Goal: Task Accomplishment & Management: Manage account settings

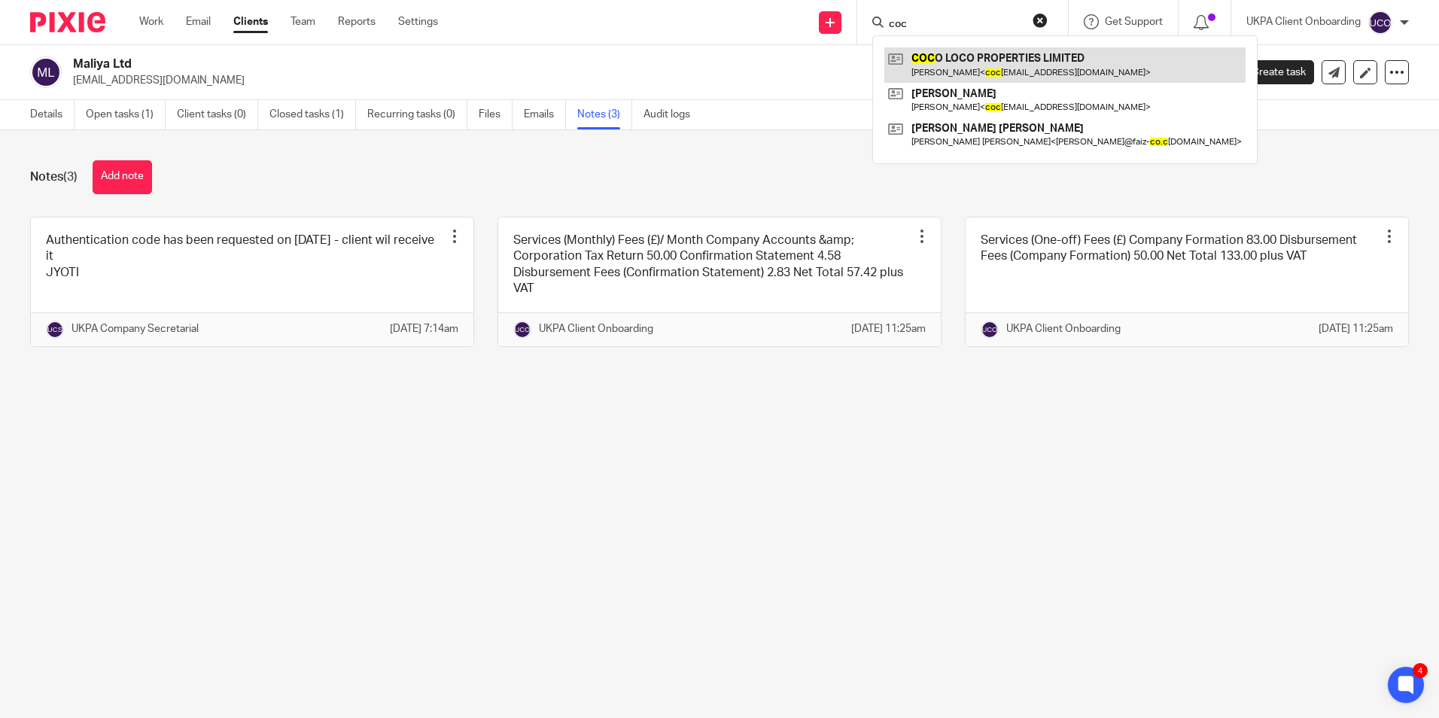
type input "coc"
click at [939, 56] on link at bounding box center [1064, 64] width 361 height 35
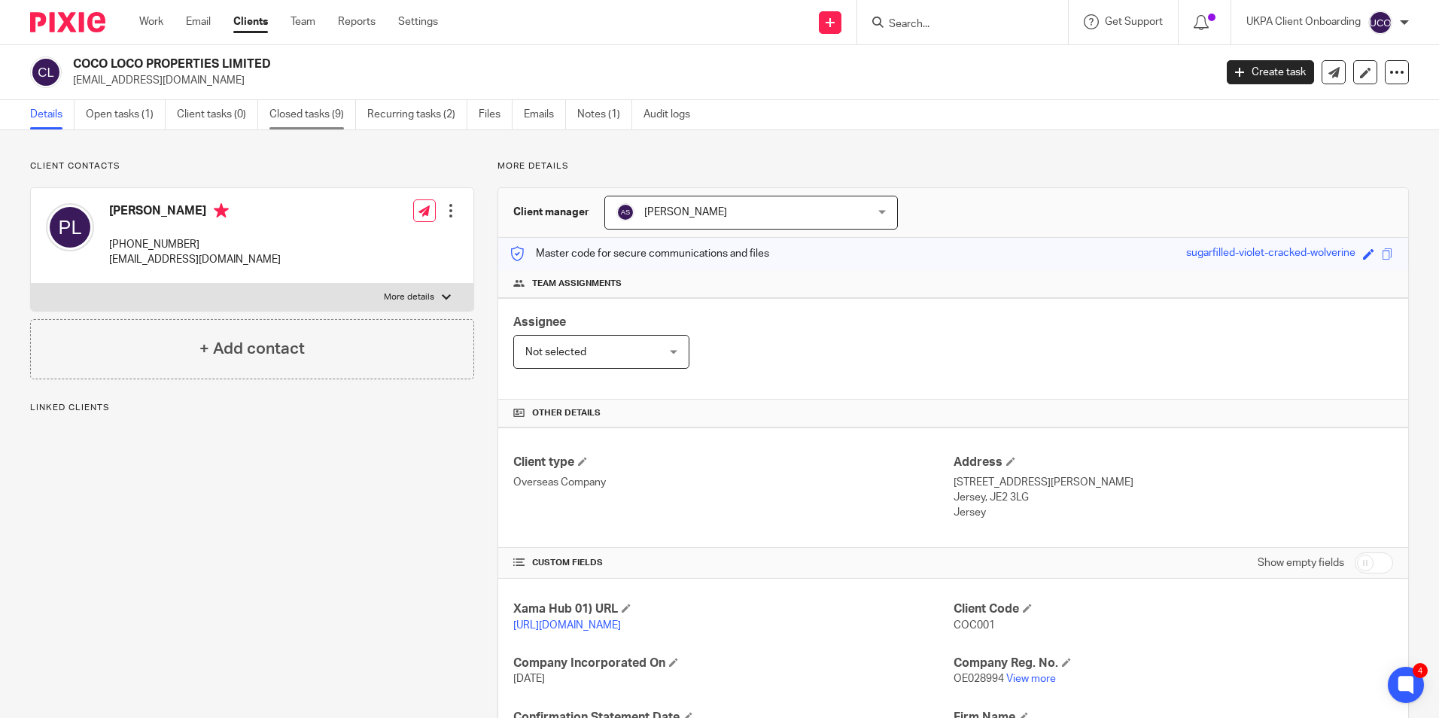
click at [342, 121] on link "Closed tasks (9)" at bounding box center [312, 114] width 87 height 29
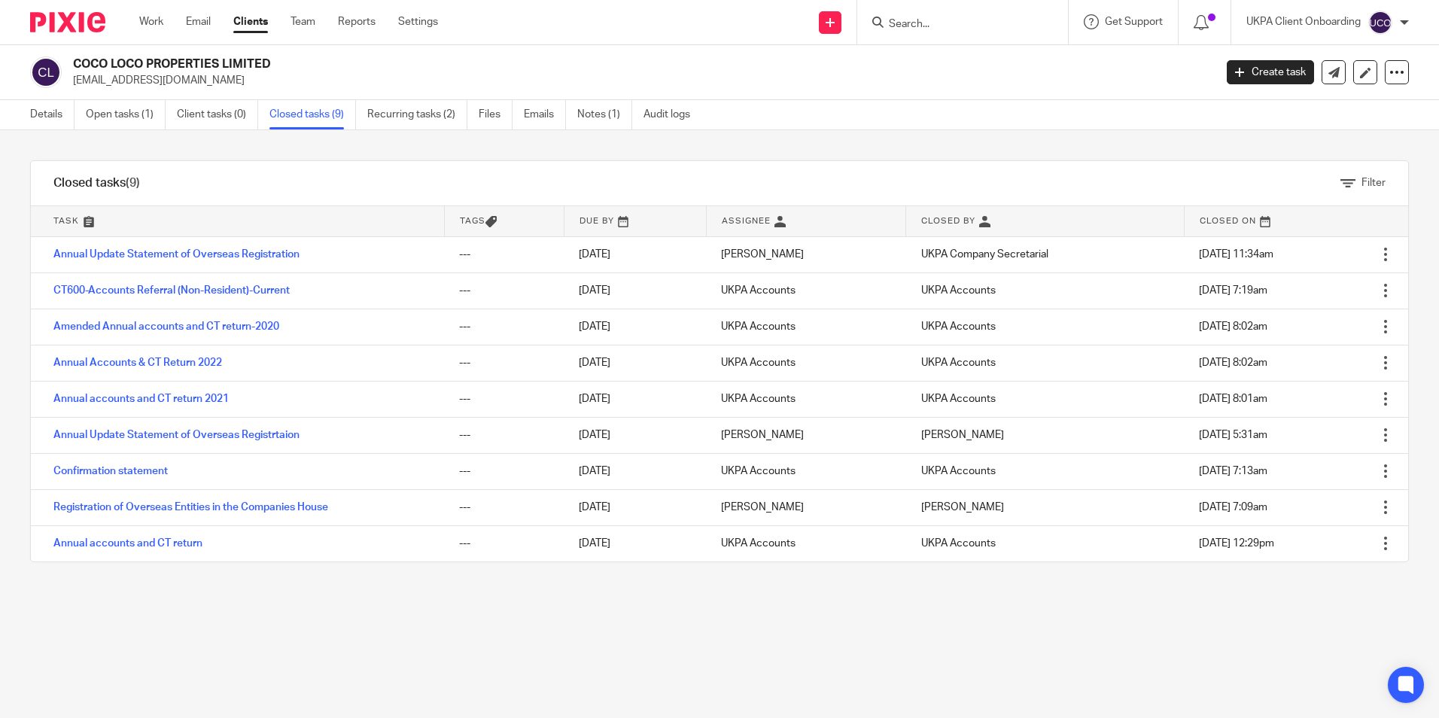
click at [92, 109] on link "Open tasks (1)" at bounding box center [126, 114] width 80 height 29
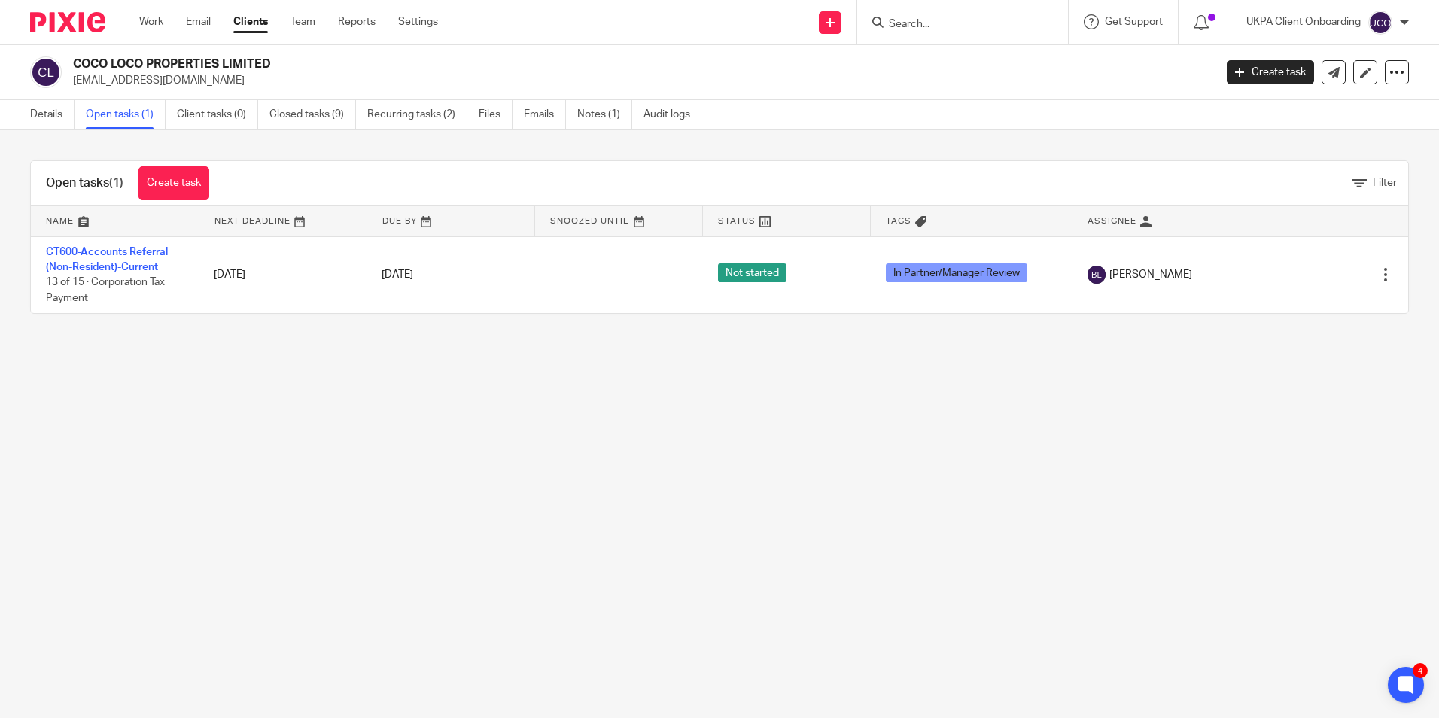
click at [957, 29] on input "Search" at bounding box center [954, 25] width 135 height 14
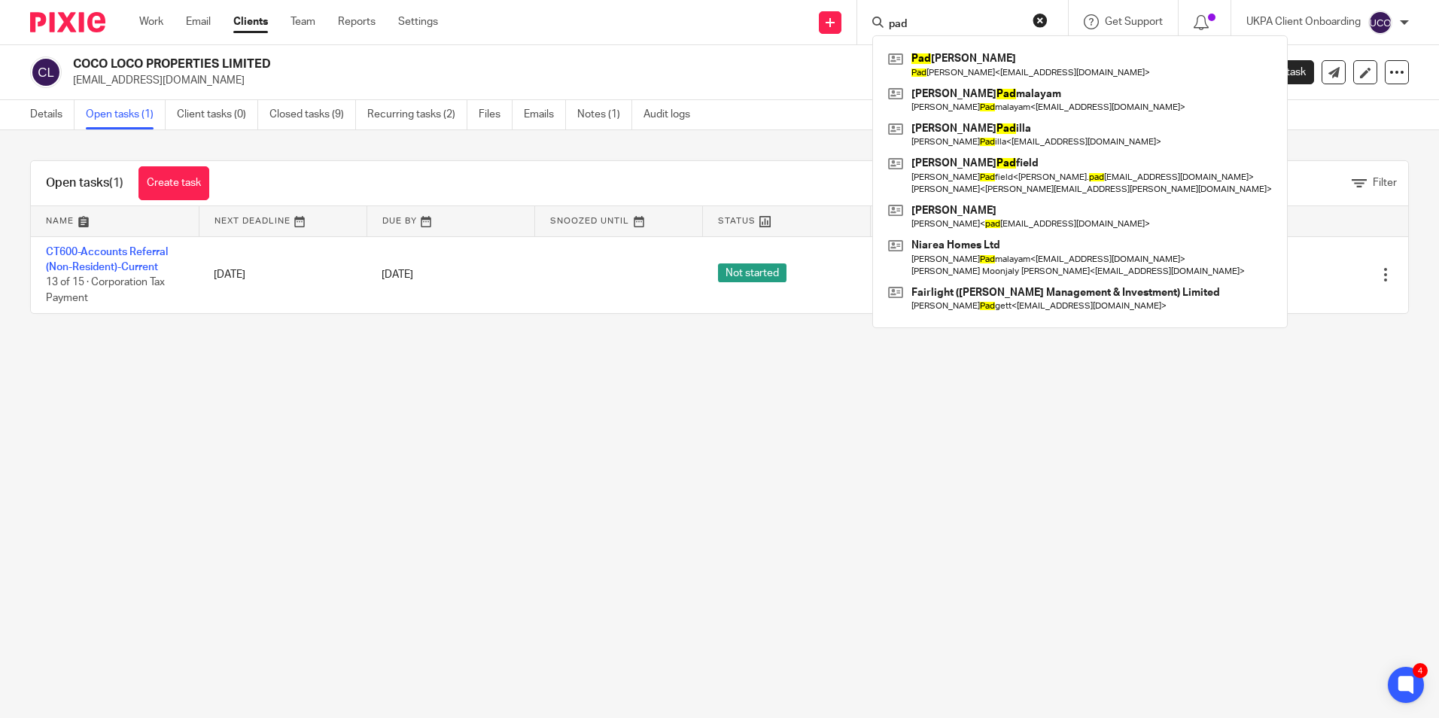
type input "pad"
click at [257, 25] on link "Clients" at bounding box center [250, 21] width 35 height 15
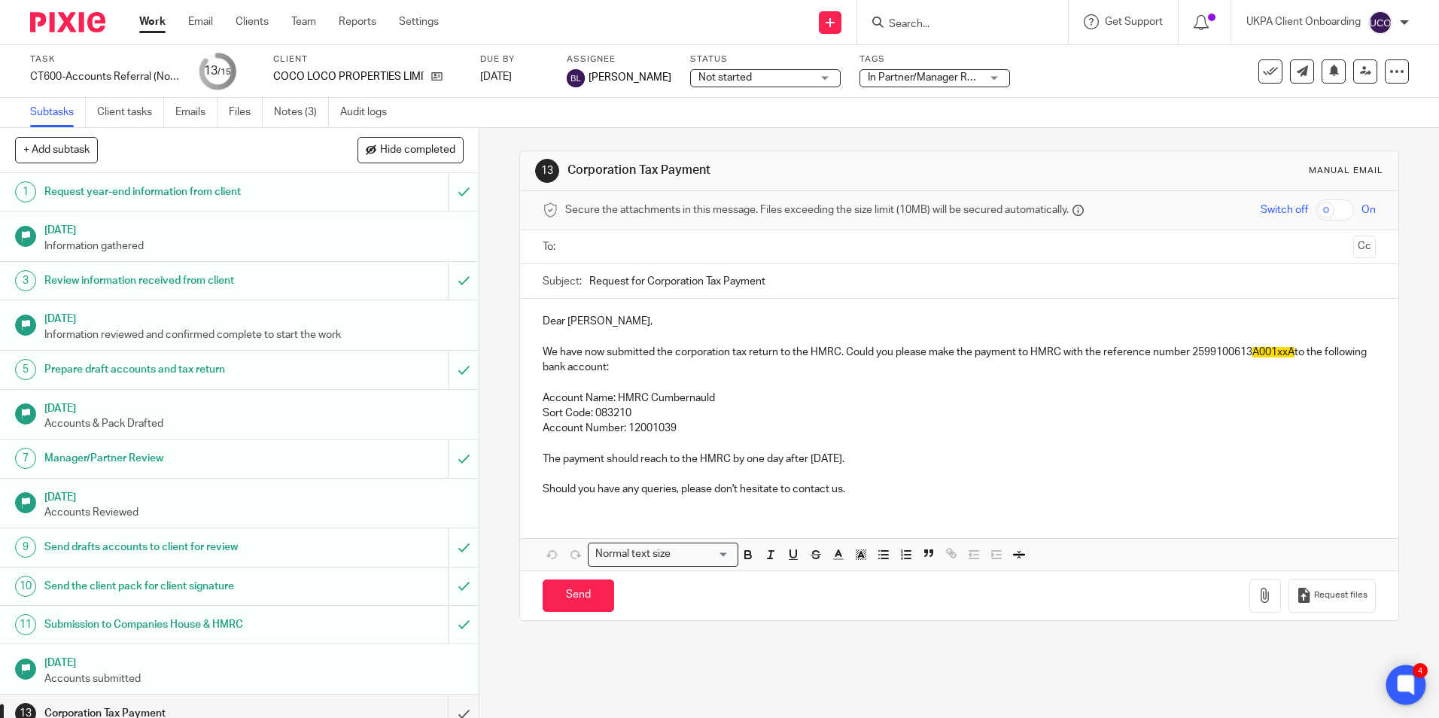
click at [1406, 682] on icon at bounding box center [1405, 684] width 11 height 11
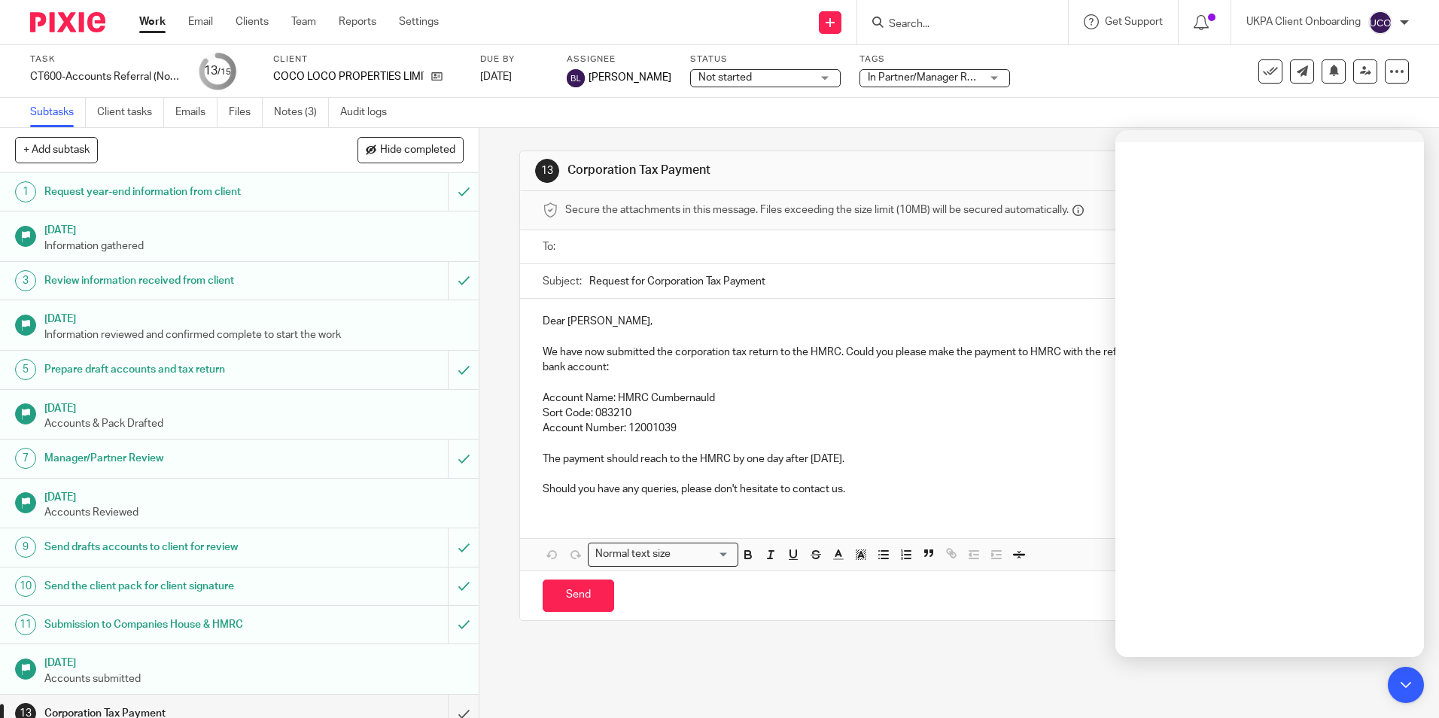
click at [924, 29] on input "Search" at bounding box center [954, 25] width 135 height 14
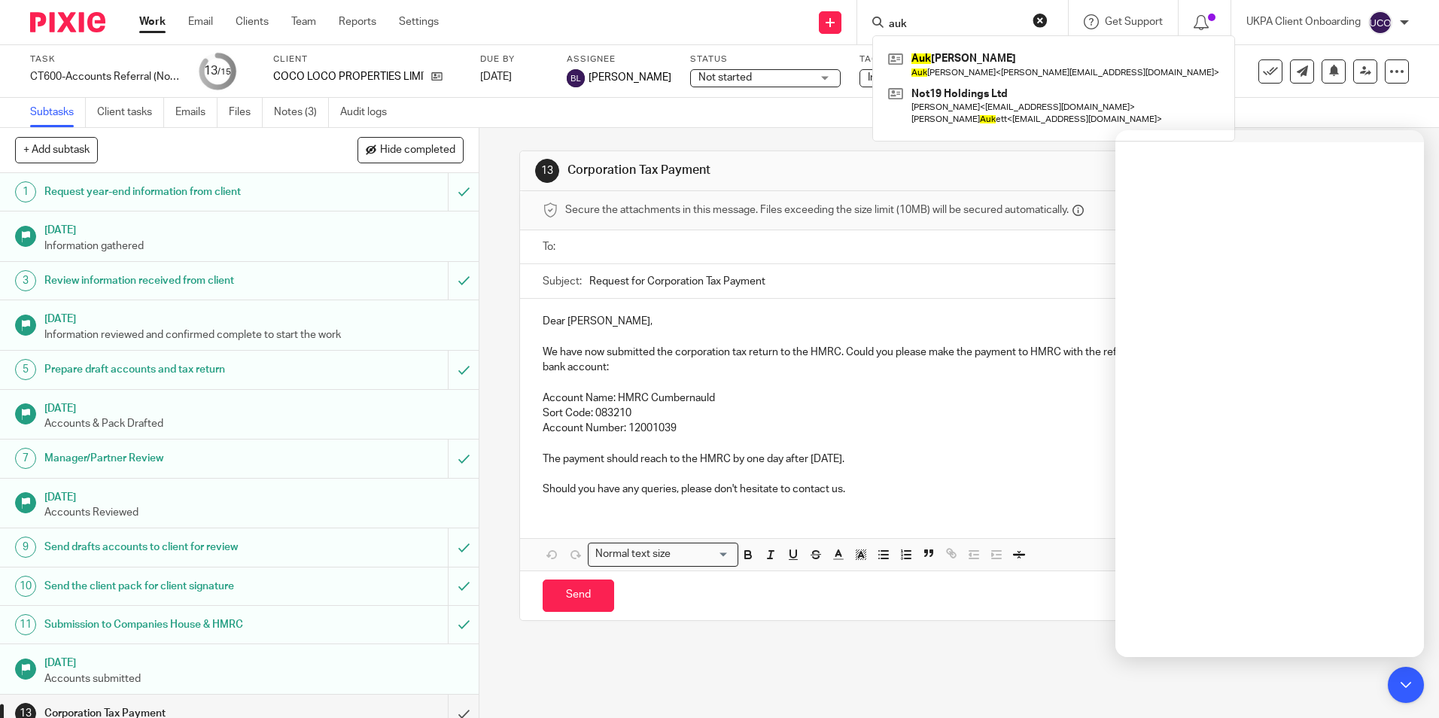
type input "auk"
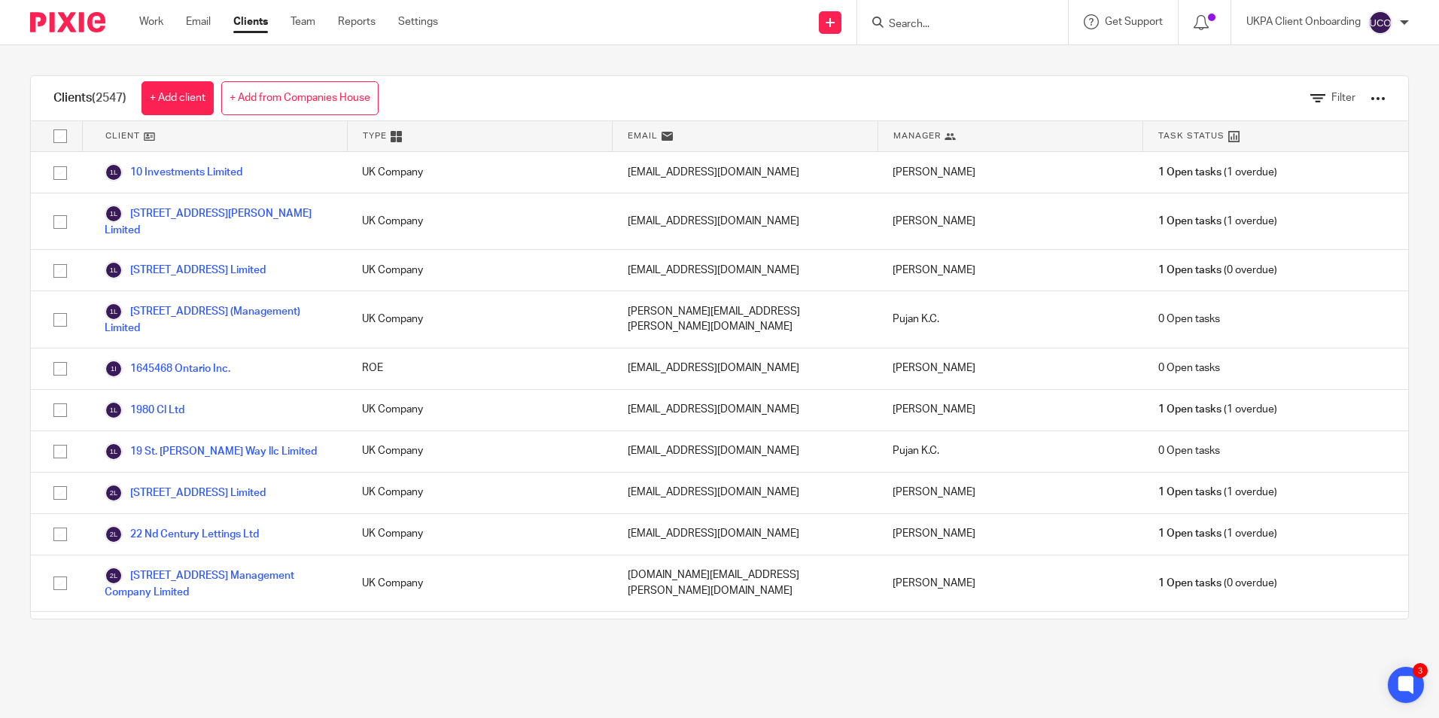
click at [937, 23] on input "Search" at bounding box center [954, 25] width 135 height 14
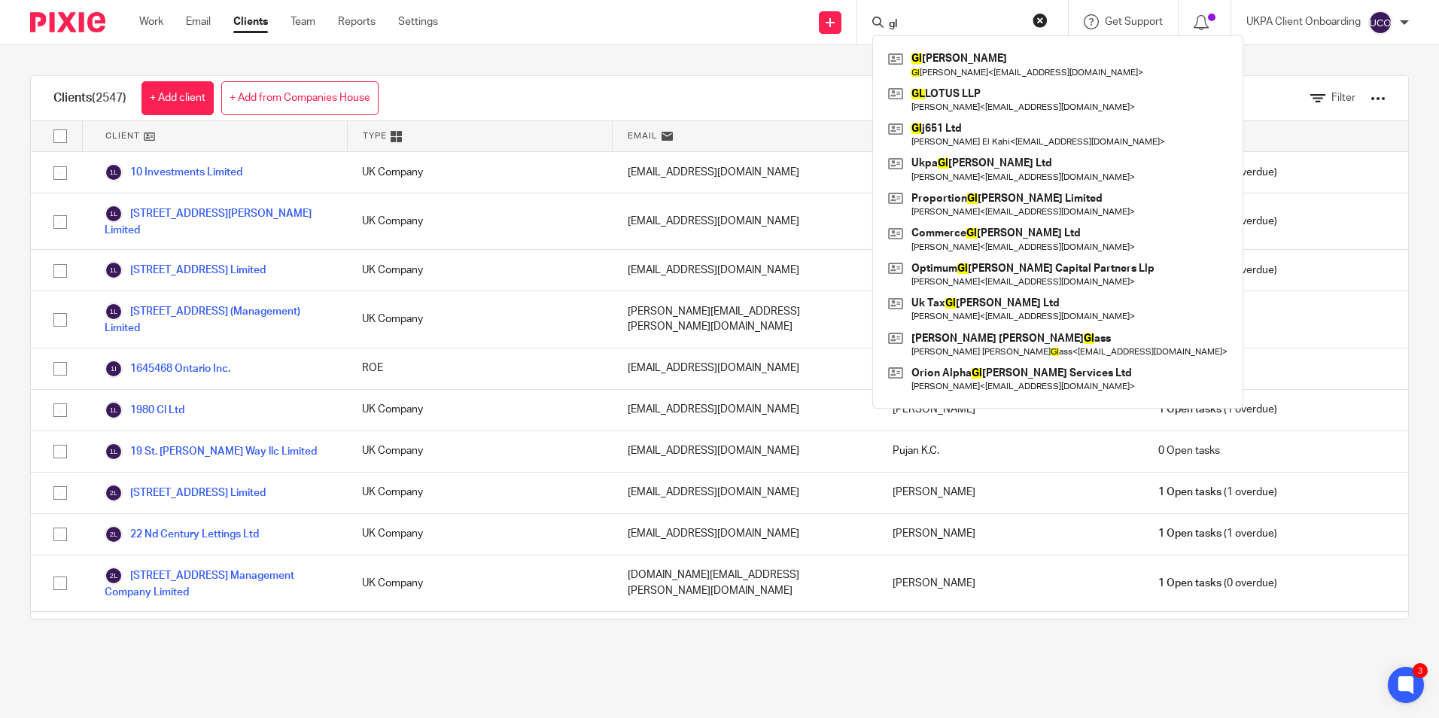
type input "gl"
click at [807, 38] on div "Send new email Create task Add client" at bounding box center [830, 22] width 53 height 44
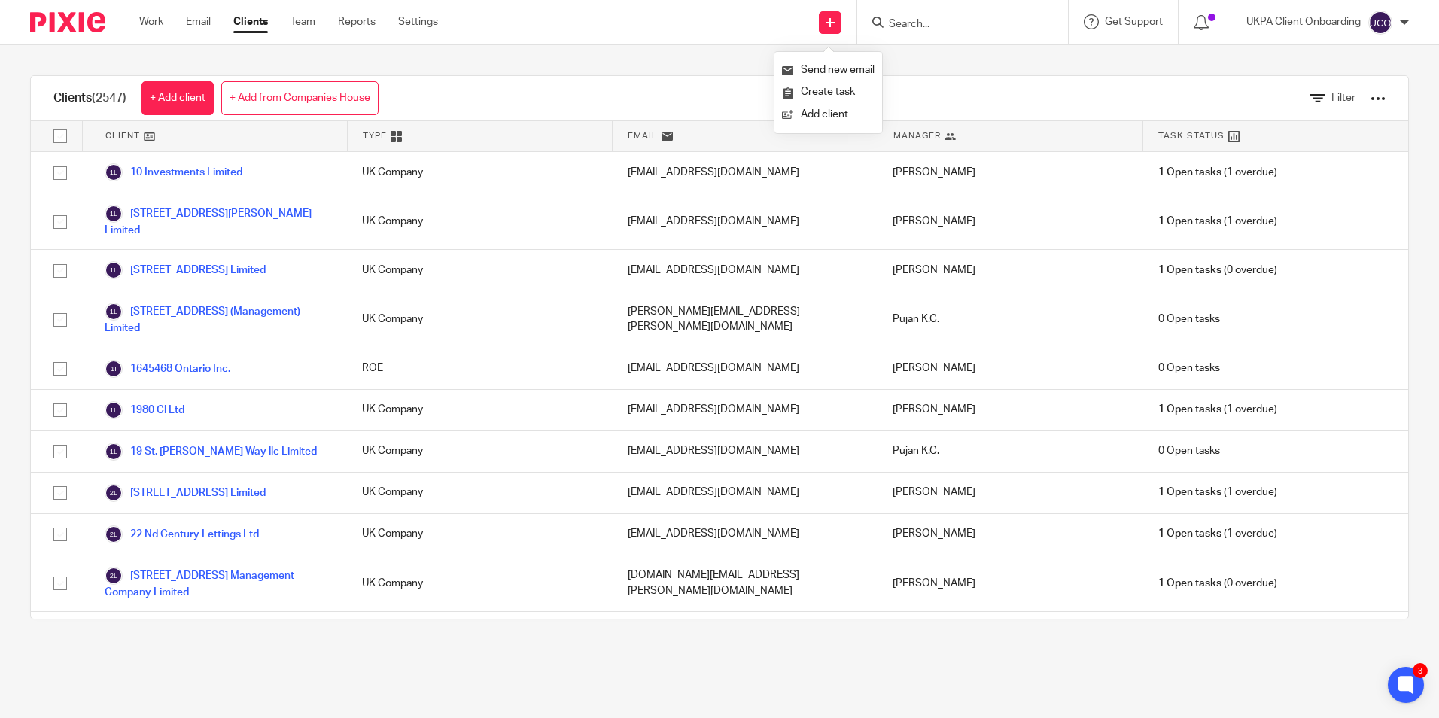
click at [1370, 100] on div at bounding box center [1377, 98] width 15 height 15
click at [1232, 196] on button "Export client services" at bounding box center [1214, 199] width 125 height 20
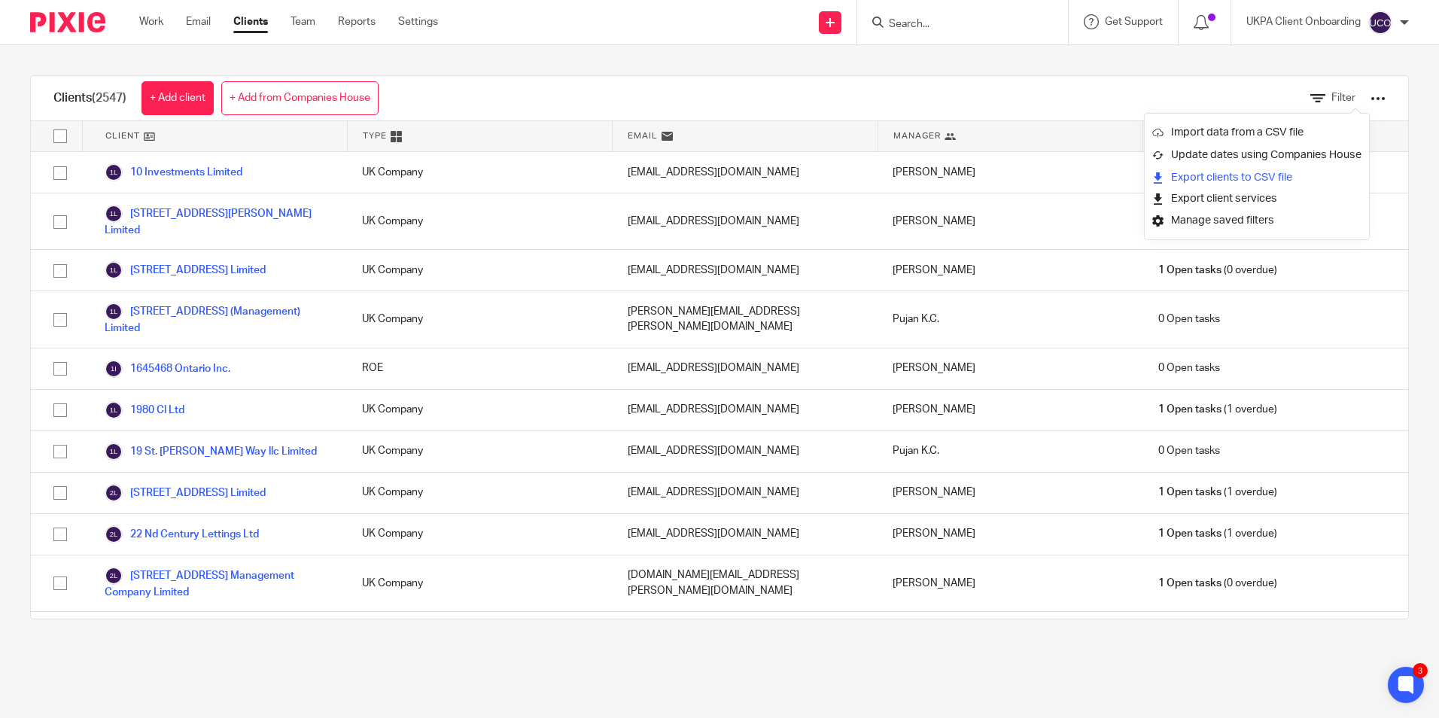
click at [1220, 172] on link "Export clients to CSV file" at bounding box center [1256, 177] width 209 height 23
drag, startPoint x: 906, startPoint y: 7, endPoint x: 916, endPoint y: 20, distance: 16.1
click at [912, 15] on div at bounding box center [962, 22] width 211 height 44
click at [916, 20] on input "Search" at bounding box center [954, 25] width 135 height 14
paste input "AR PROPERTY SERVICES SURREY LIMITED"
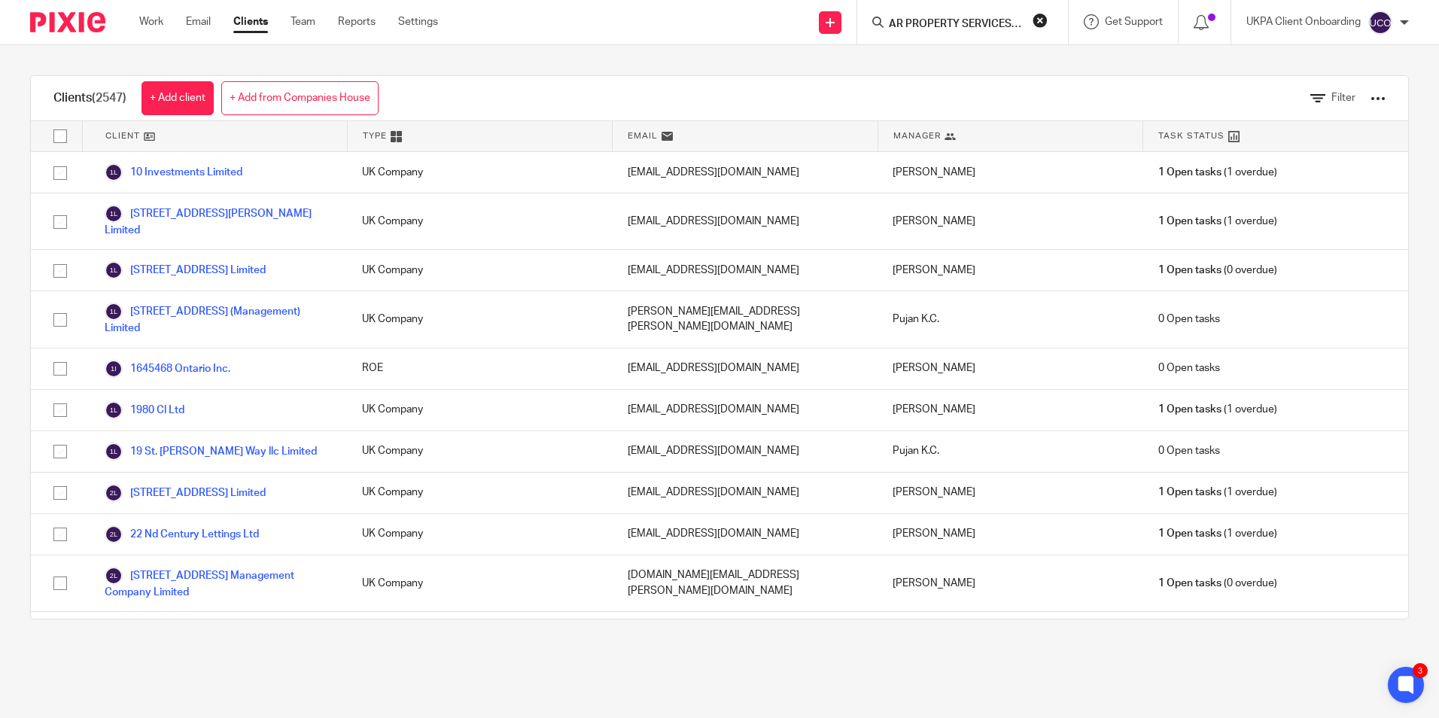
scroll to position [0, 76]
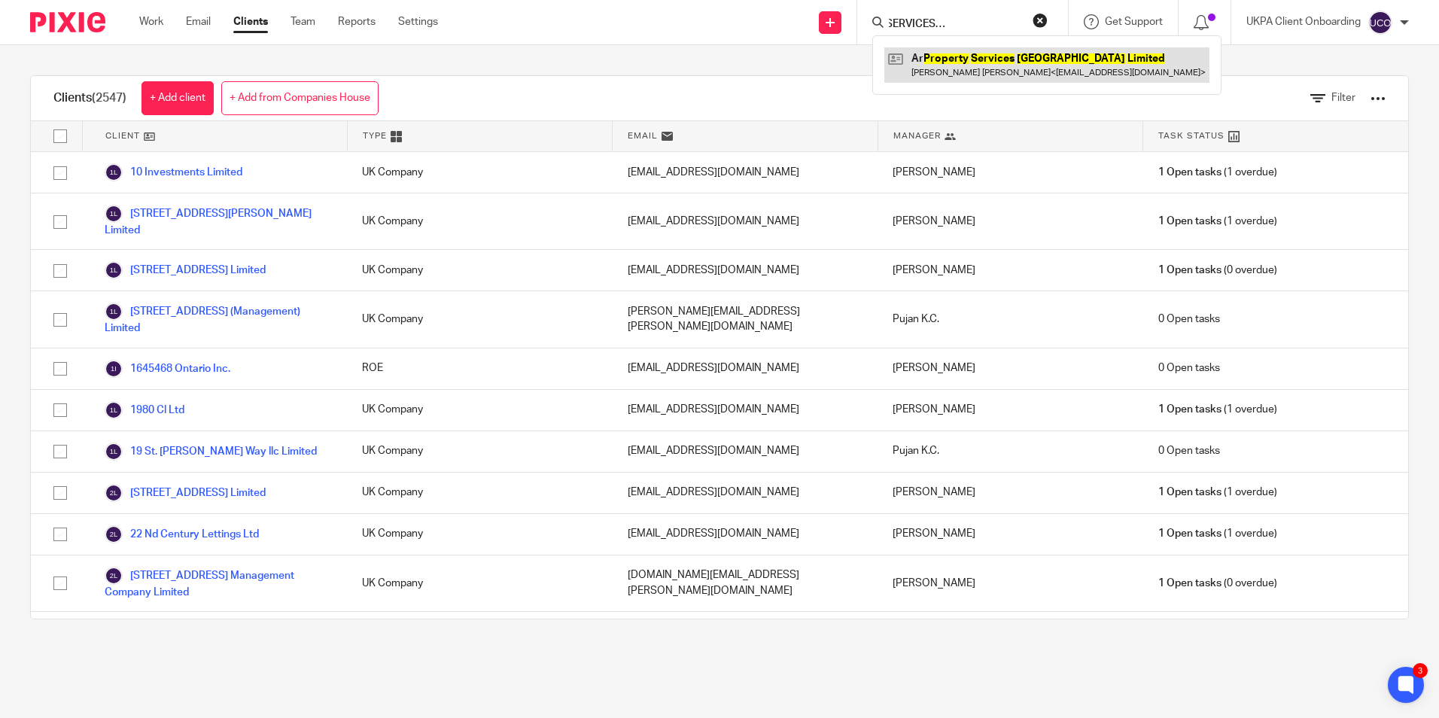
type input "AR PROPERTY SERVICES SURREY LIMITED"
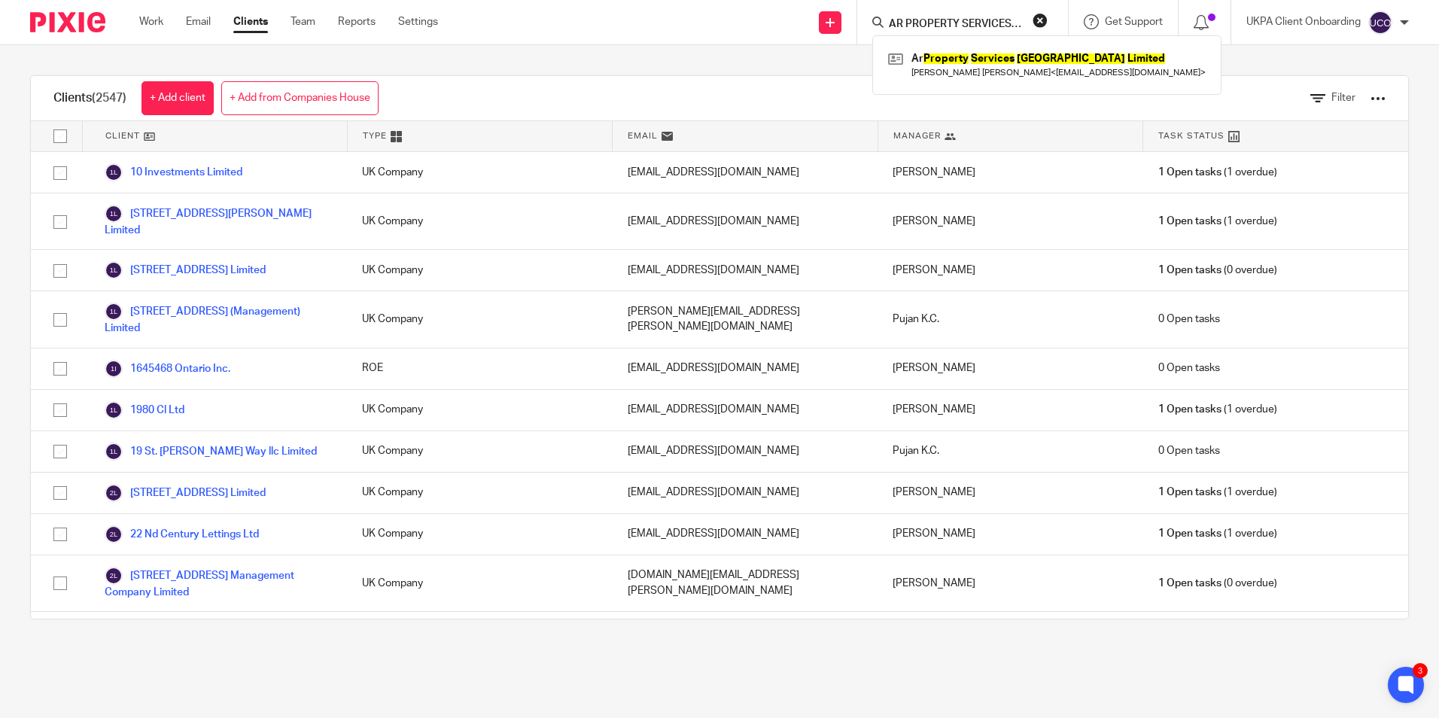
drag, startPoint x: 1042, startPoint y: 20, endPoint x: 1002, endPoint y: 19, distance: 39.9
click at [1042, 20] on button "reset" at bounding box center [1039, 20] width 15 height 15
click at [992, 19] on input "Search" at bounding box center [954, 25] width 135 height 14
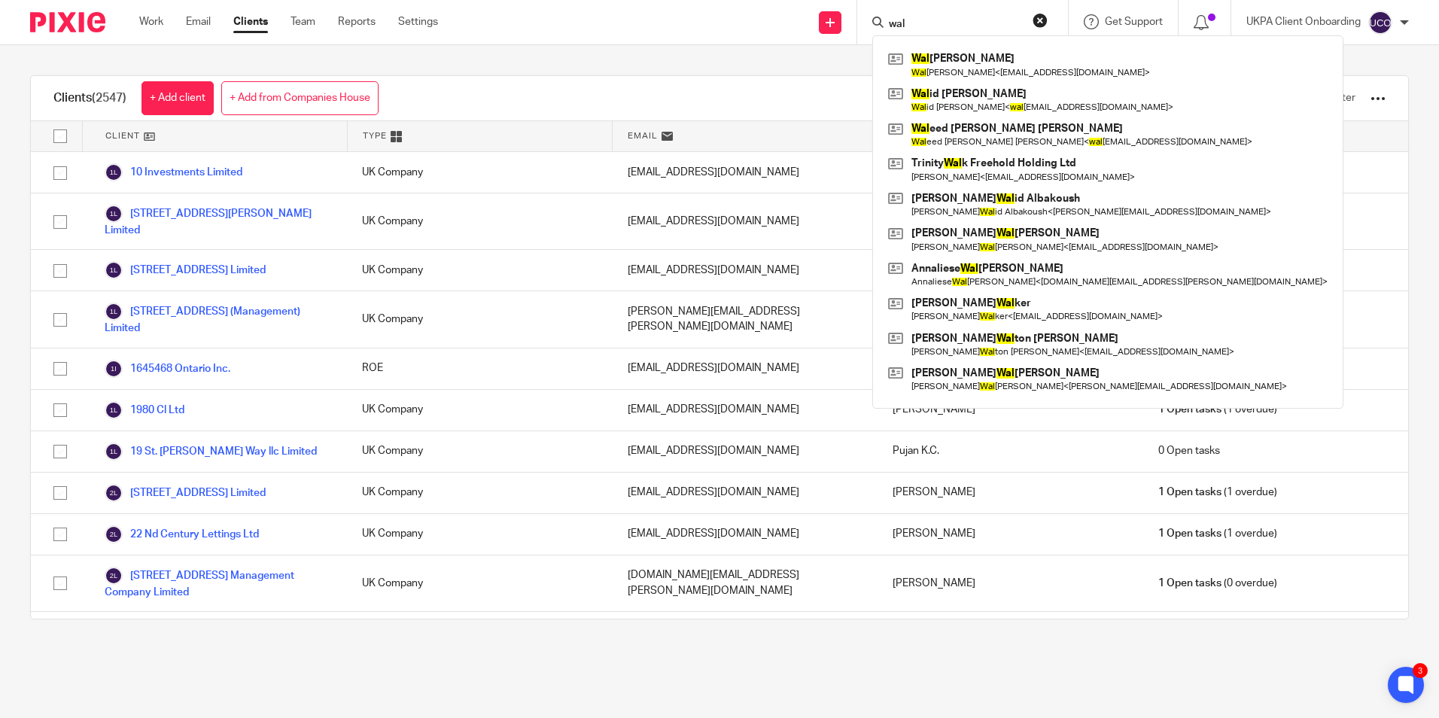
type input "wal"
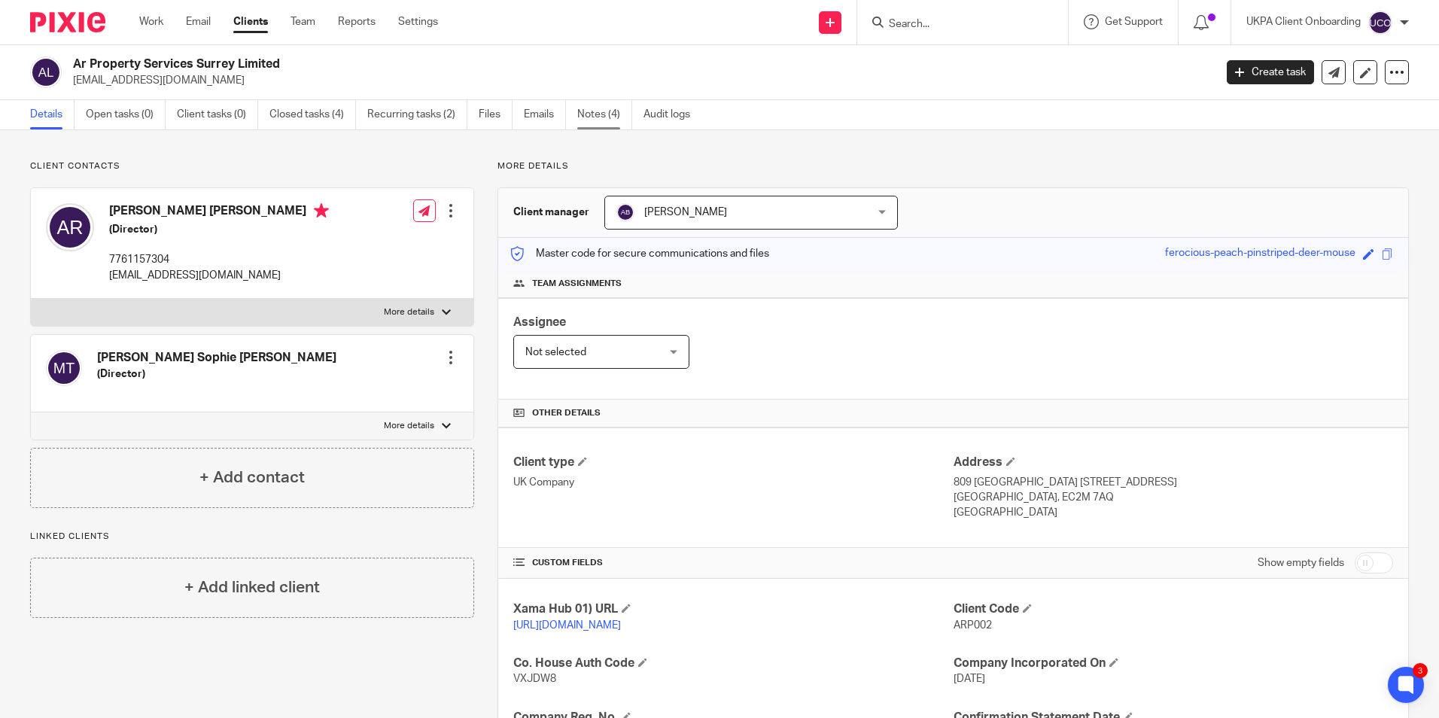
click at [600, 120] on link "Notes (4)" at bounding box center [604, 114] width 55 height 29
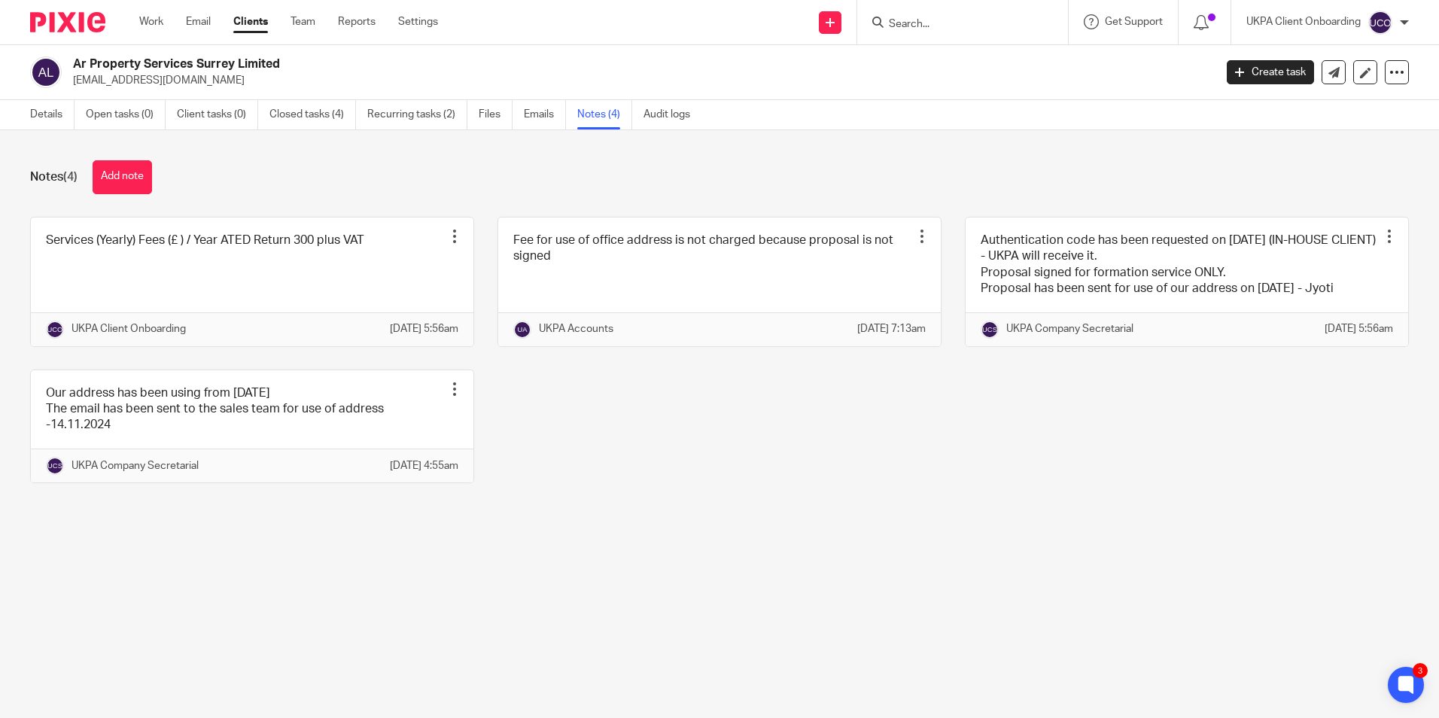
click at [151, 84] on p "[EMAIL_ADDRESS][DOMAIN_NAME]" at bounding box center [638, 80] width 1131 height 15
copy main "ajr64@hotmail.com Create task Update from Companies House Export data Merge Arc…"
click at [386, 114] on link "Recurring tasks (2)" at bounding box center [417, 114] width 100 height 29
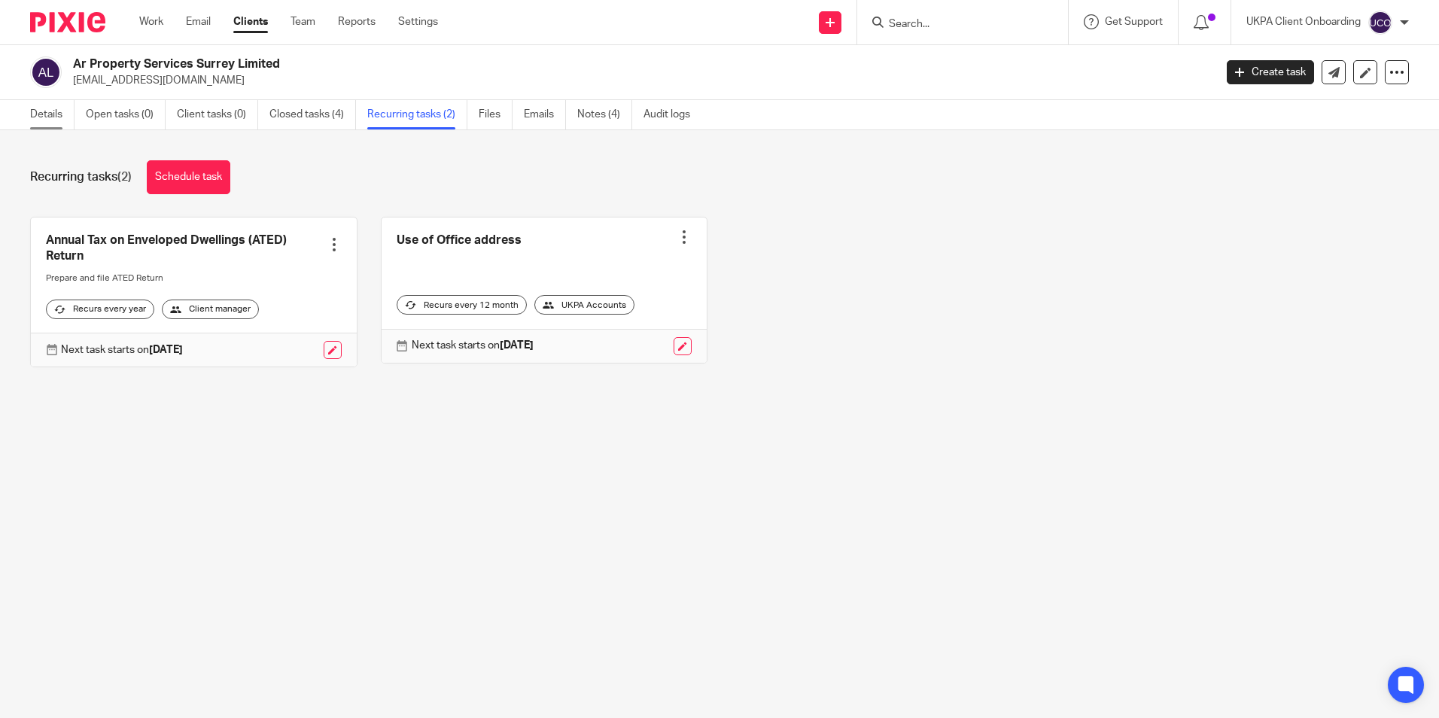
click at [64, 119] on link "Details" at bounding box center [52, 114] width 44 height 29
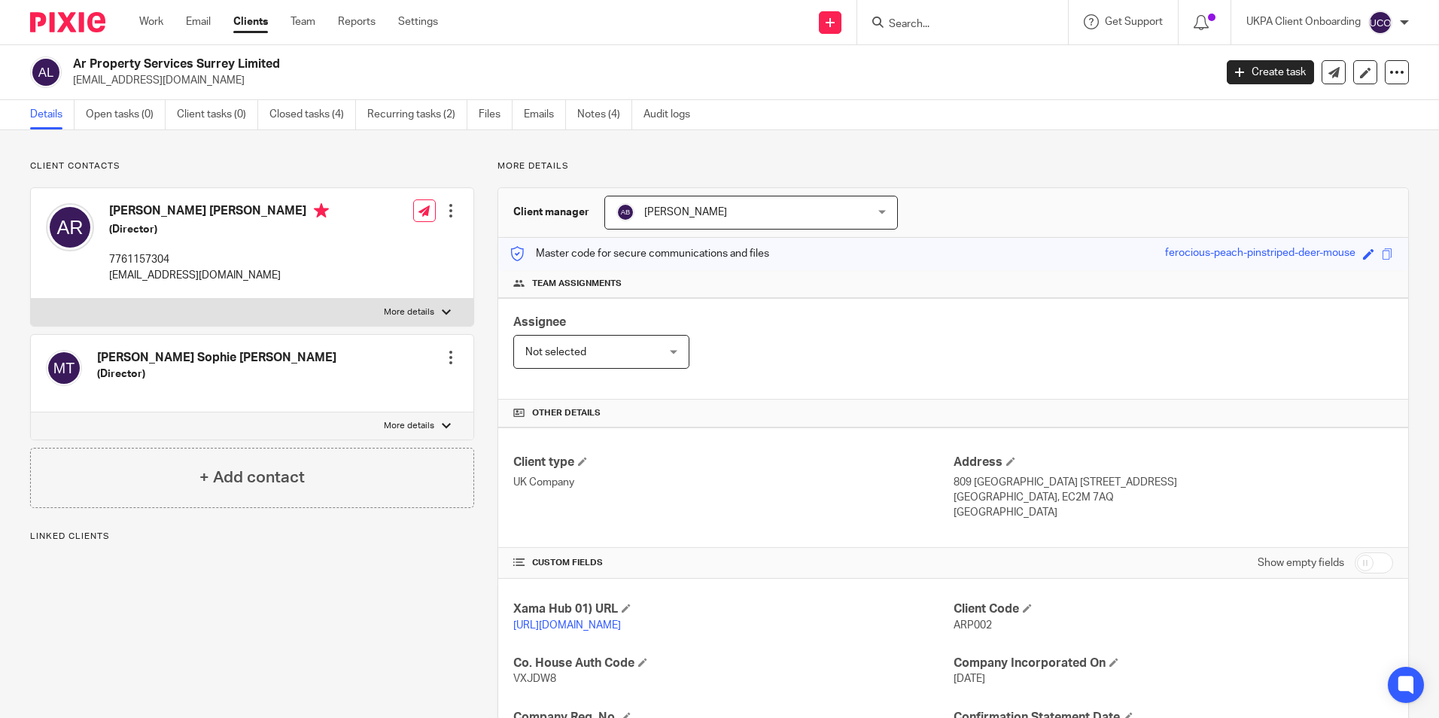
scroll to position [199, 0]
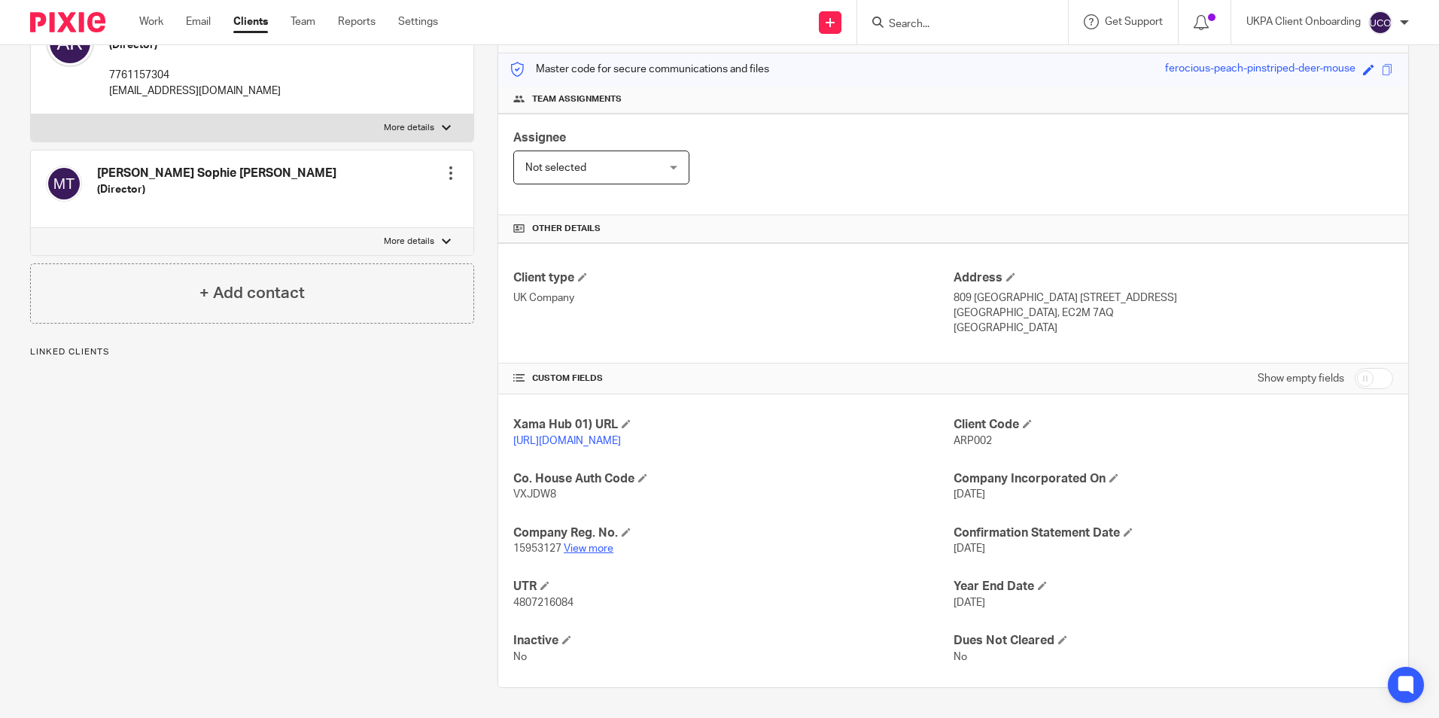
click at [589, 553] on link "View more" at bounding box center [589, 548] width 50 height 11
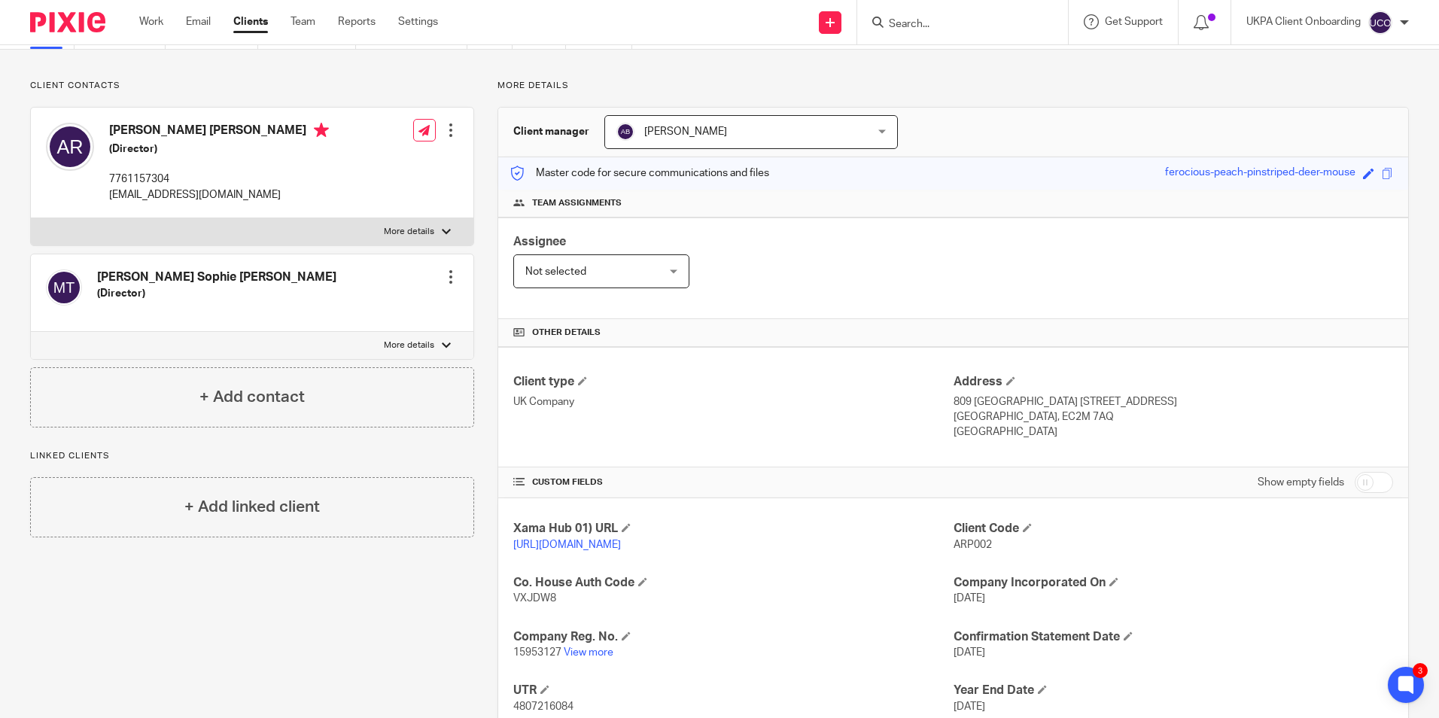
scroll to position [0, 0]
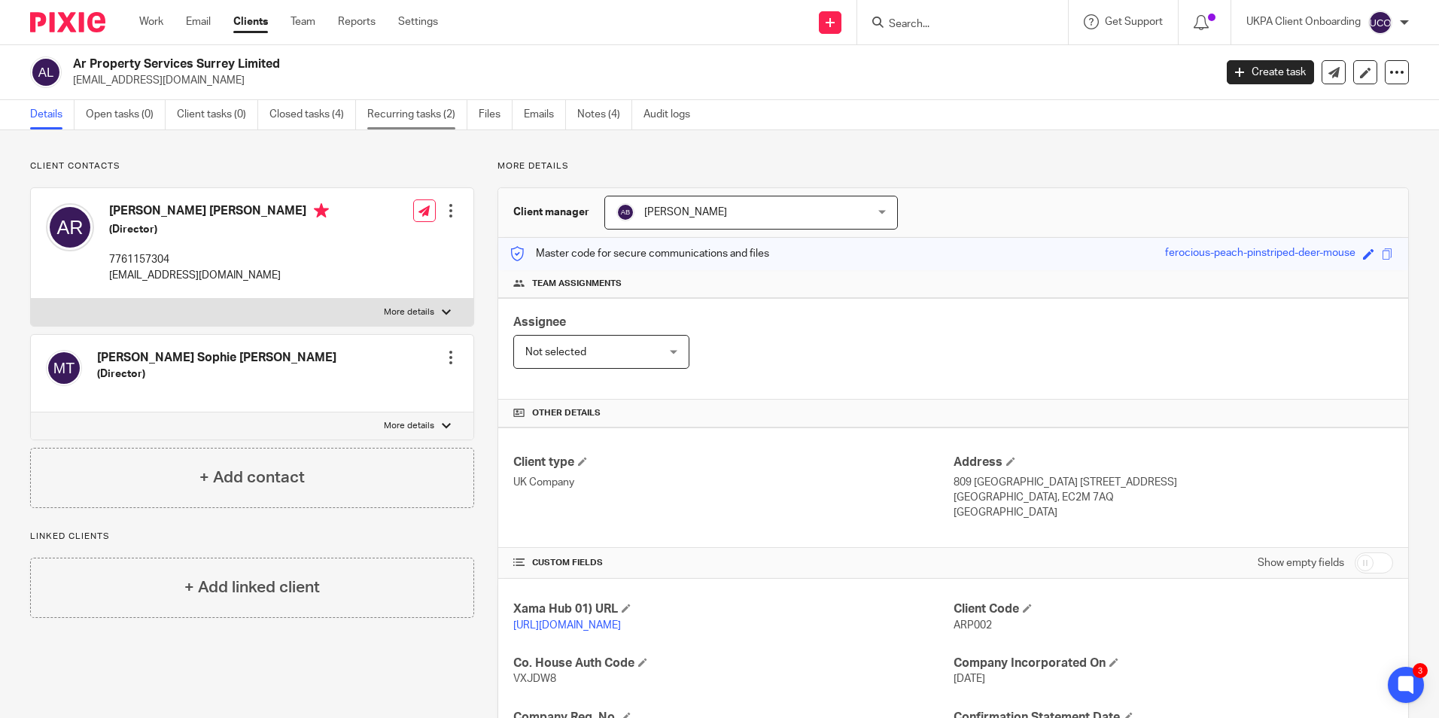
click at [449, 117] on link "Recurring tasks (2)" at bounding box center [417, 114] width 100 height 29
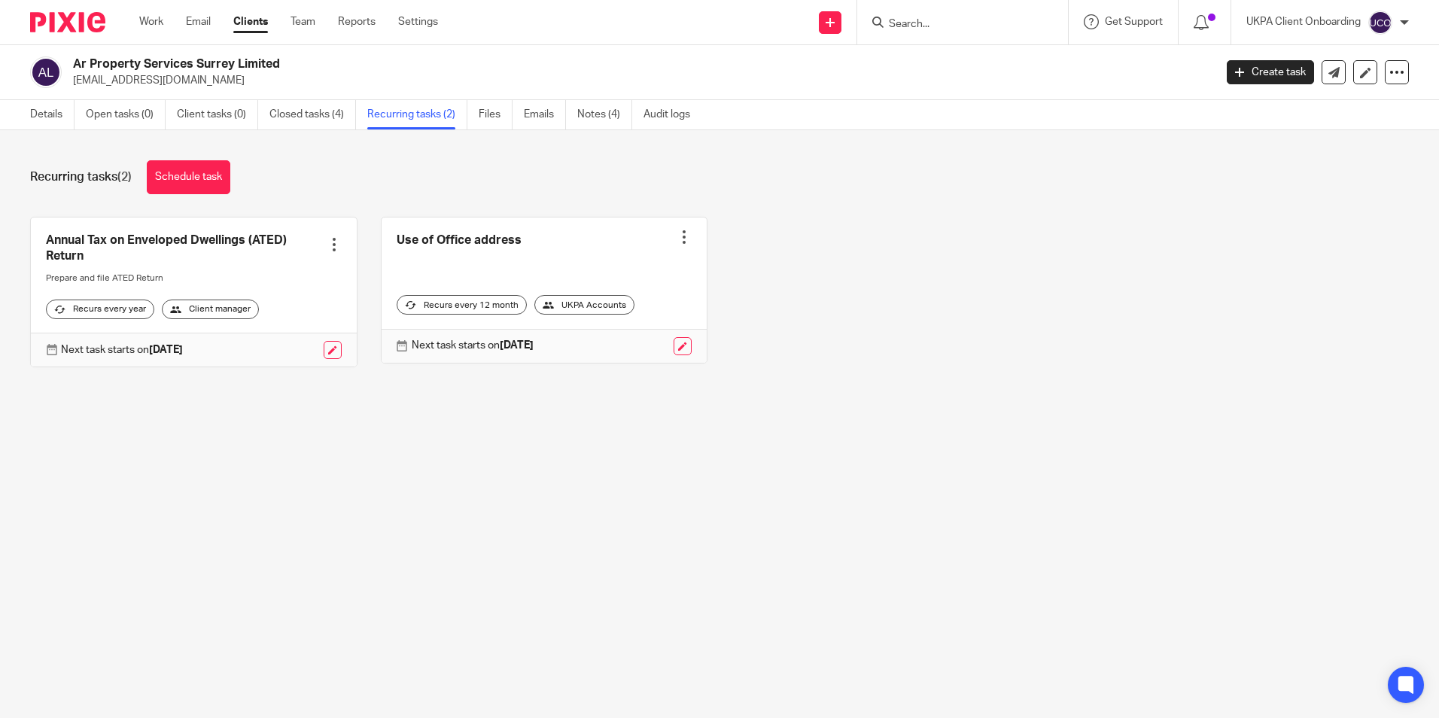
click at [603, 123] on link "Notes (4)" at bounding box center [604, 114] width 55 height 29
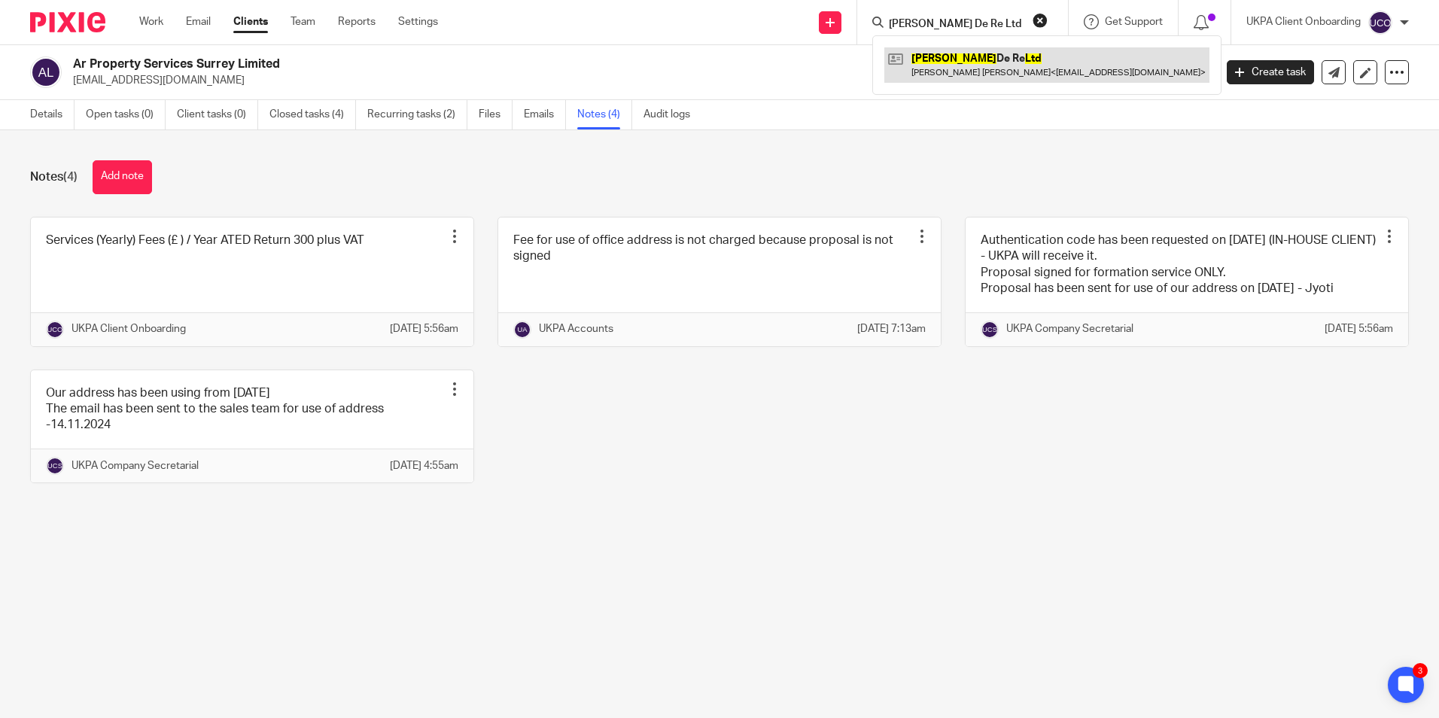
type input "Pineau De Re Ltd"
click at [936, 71] on link at bounding box center [1046, 64] width 325 height 35
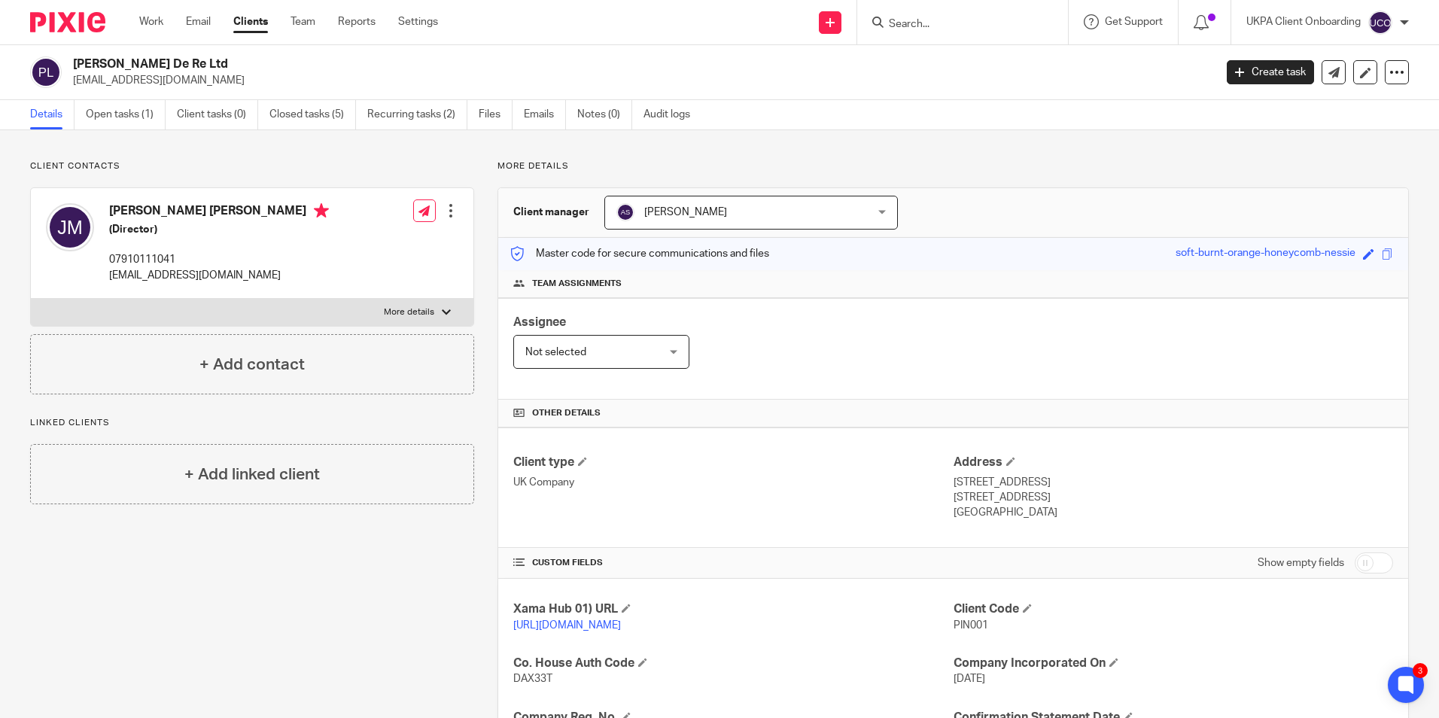
scroll to position [301, 0]
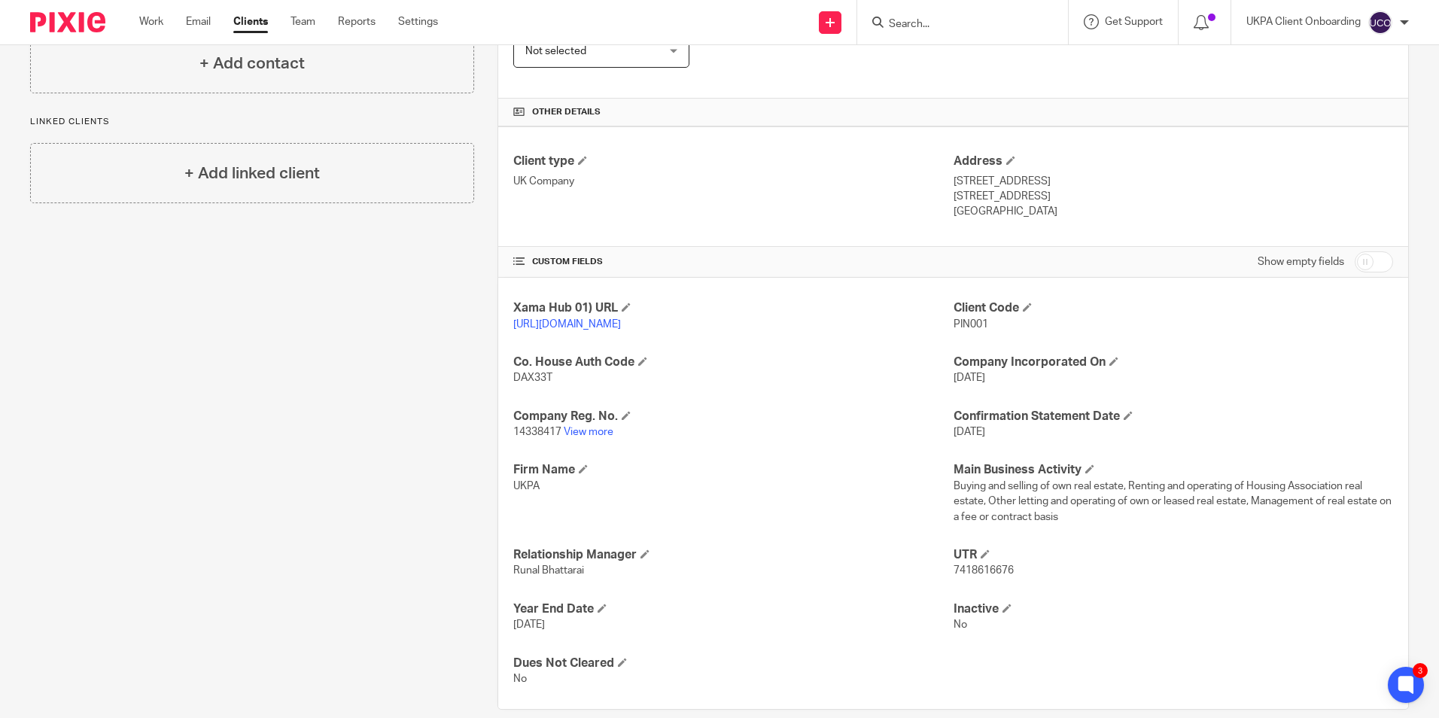
click at [963, 25] on input "Search" at bounding box center [954, 25] width 135 height 14
paste input "Ukestates & Properties Limited"
type input "Ukestates & Properties Limited"
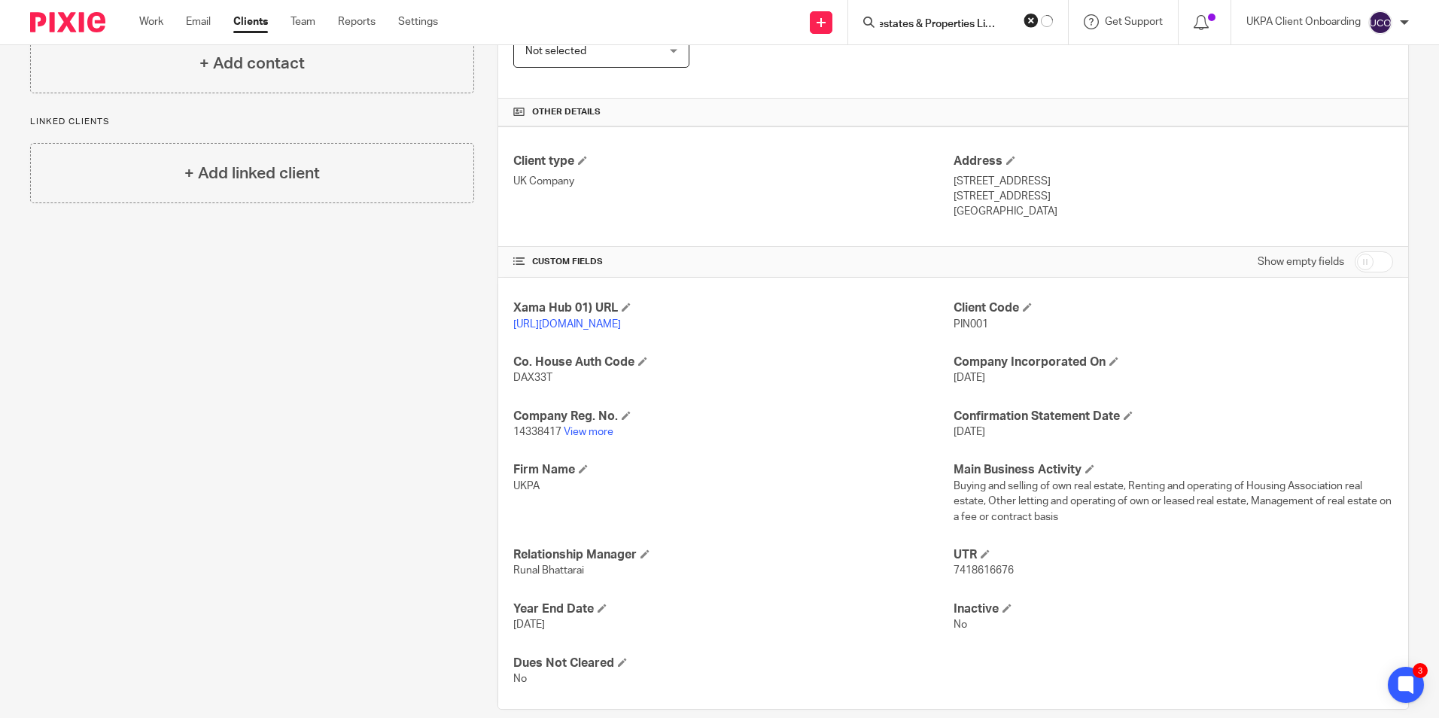
click button "submit" at bounding box center [0, 0] width 0 height 0
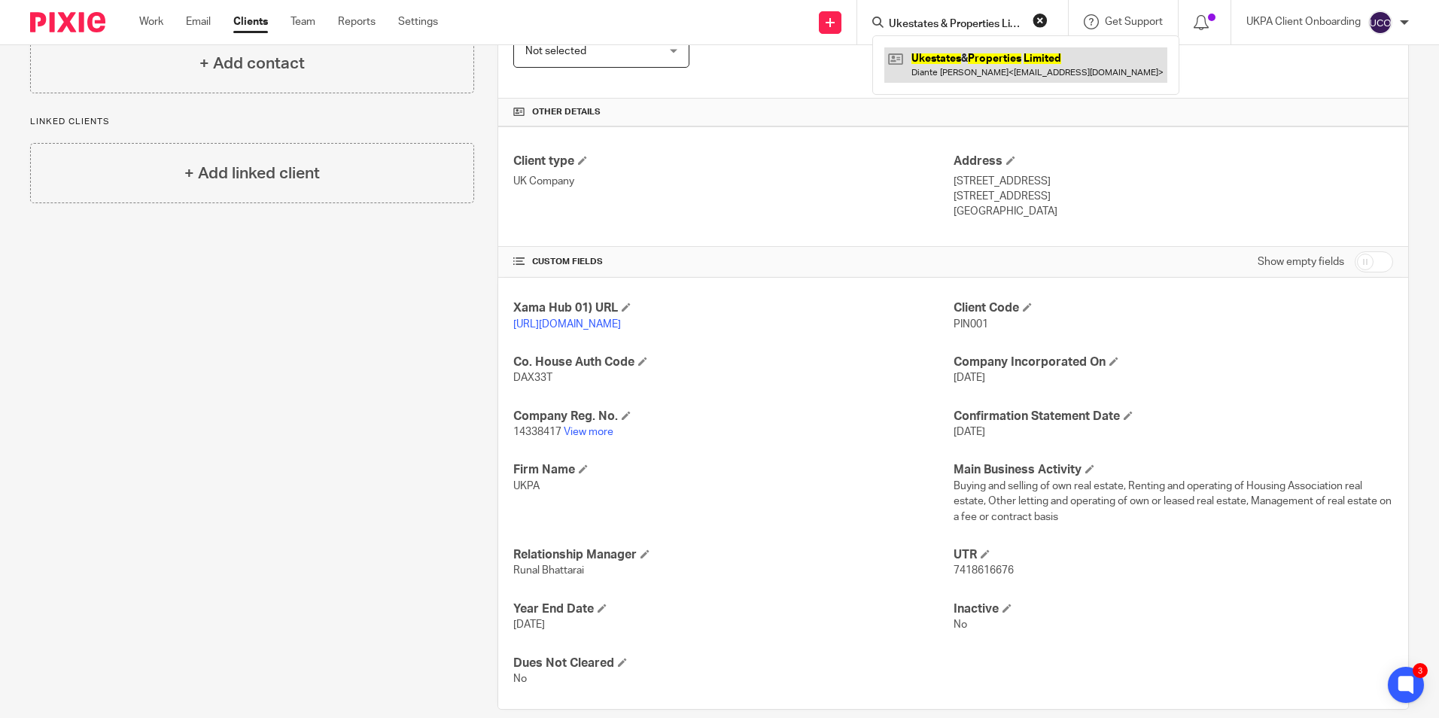
click at [965, 65] on link at bounding box center [1025, 64] width 283 height 35
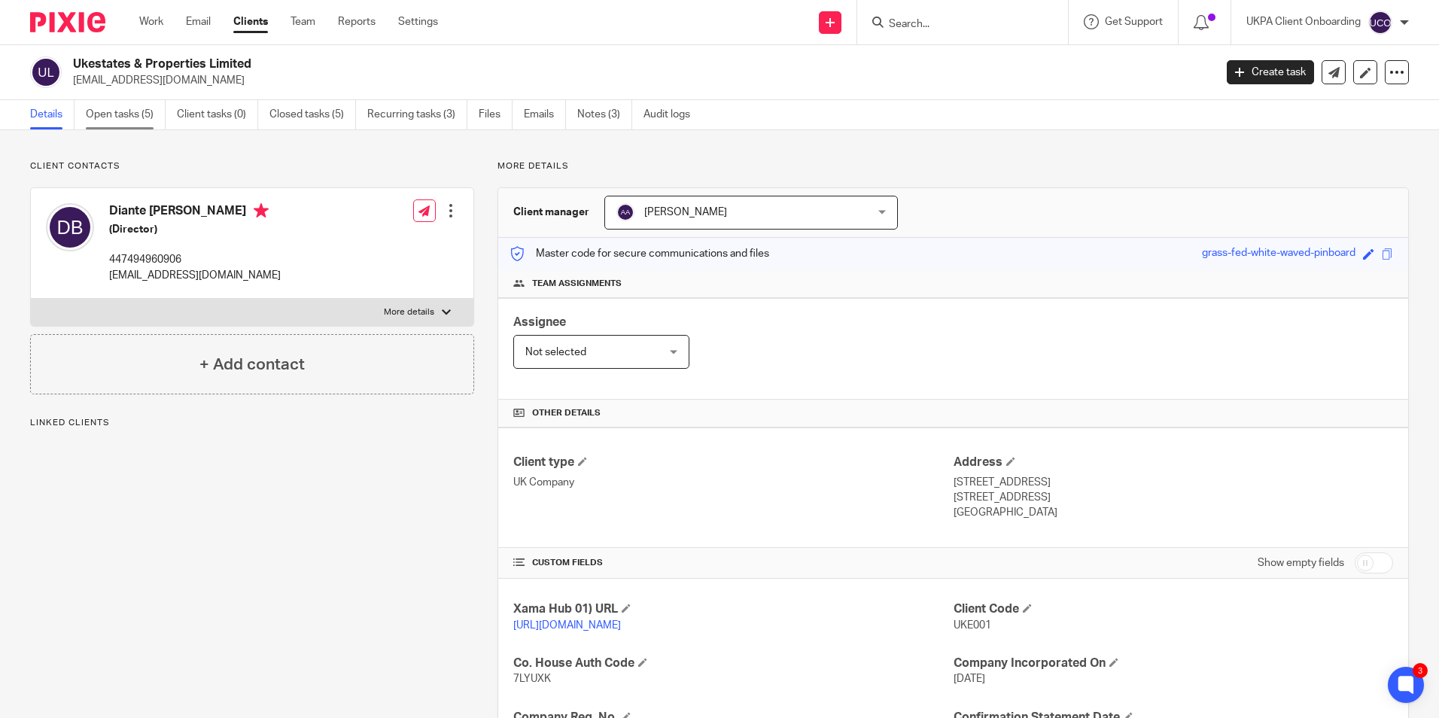
click at [149, 121] on link "Open tasks (5)" at bounding box center [126, 114] width 80 height 29
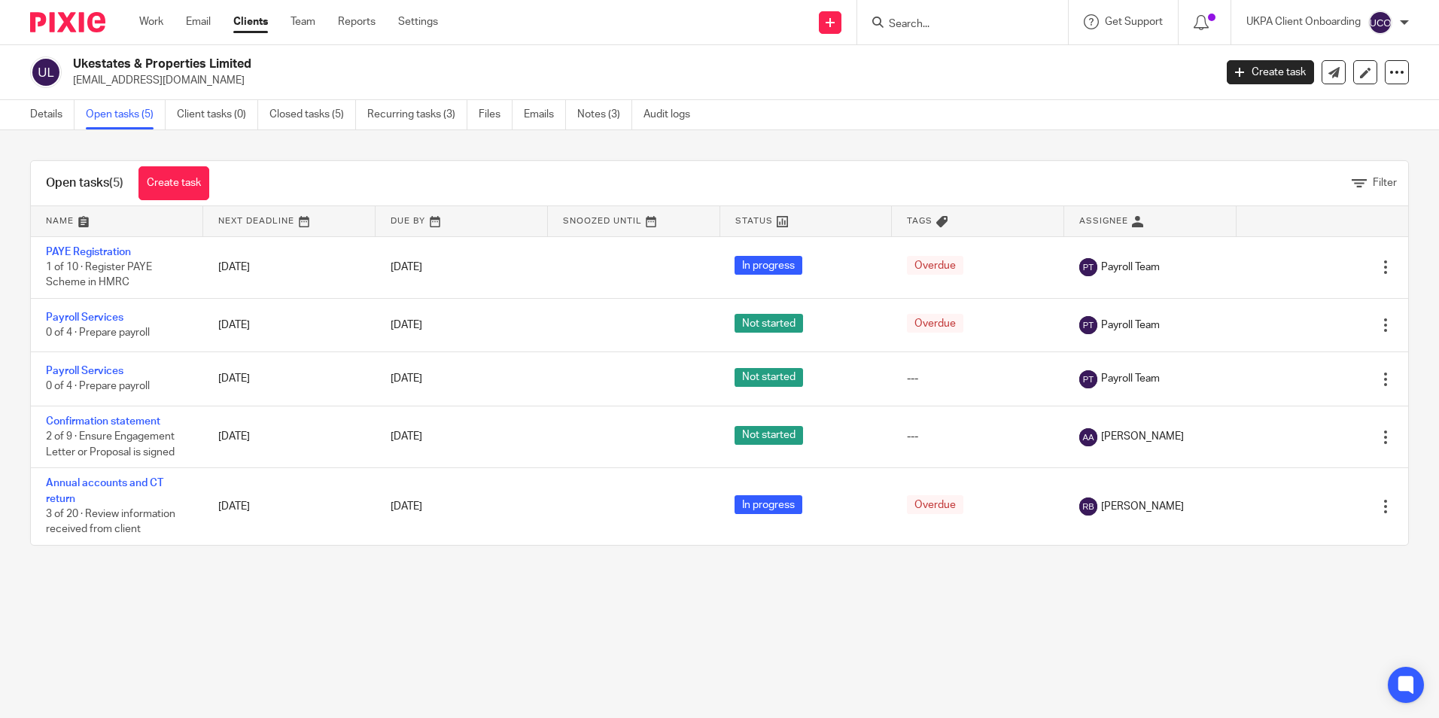
click at [967, 22] on input "Search" at bounding box center [954, 25] width 135 height 14
paste input "Zbu Enterprises Holdings Limited"
type input "Zbu Enterprises Holdings Limited"
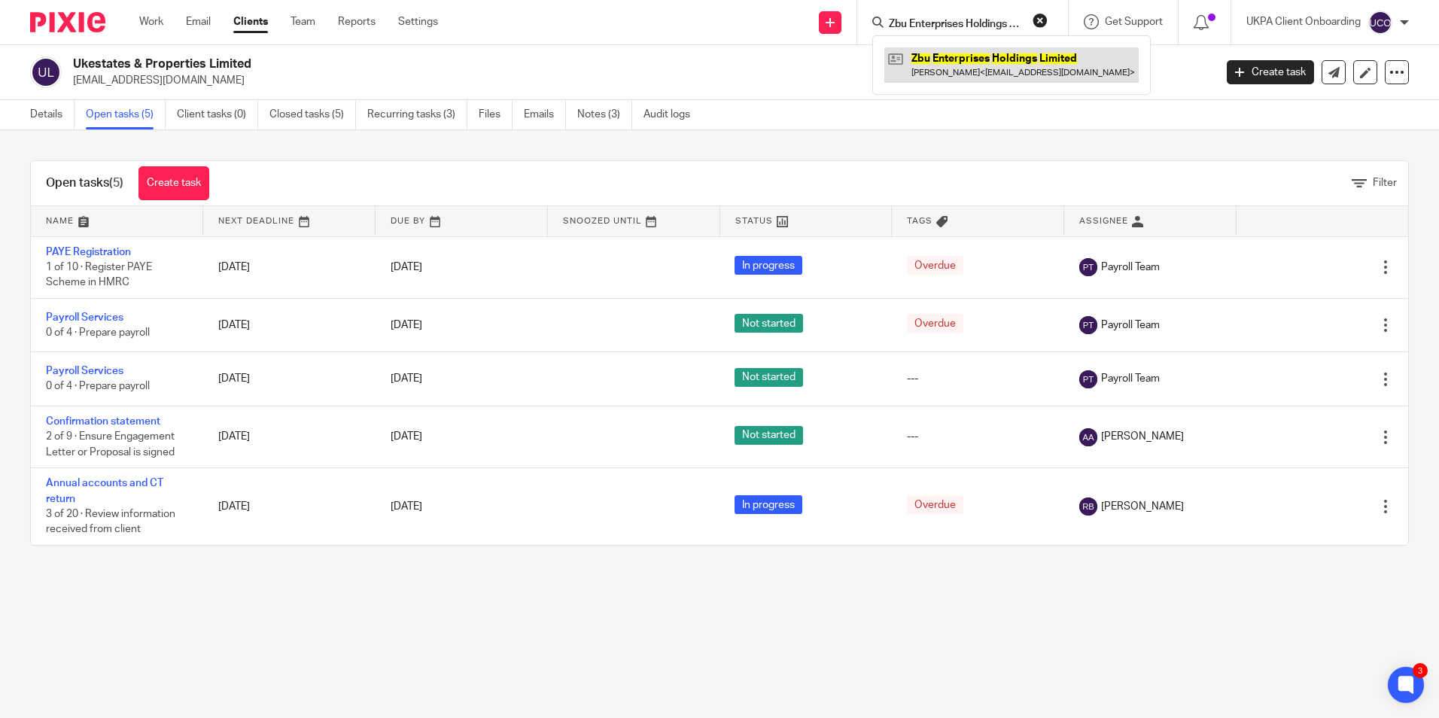
click at [960, 57] on link at bounding box center [1011, 64] width 254 height 35
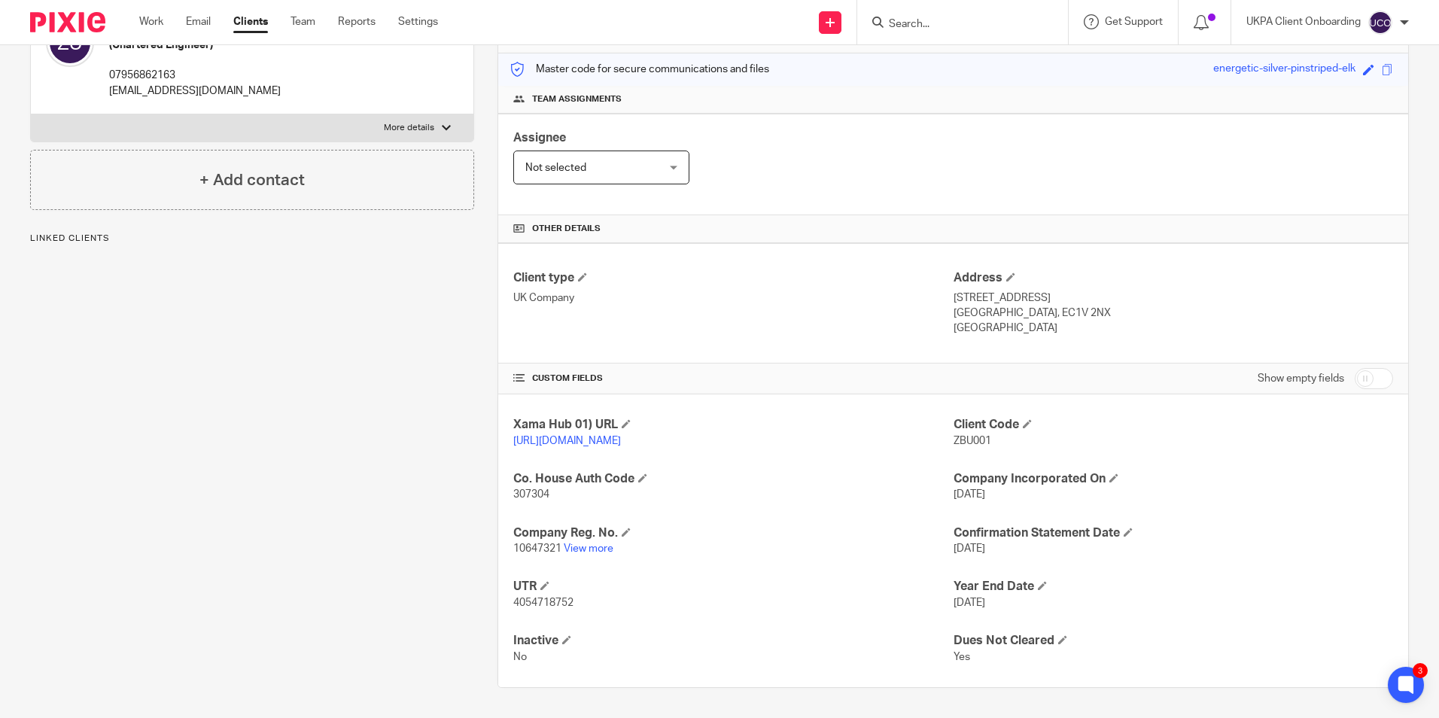
scroll to position [199, 0]
click at [583, 548] on link "View more" at bounding box center [589, 548] width 50 height 11
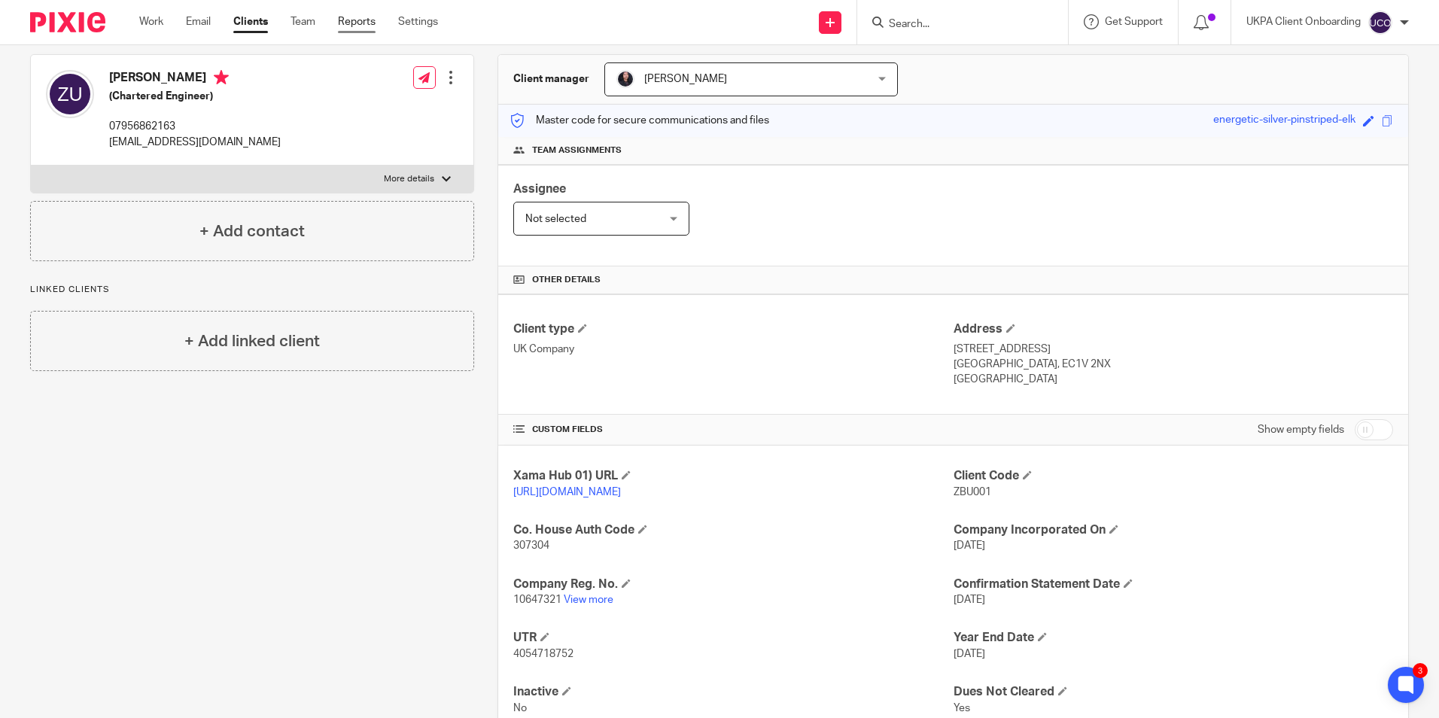
scroll to position [0, 0]
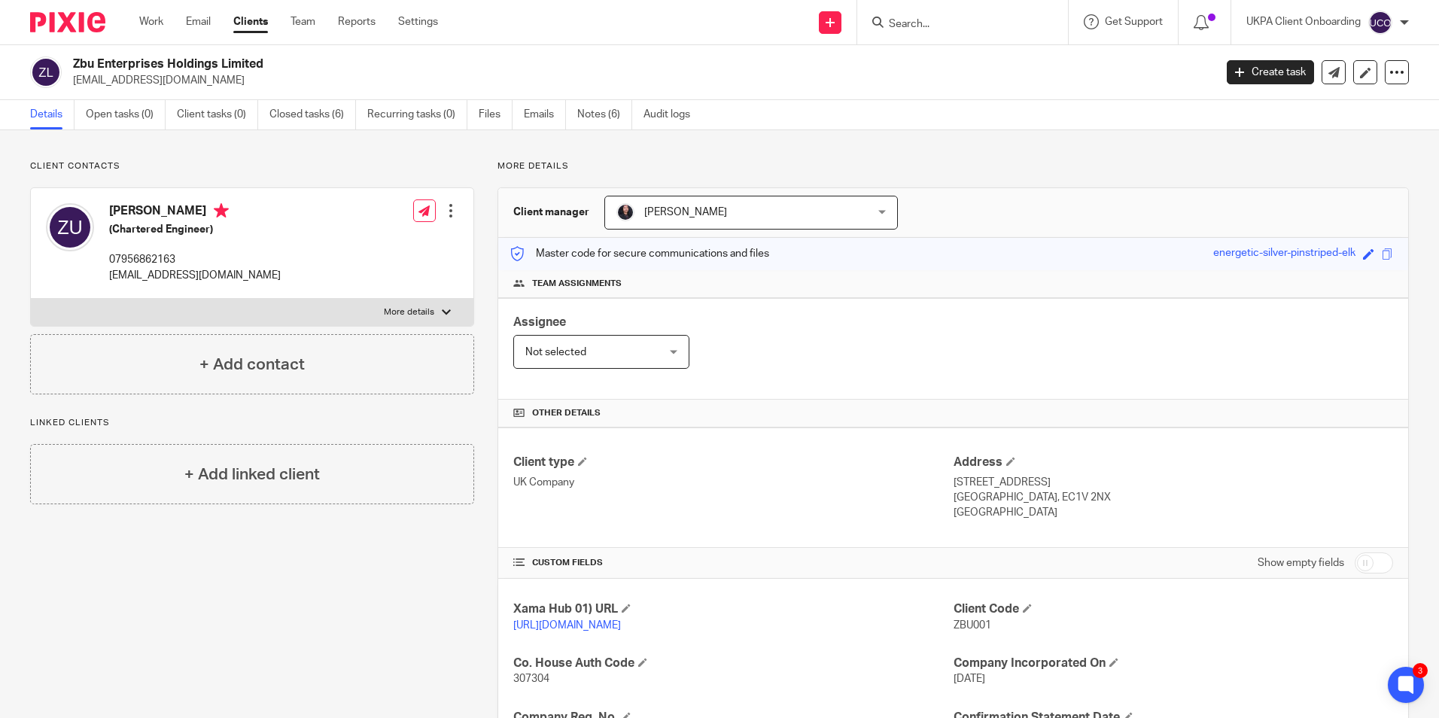
click at [907, 18] on input "Search" at bounding box center [954, 25] width 135 height 14
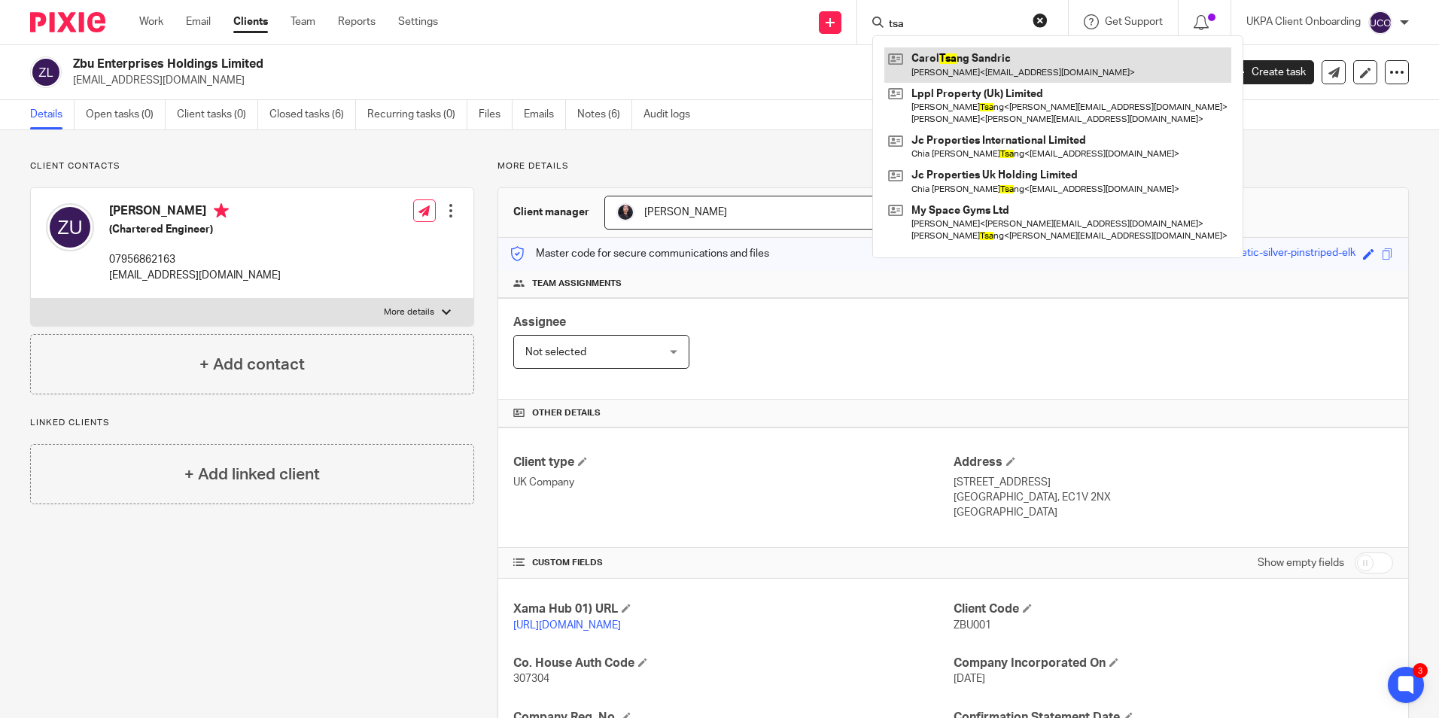
type input "tsa"
click at [944, 57] on link at bounding box center [1057, 64] width 347 height 35
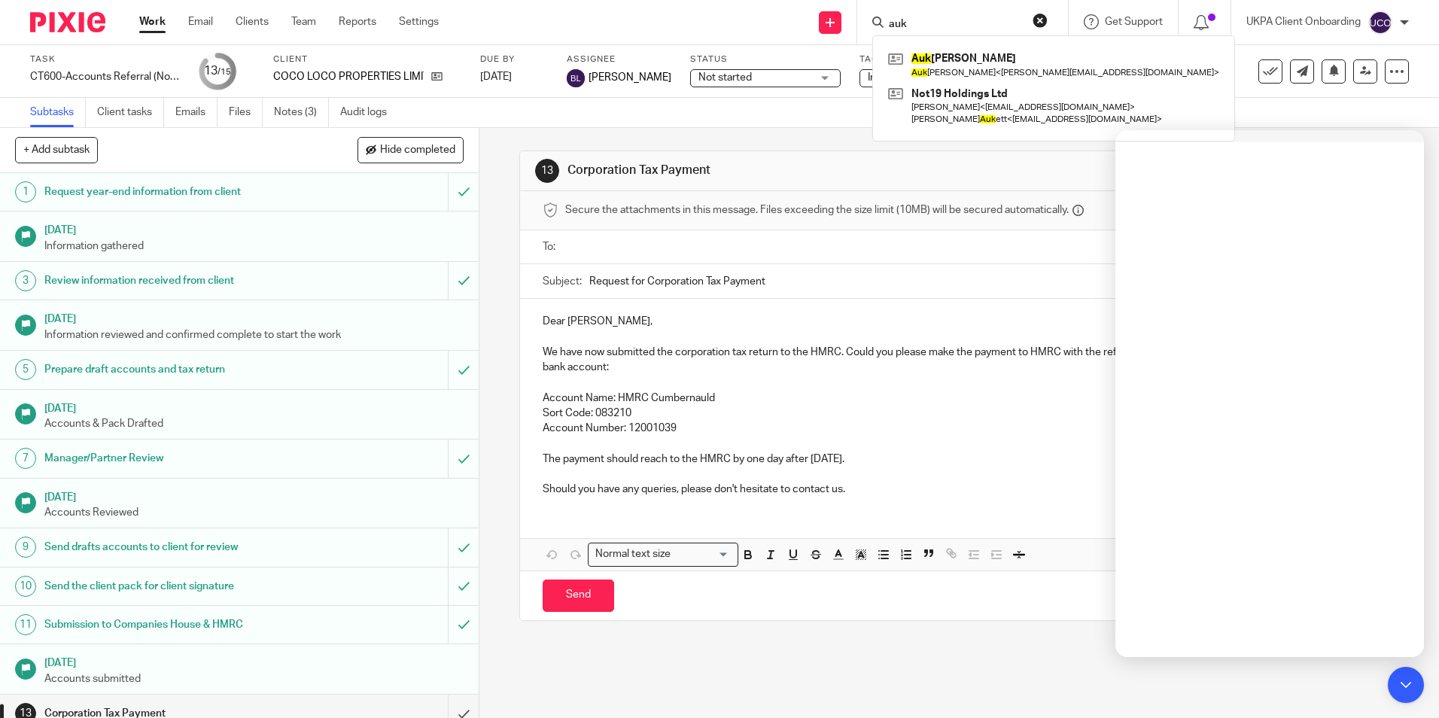
click at [946, 25] on input "auk" at bounding box center [954, 25] width 135 height 14
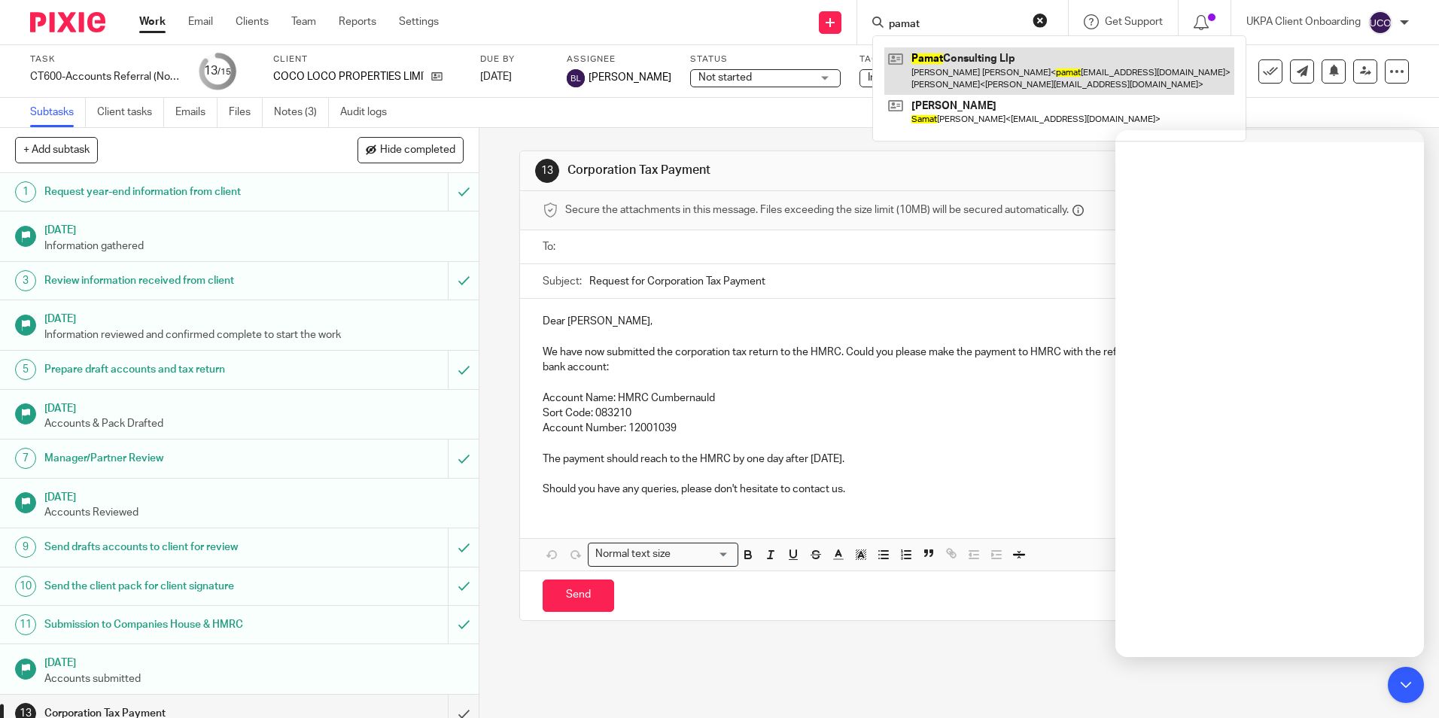
type input "pamat"
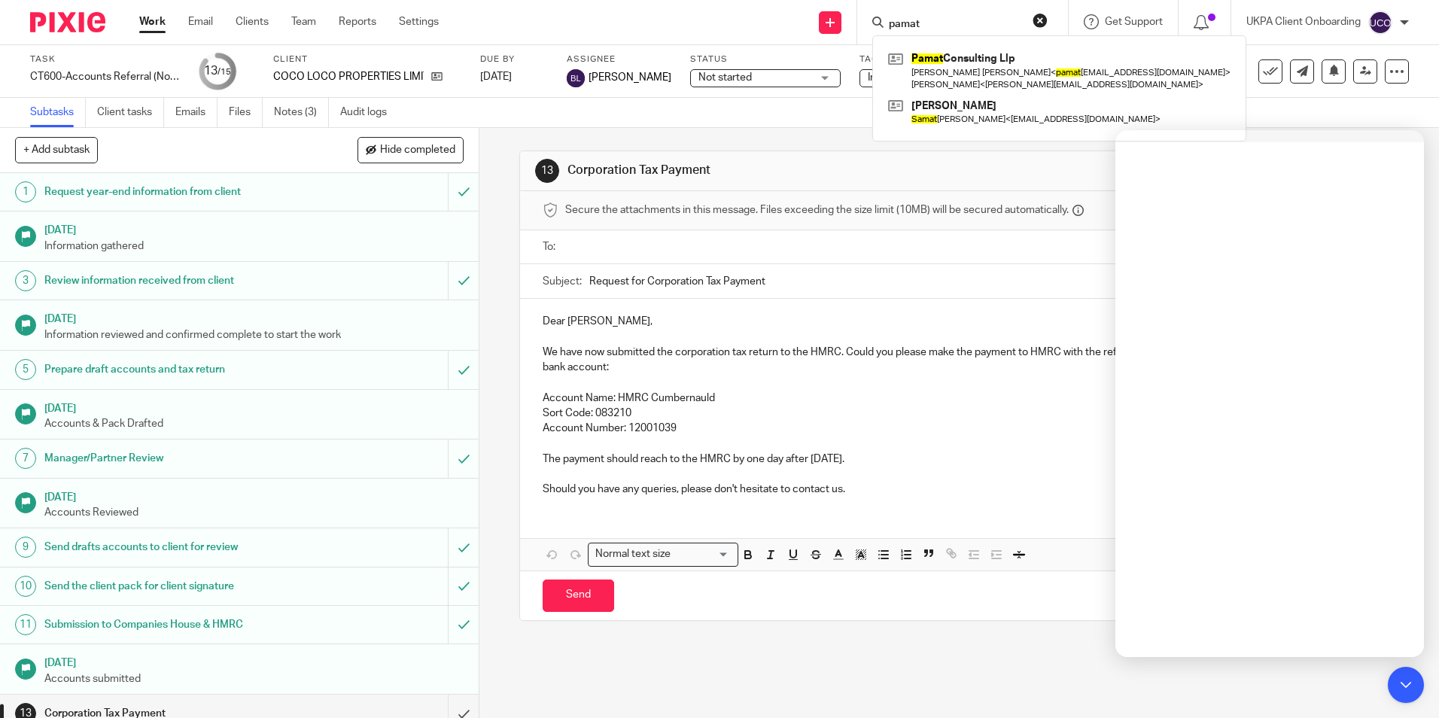
drag, startPoint x: 945, startPoint y: 67, endPoint x: 792, endPoint y: 6, distance: 165.2
click at [945, 67] on link at bounding box center [1059, 70] width 350 height 47
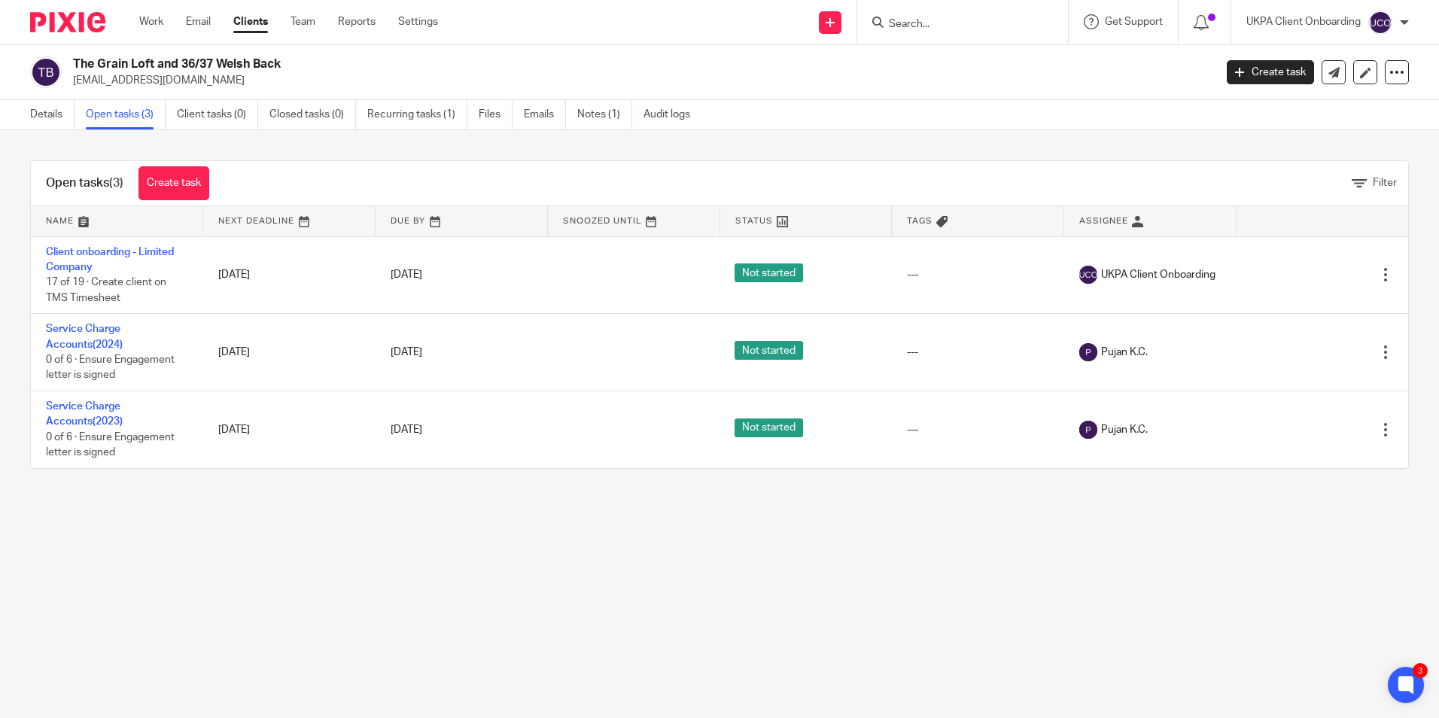
click at [914, 28] on input "Search" at bounding box center [954, 25] width 135 height 14
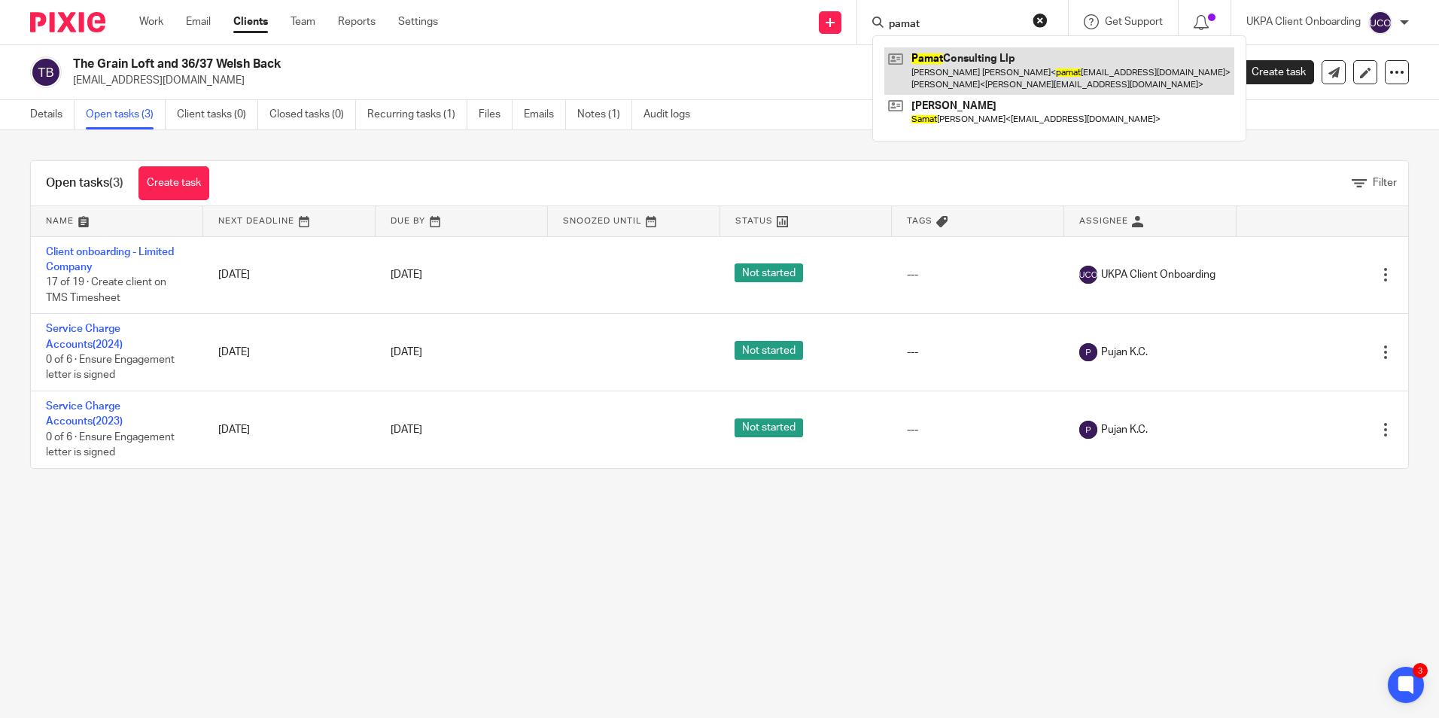
type input "pamat"
click at [949, 64] on link at bounding box center [1059, 70] width 350 height 47
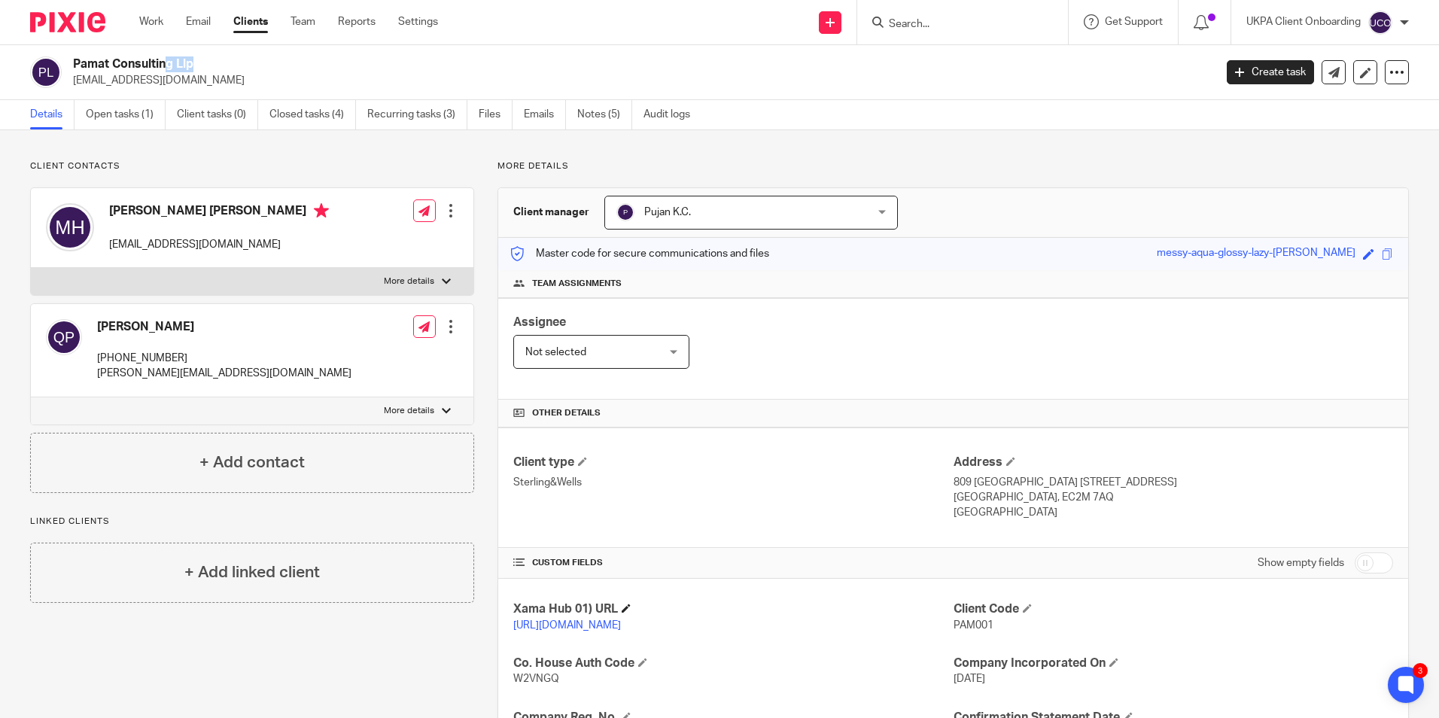
scroll to position [254, 0]
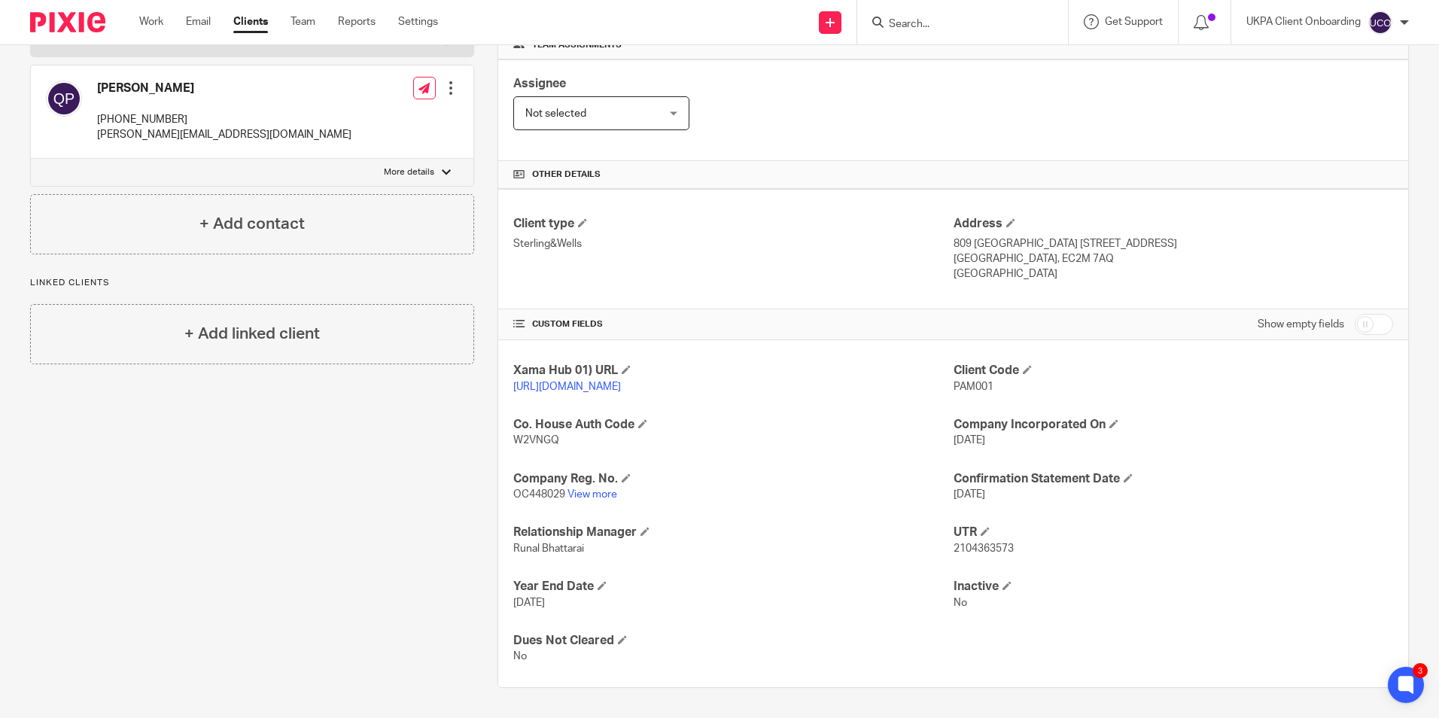
click at [966, 549] on span "2104363573" at bounding box center [983, 548] width 60 height 11
copy span "2104363573"
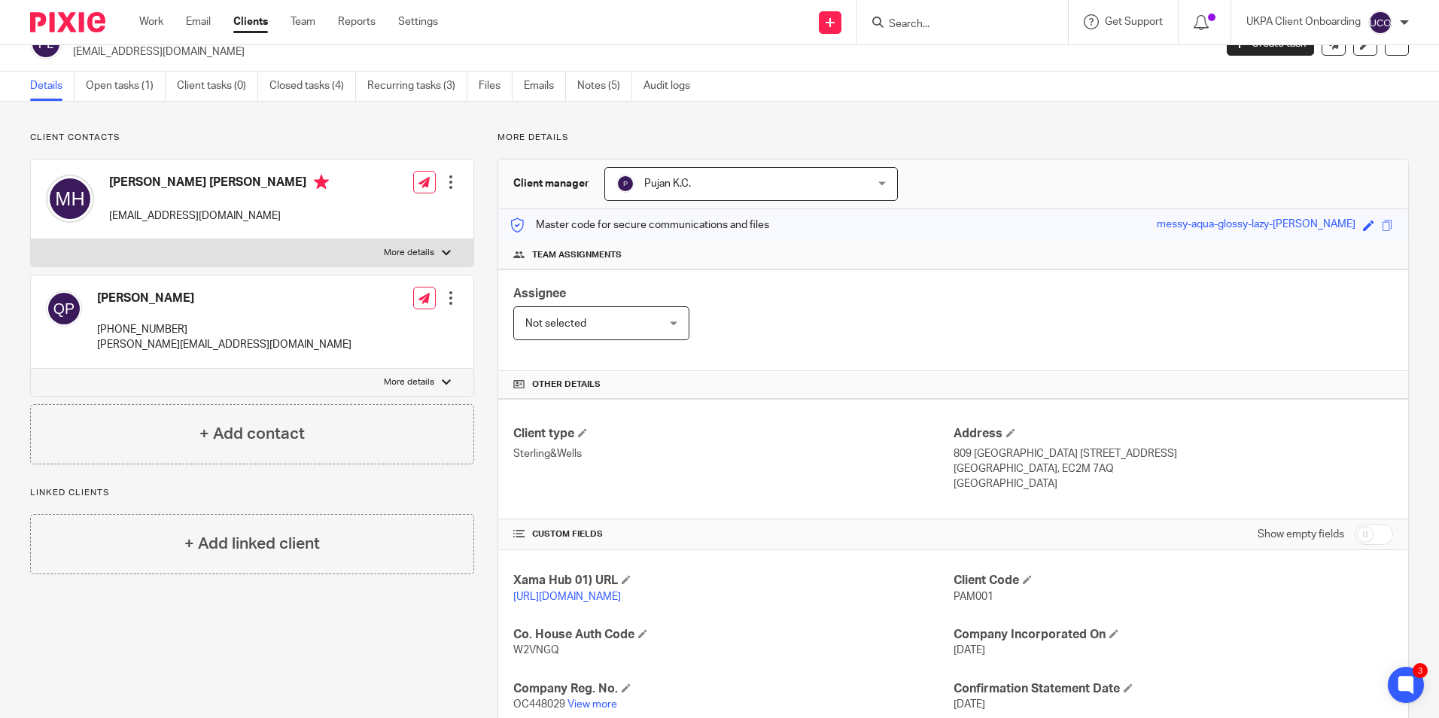
scroll to position [28, 0]
drag, startPoint x: 949, startPoint y: 451, endPoint x: 1022, endPoint y: 485, distance: 80.8
click at [1023, 488] on div "Address [STREET_ADDRESS] [GEOGRAPHIC_DATA], EC2M 7AQ [GEOGRAPHIC_DATA]" at bounding box center [1172, 460] width 439 height 66
drag, startPoint x: 1022, startPoint y: 485, endPoint x: 935, endPoint y: 458, distance: 91.4
click at [927, 458] on p "Sterling&Wells" at bounding box center [732, 454] width 439 height 15
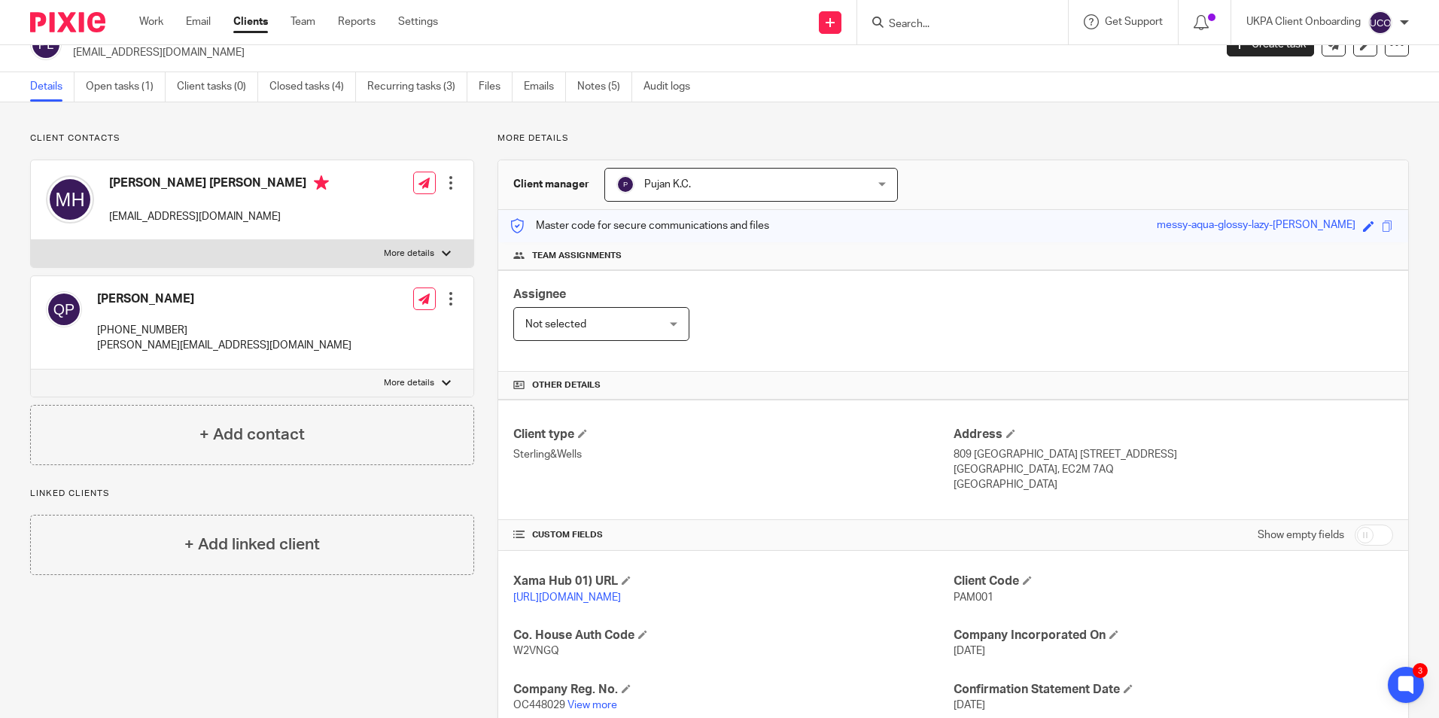
drag, startPoint x: 944, startPoint y: 452, endPoint x: 1019, endPoint y: 483, distance: 81.3
click at [1017, 483] on div "Client type Sterling&Wells Address 809 Salisbury House 29 Finsbury Circus Londo…" at bounding box center [953, 460] width 910 height 120
drag, startPoint x: 1019, startPoint y: 483, endPoint x: 1035, endPoint y: 484, distance: 16.6
click at [1035, 482] on p "[GEOGRAPHIC_DATA]" at bounding box center [1172, 484] width 439 height 15
drag, startPoint x: 1035, startPoint y: 484, endPoint x: 952, endPoint y: 454, distance: 88.5
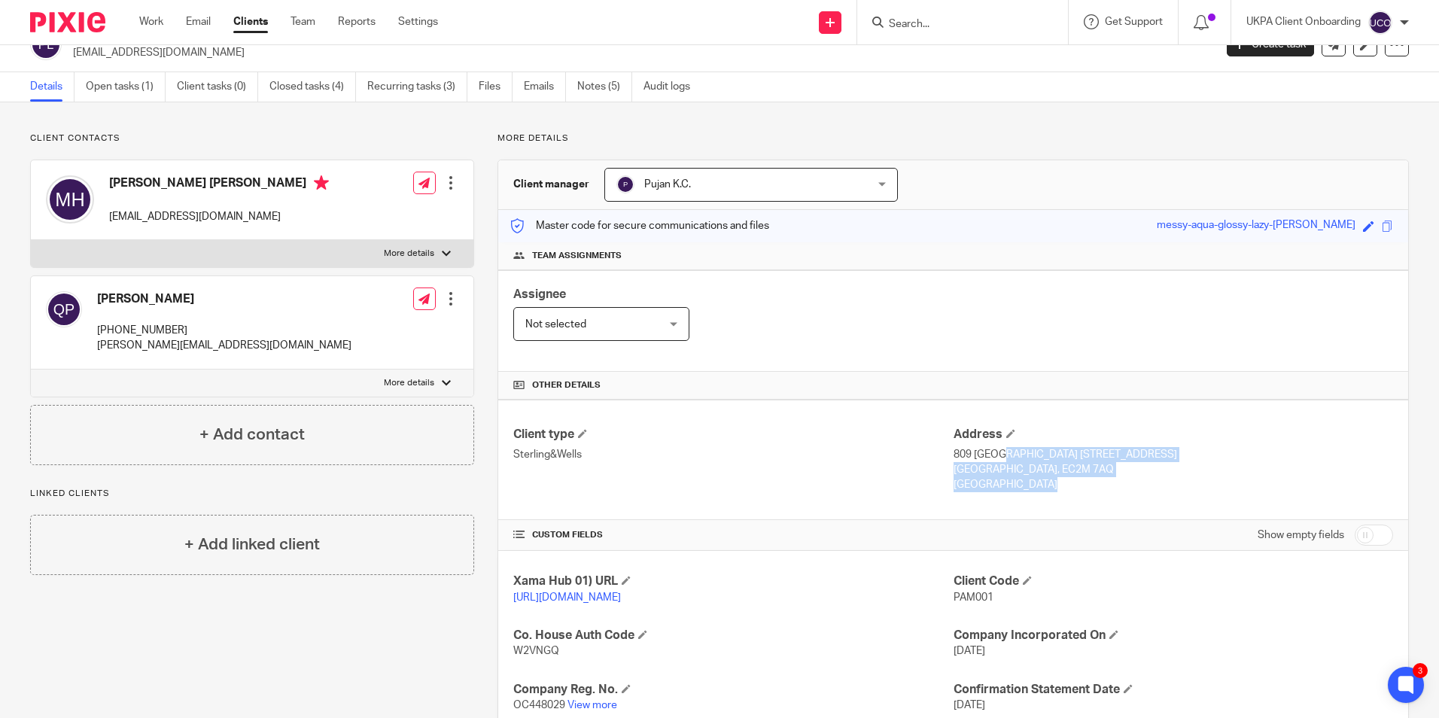
click at [953, 454] on div "Address 809 Salisbury House 29 Finsbury Circus London, EC2M 7AQ United Kingdom" at bounding box center [1172, 460] width 439 height 66
click at [154, 300] on h4 "Quentin Pierre Payet" at bounding box center [224, 299] width 254 height 16
copy div "Quentin Pierre Payet"
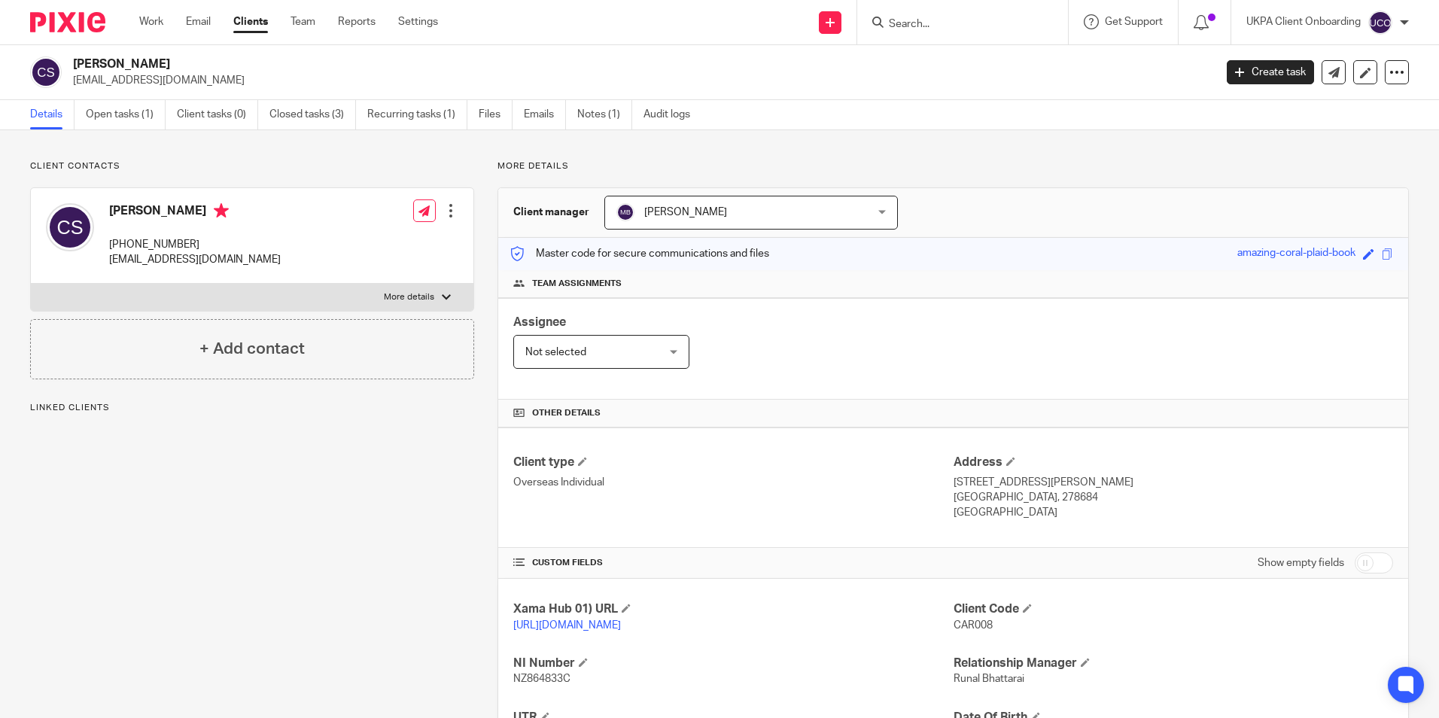
scroll to position [199, 0]
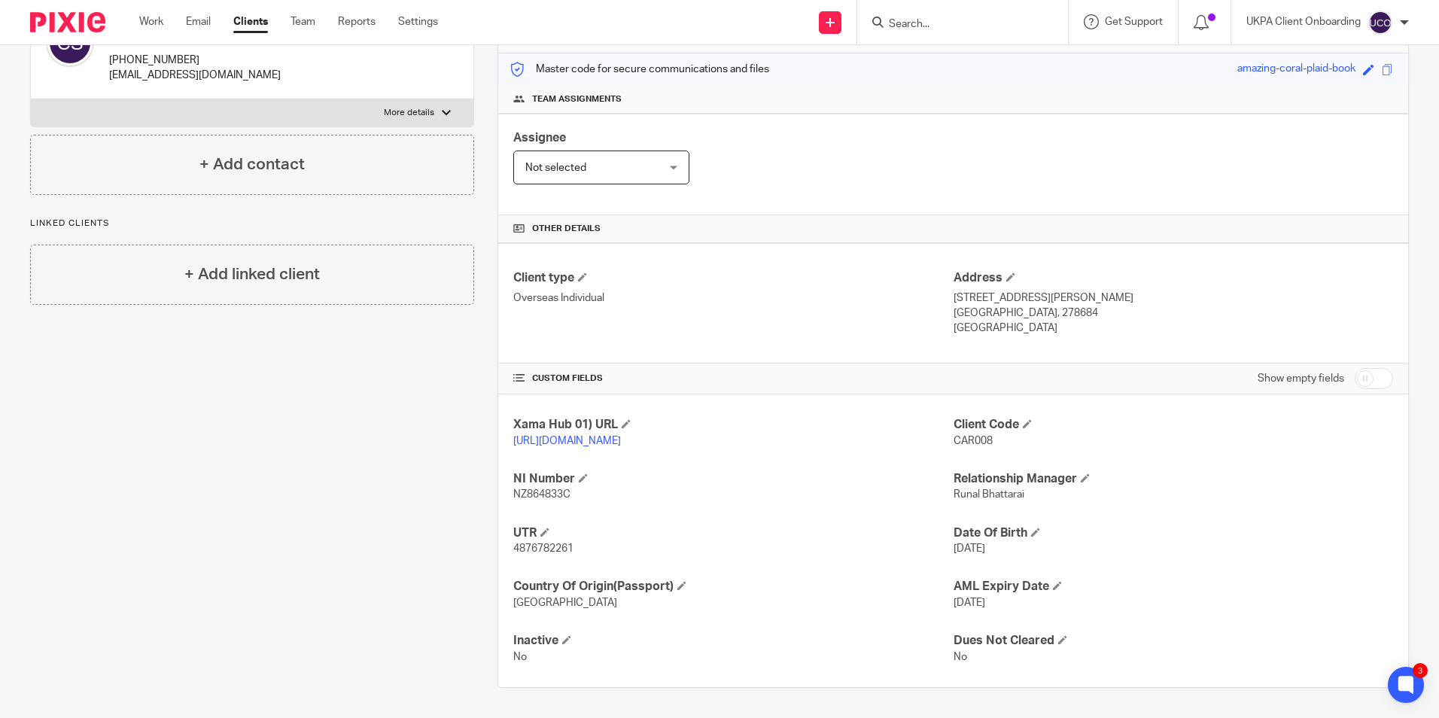
click at [971, 25] on input "Search" at bounding box center [954, 25] width 135 height 14
paste input "Ayle 24 S.A.R.L."
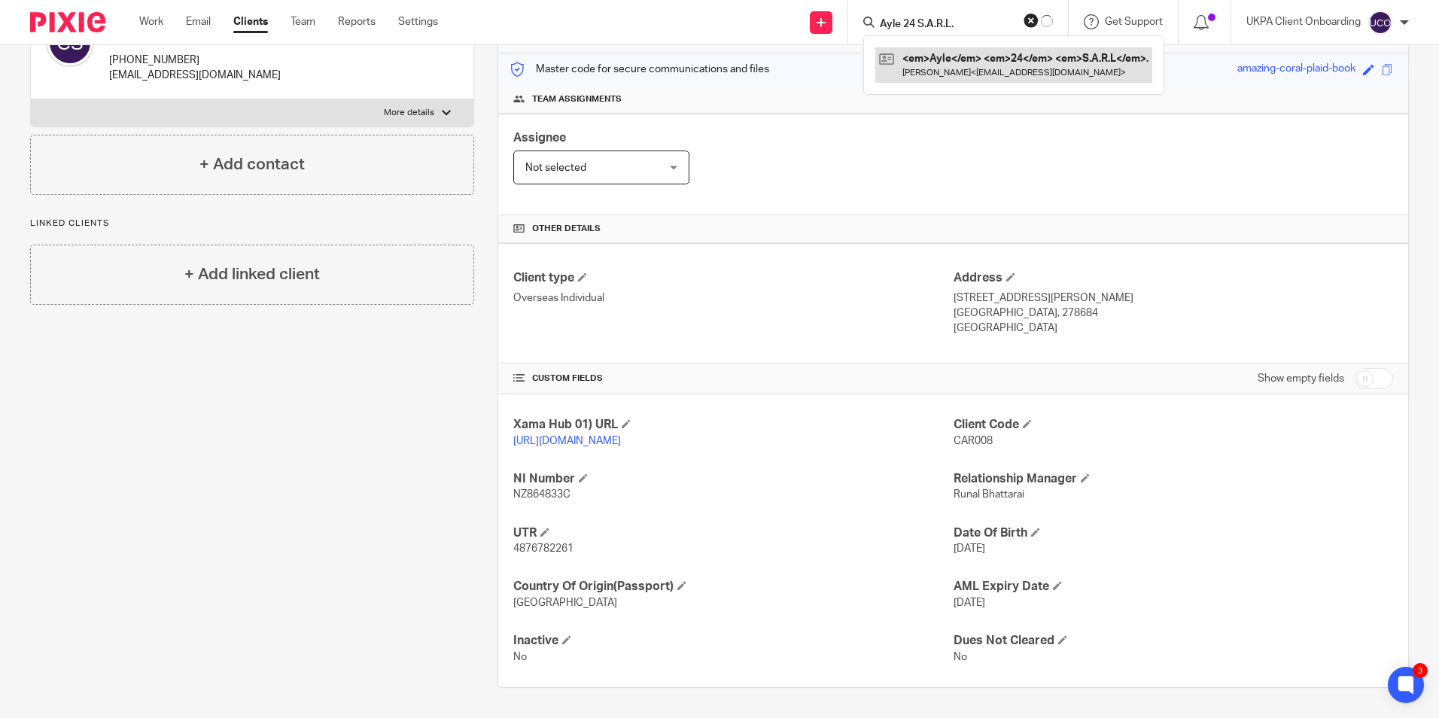
type input "Ayle 24 S.A.R.L."
click at [947, 52] on link at bounding box center [1013, 64] width 277 height 35
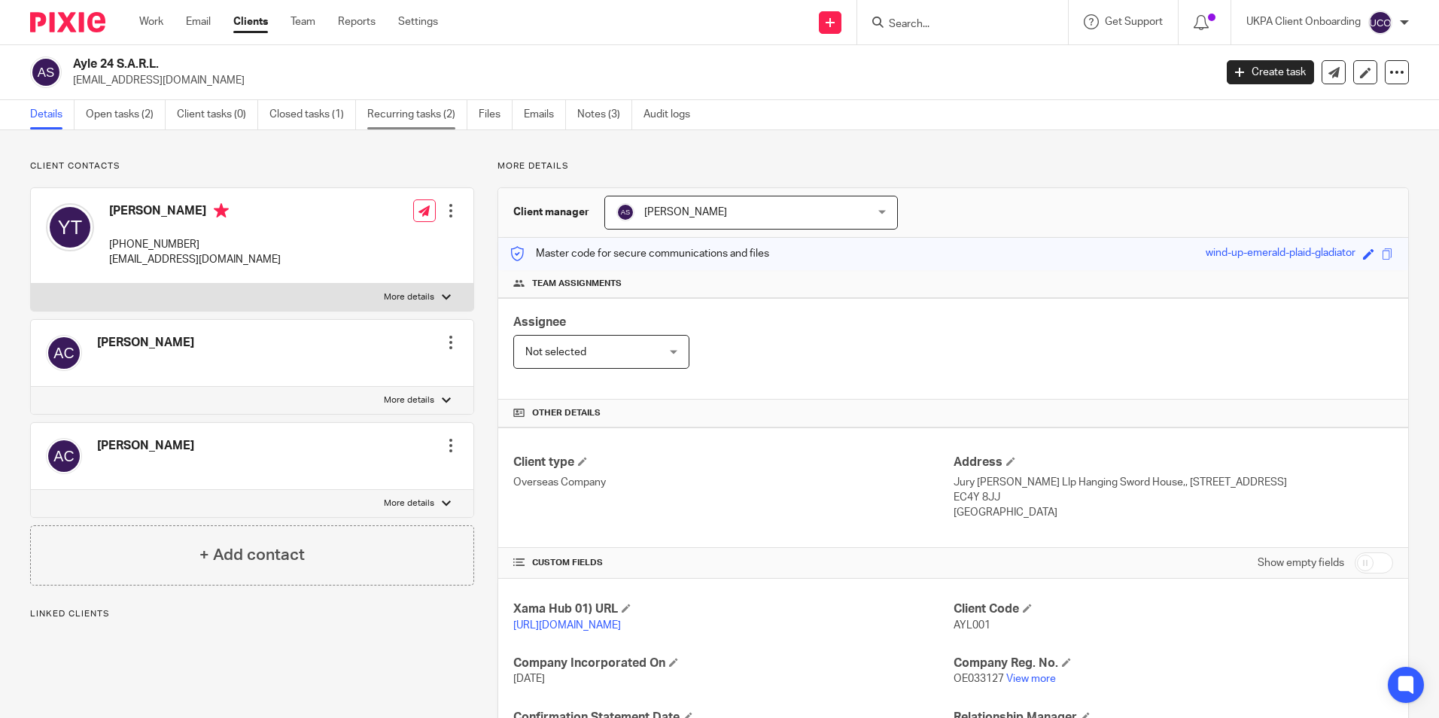
click at [412, 113] on link "Recurring tasks (2)" at bounding box center [417, 114] width 100 height 29
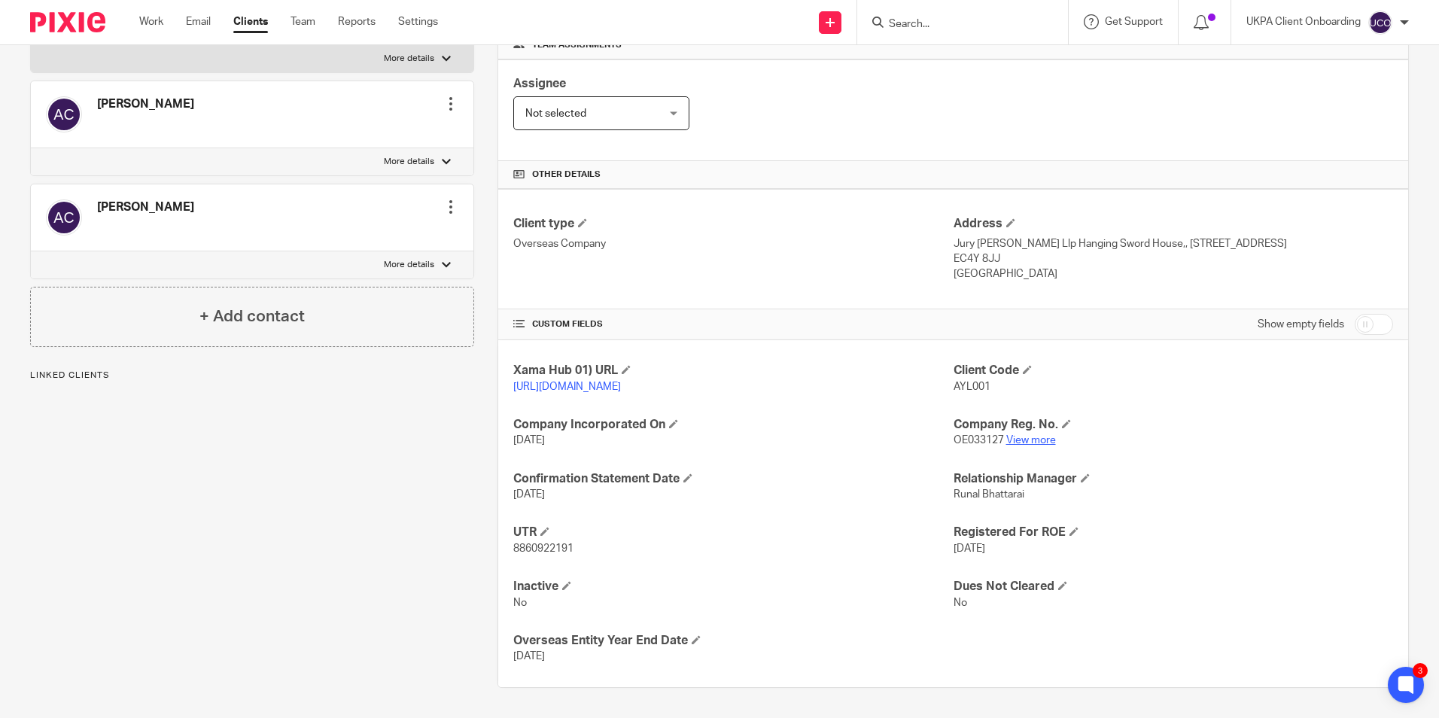
click at [1028, 442] on link "View more" at bounding box center [1031, 440] width 50 height 11
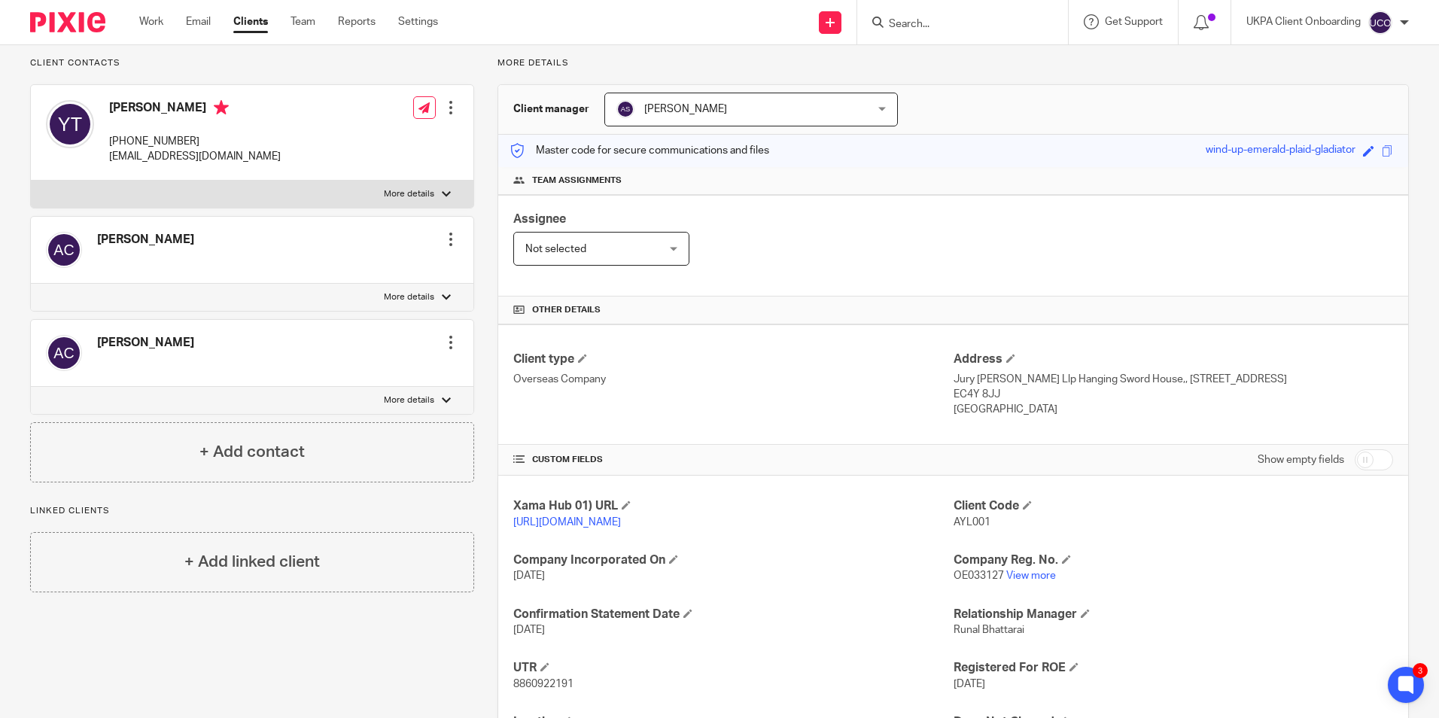
scroll to position [0, 0]
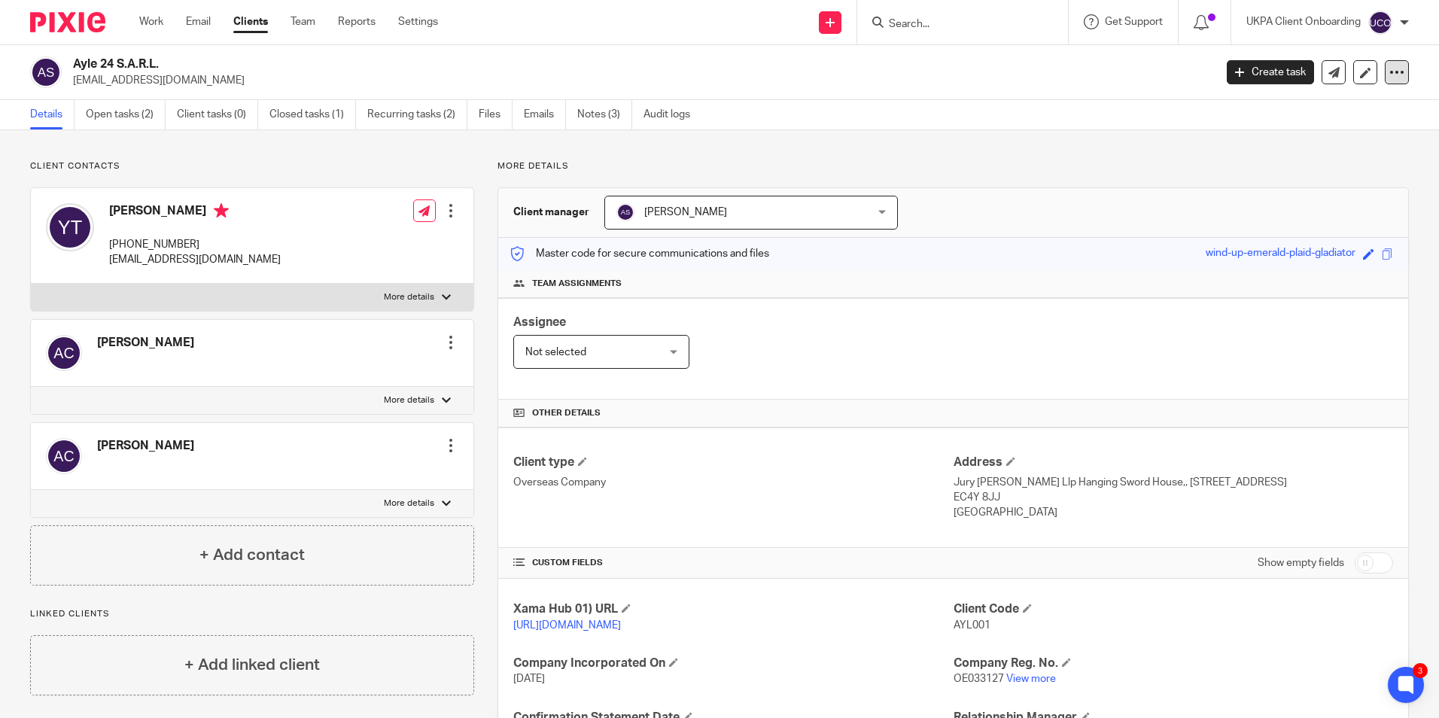
click at [1390, 66] on icon at bounding box center [1396, 72] width 15 height 15
click at [1295, 107] on link "Update from Companies House" at bounding box center [1303, 110] width 166 height 22
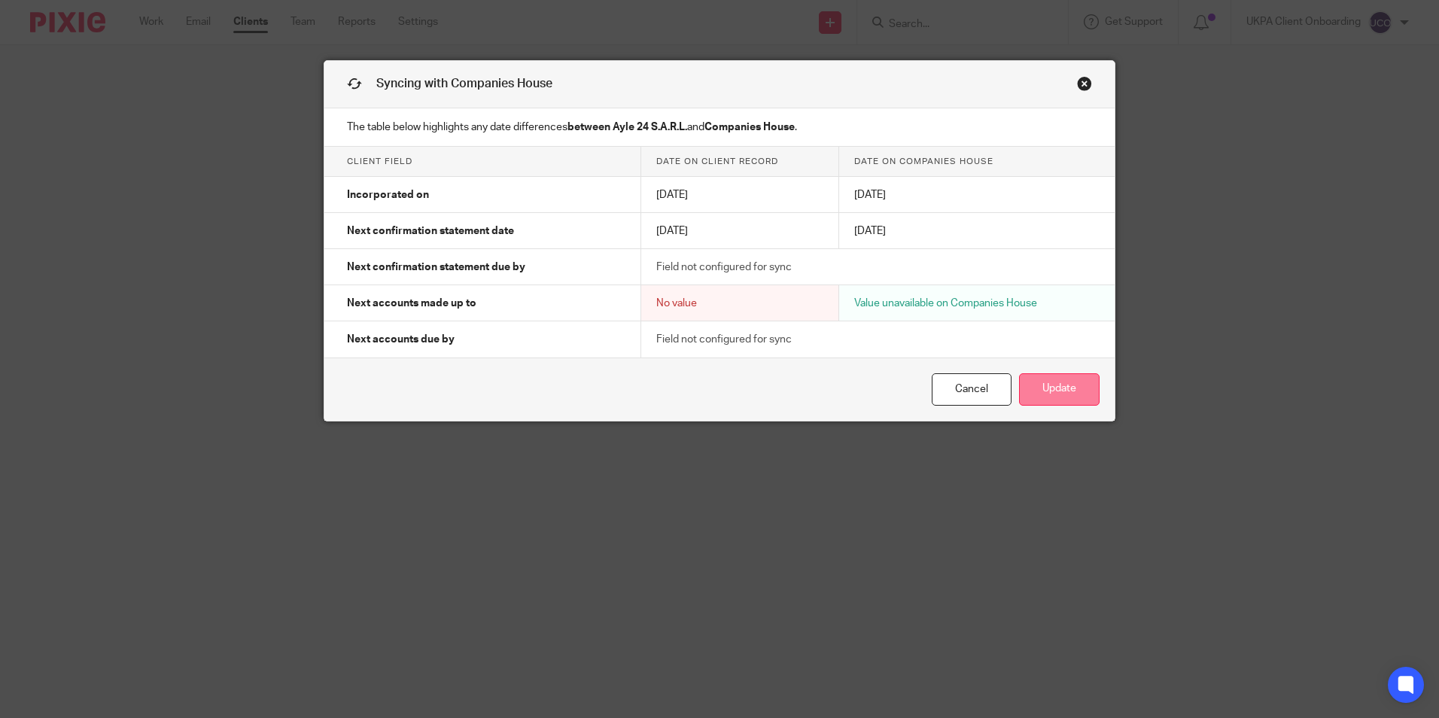
click at [1045, 390] on button "Update" at bounding box center [1059, 389] width 81 height 32
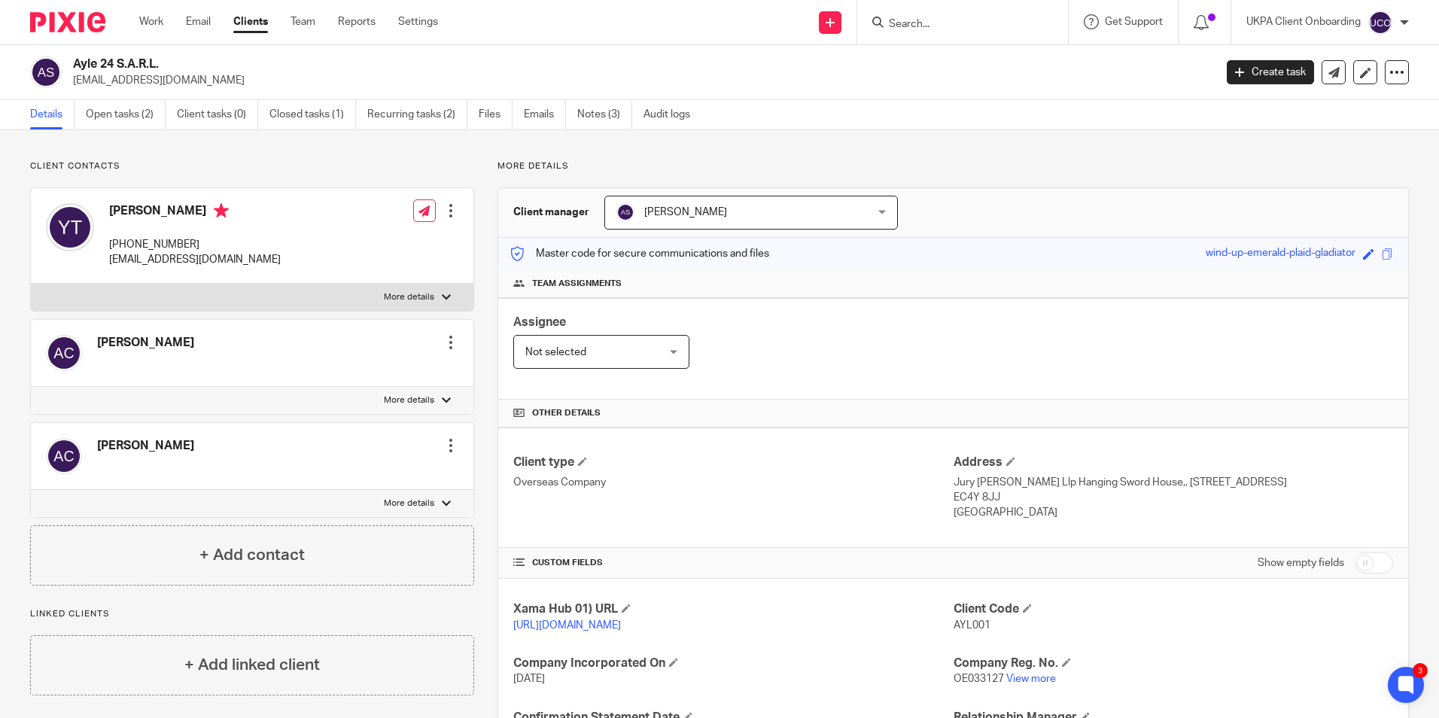
click at [916, 27] on input "Search" at bounding box center [954, 25] width 135 height 14
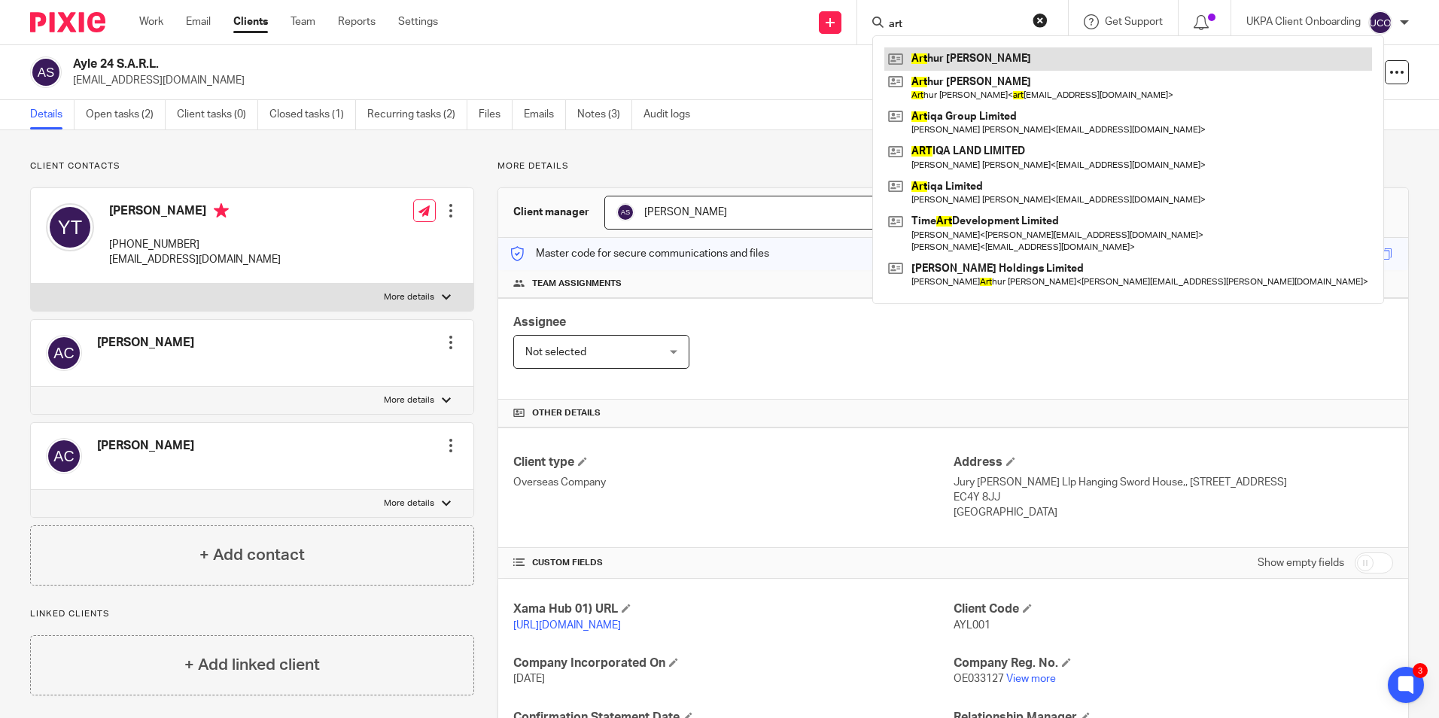
type input "art"
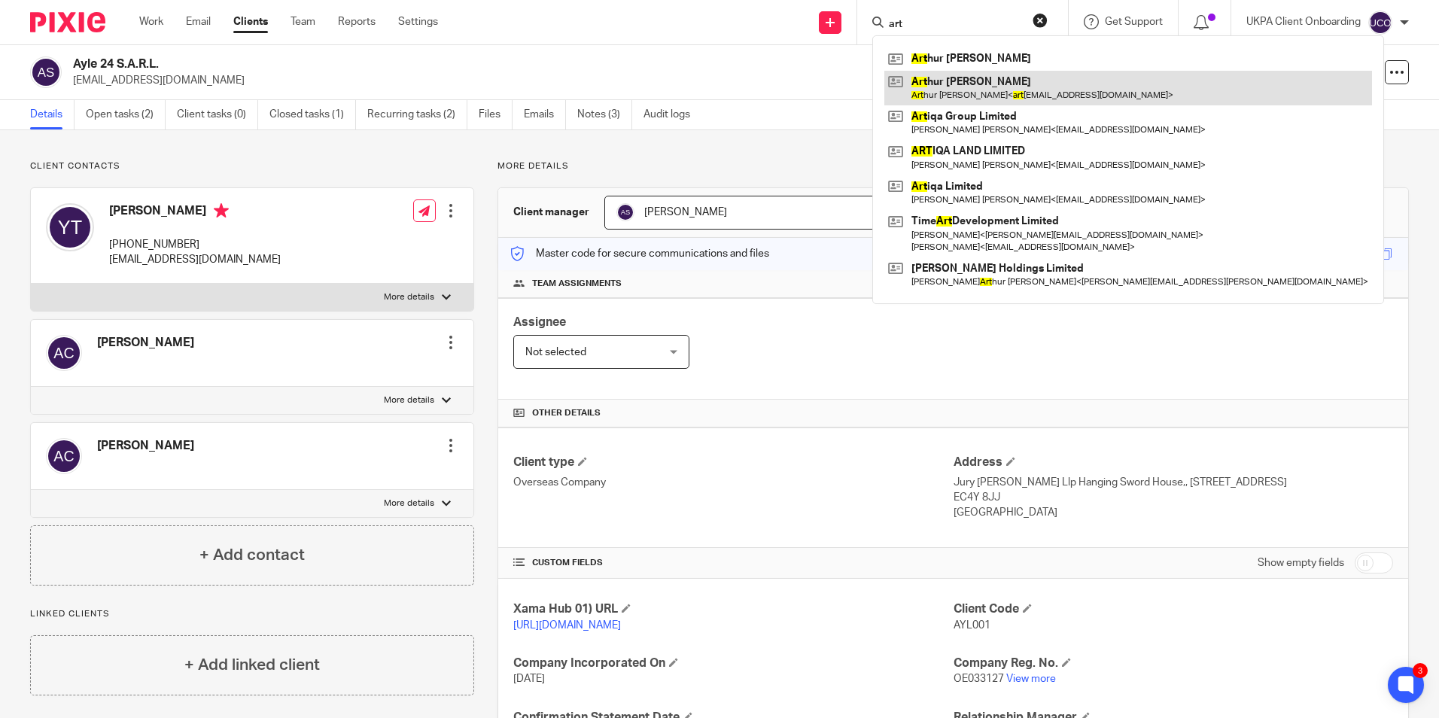
click at [1017, 87] on link at bounding box center [1128, 88] width 488 height 35
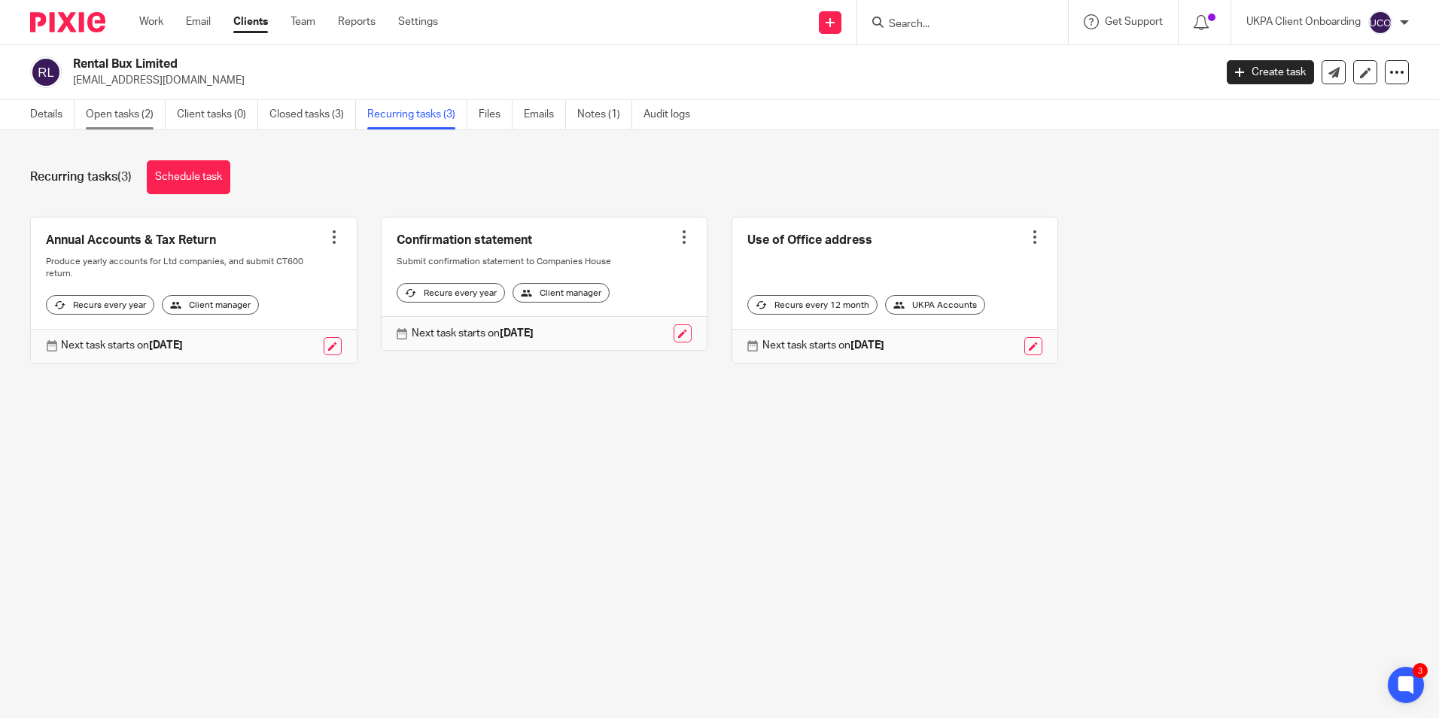
click at [121, 123] on link "Open tasks (2)" at bounding box center [126, 114] width 80 height 29
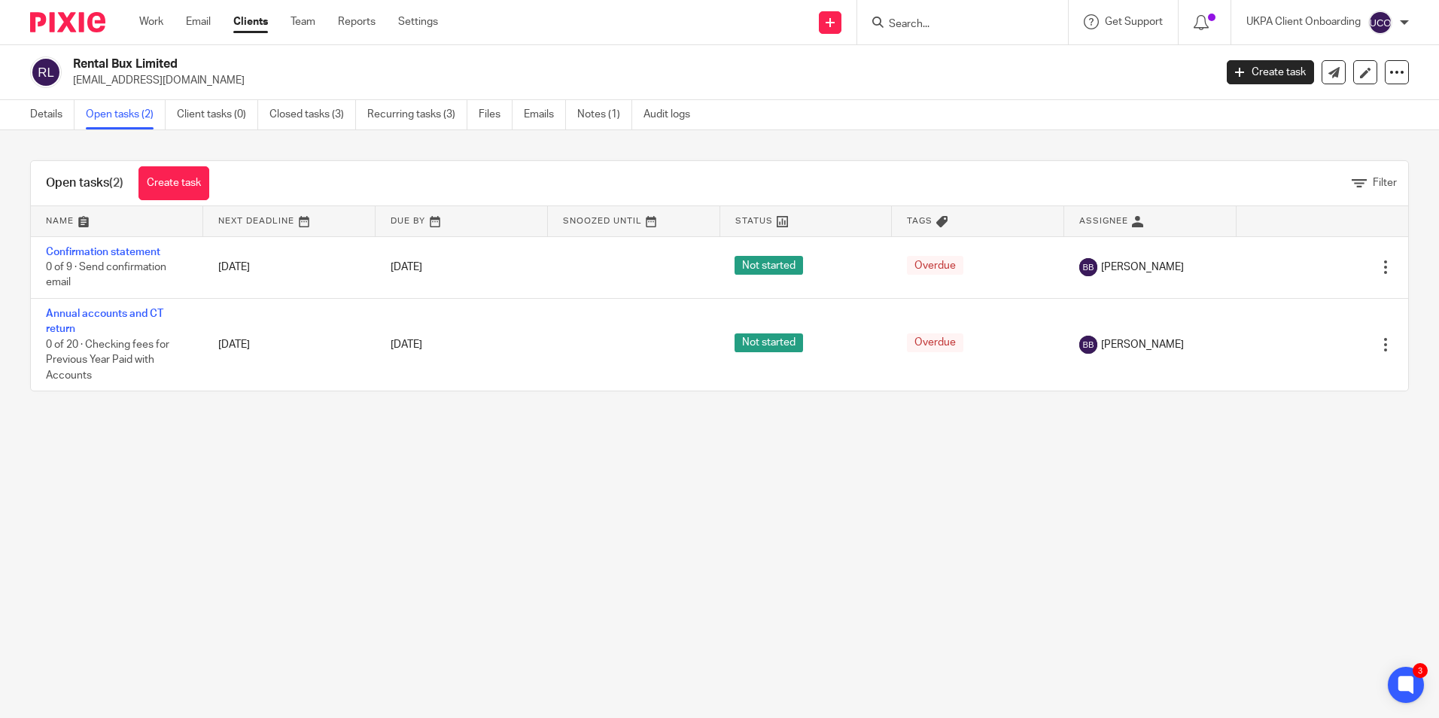
click at [957, 28] on input "Search" at bounding box center [954, 25] width 135 height 14
paste input "Crane & Partners Limited"
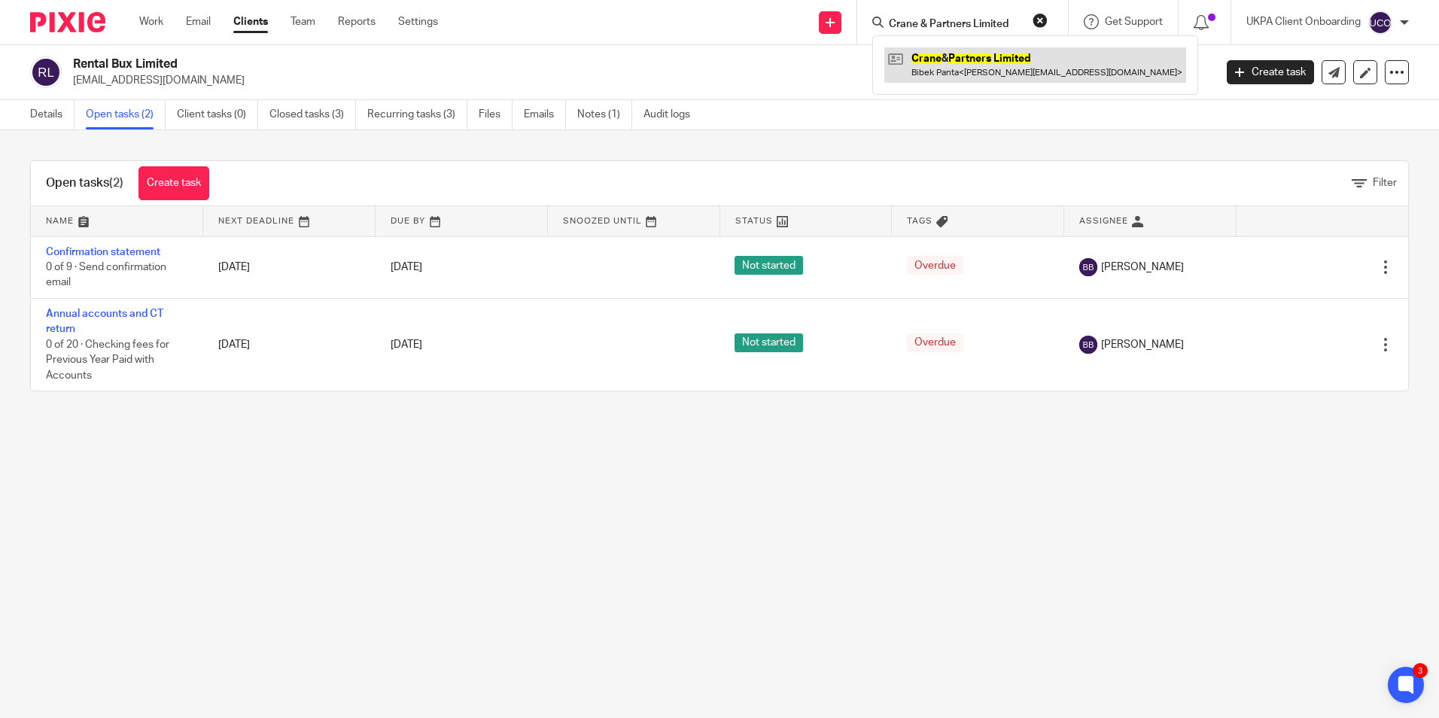
type input "Crane & Partners Limited"
click at [935, 64] on link at bounding box center [1035, 64] width 302 height 35
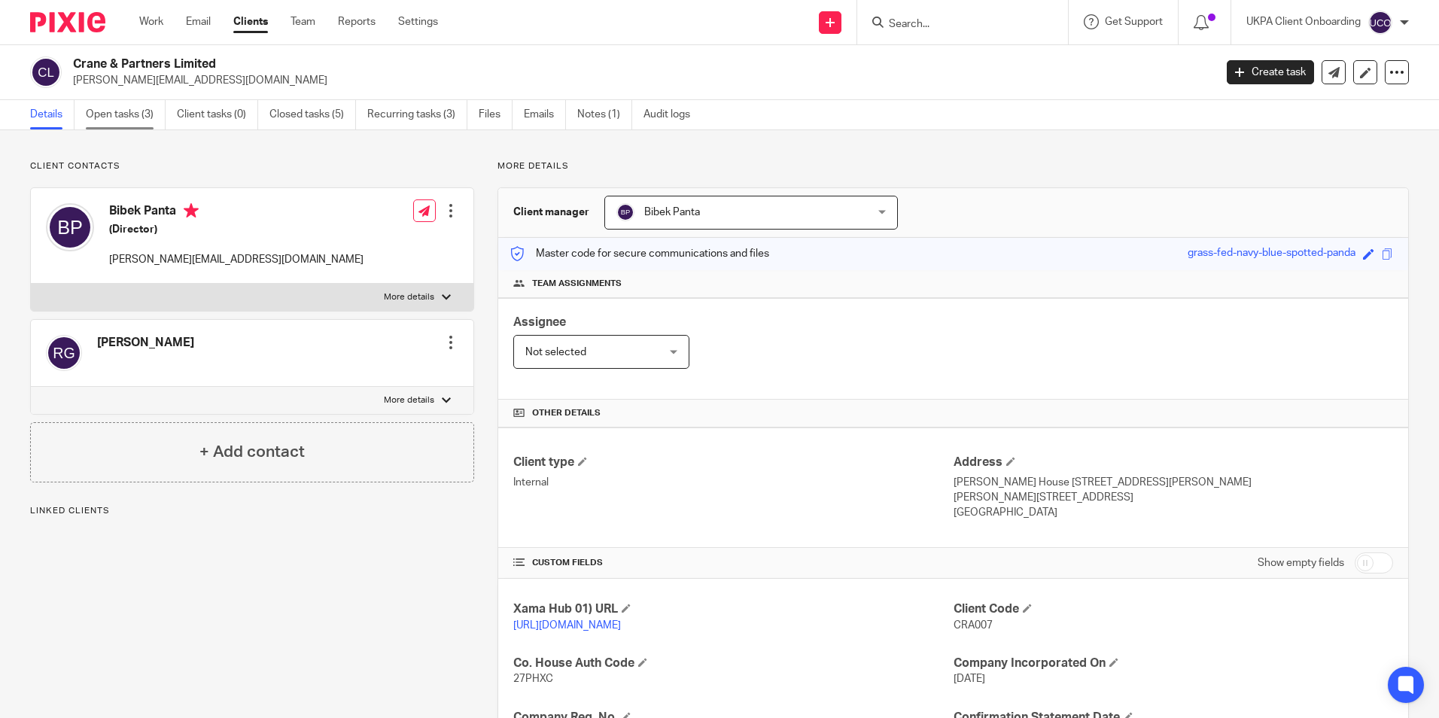
click at [144, 119] on link "Open tasks (3)" at bounding box center [126, 114] width 80 height 29
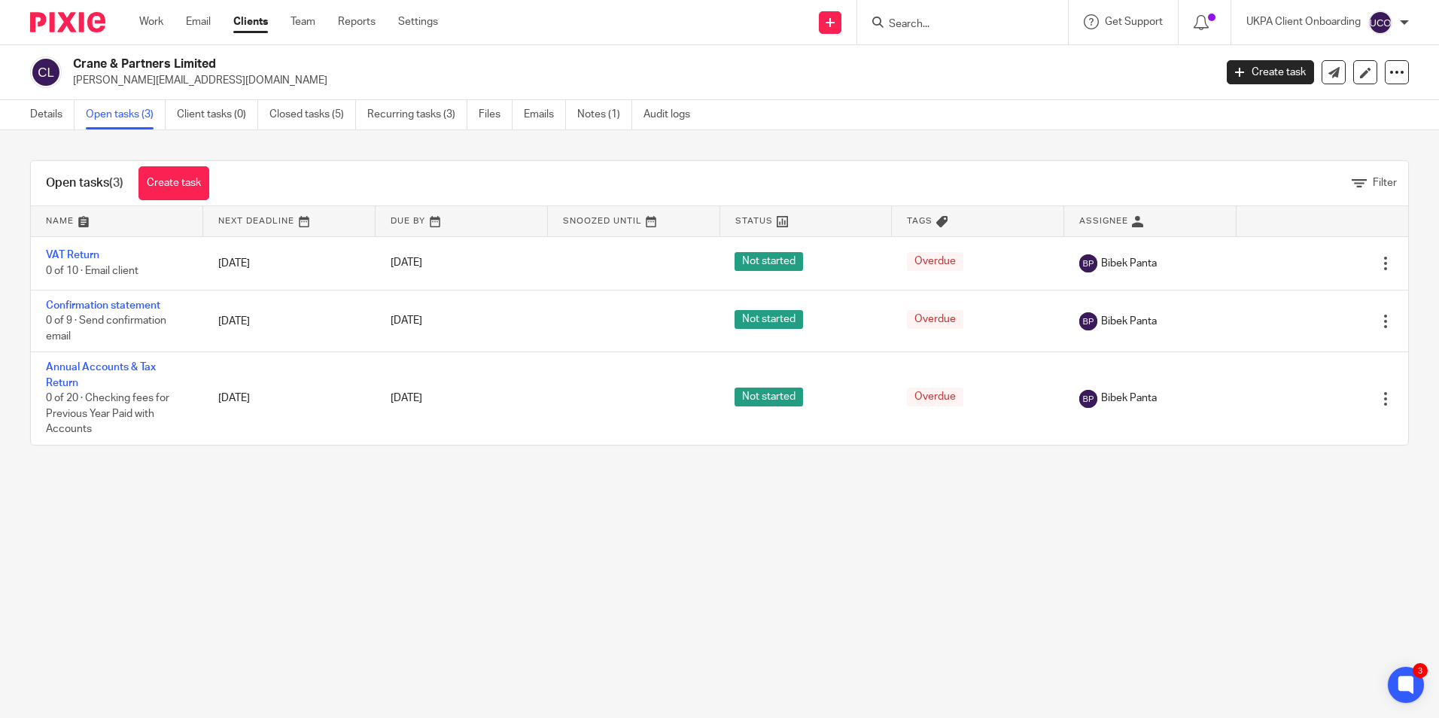
click at [918, 38] on div at bounding box center [962, 22] width 211 height 44
click at [919, 30] on form at bounding box center [967, 22] width 160 height 19
click at [919, 29] on input "Search" at bounding box center [954, 25] width 135 height 14
paste input "Uk Property Spv 5 Ltd"
type input "Uk Property Spv 5 Ltd"
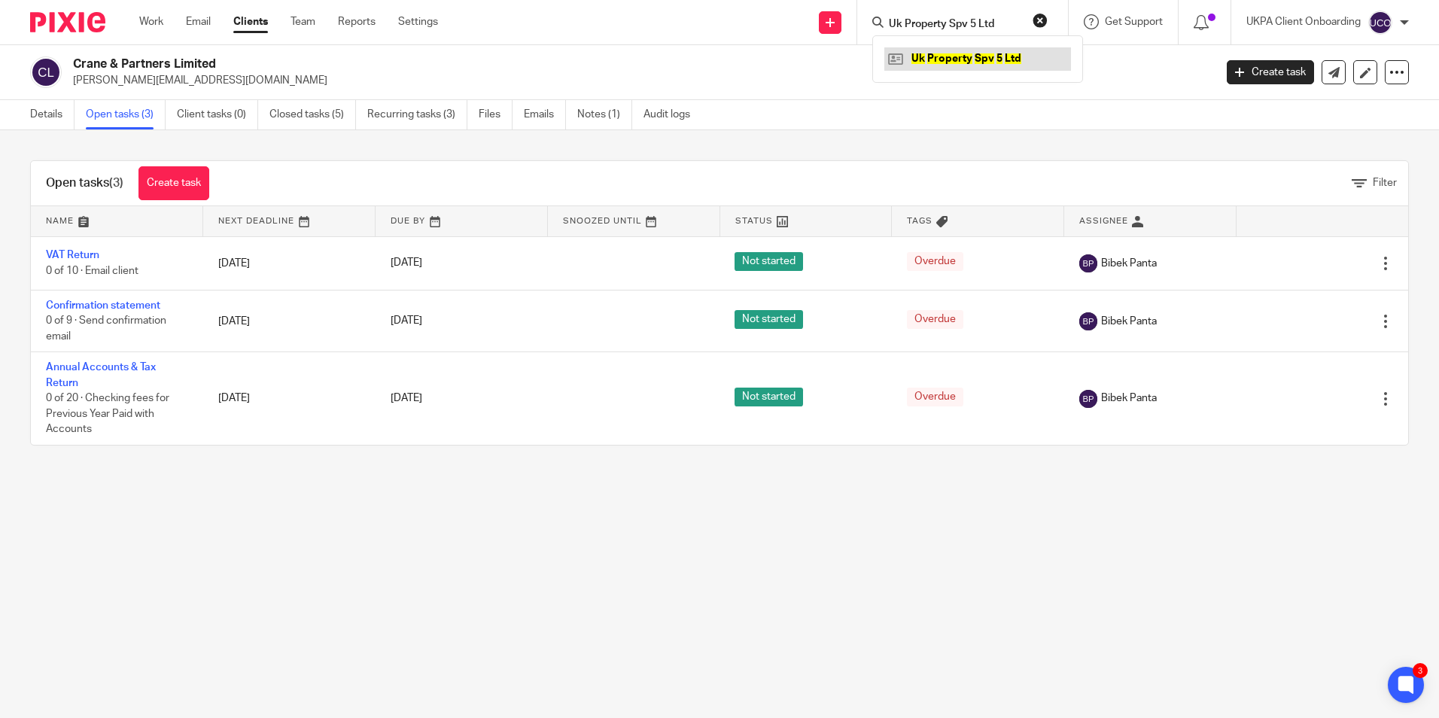
click at [954, 61] on link at bounding box center [977, 58] width 187 height 23
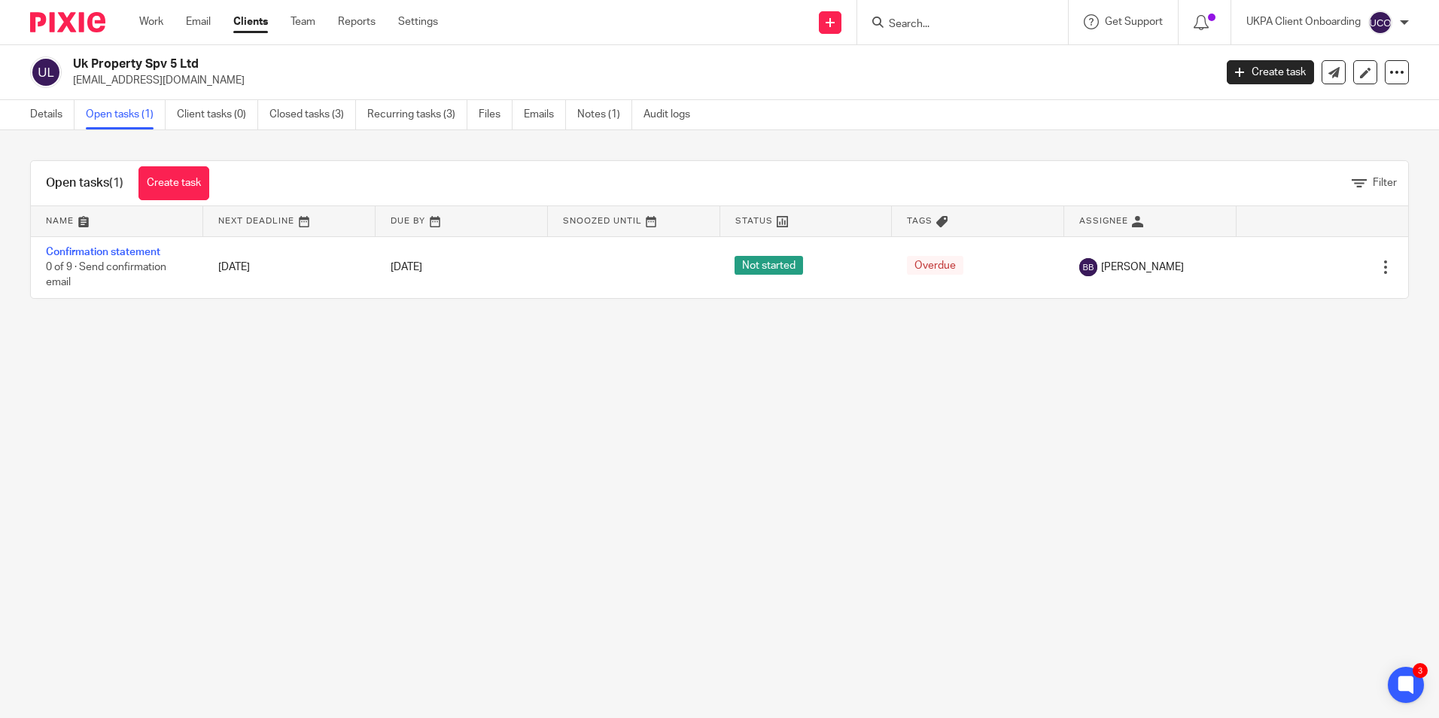
click at [964, 13] on form at bounding box center [967, 22] width 160 height 19
click at [957, 23] on input "Search" at bounding box center [954, 25] width 135 height 14
paste input "admin@uklandlordtax.co.uk>"
type input "admin@uklandlordtax.co.uk>"
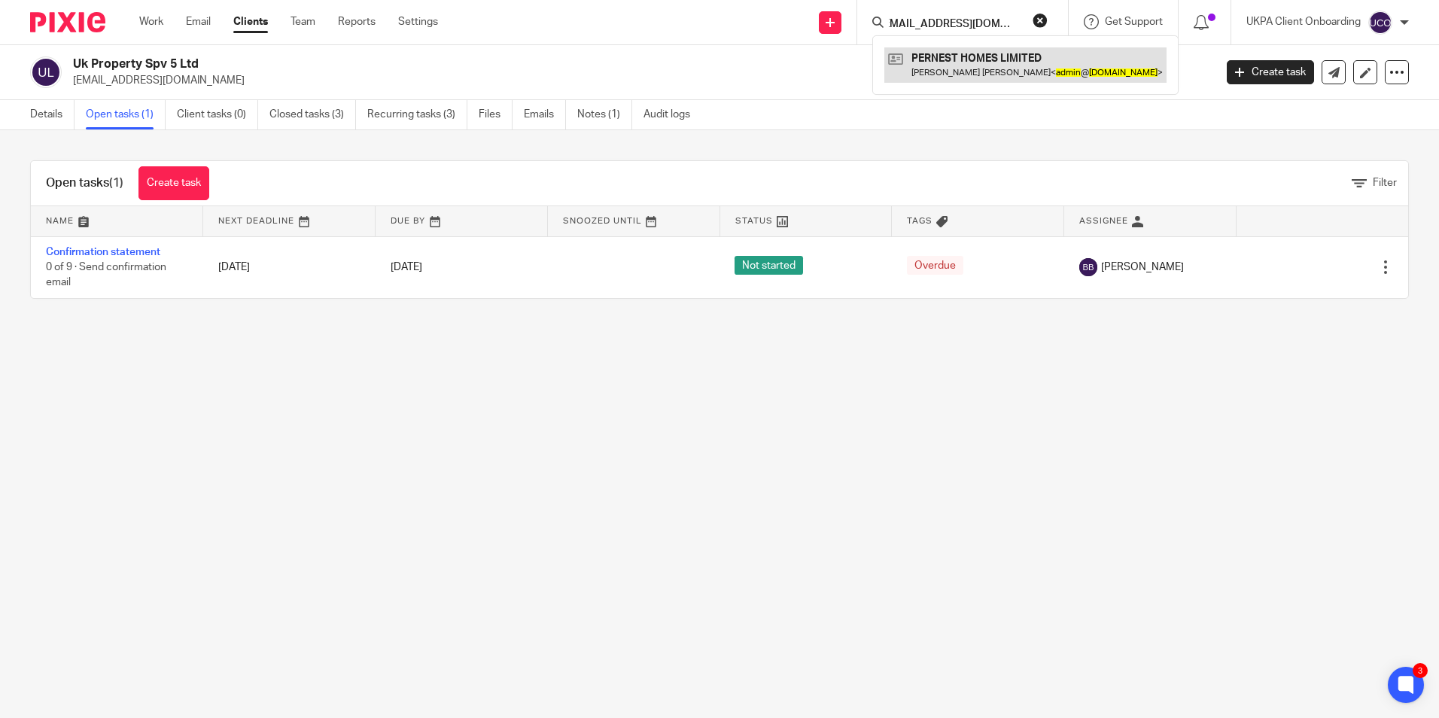
scroll to position [0, 0]
click at [977, 60] on link at bounding box center [1025, 64] width 282 height 35
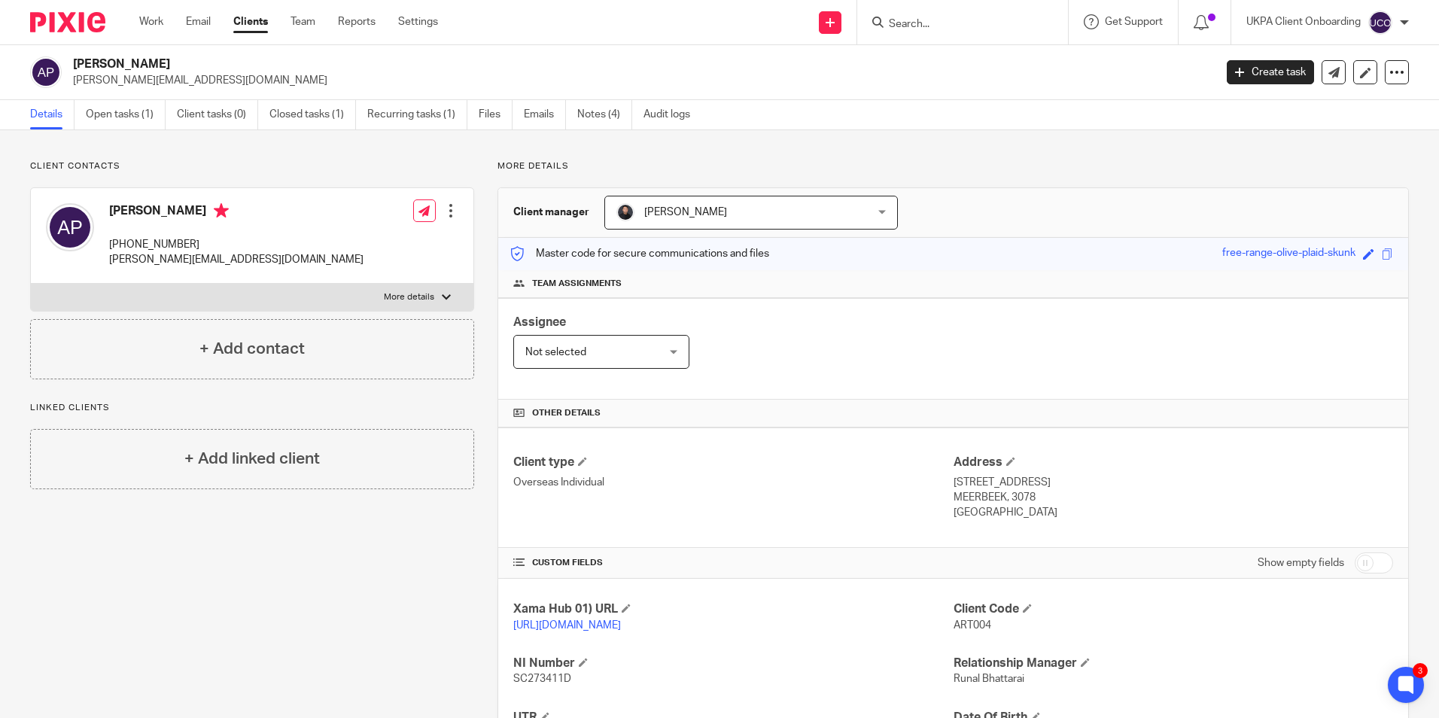
click at [1004, 32] on div at bounding box center [962, 22] width 211 height 44
click at [979, 32] on form at bounding box center [967, 22] width 160 height 19
click at [972, 21] on input "Search" at bounding box center [954, 25] width 135 height 14
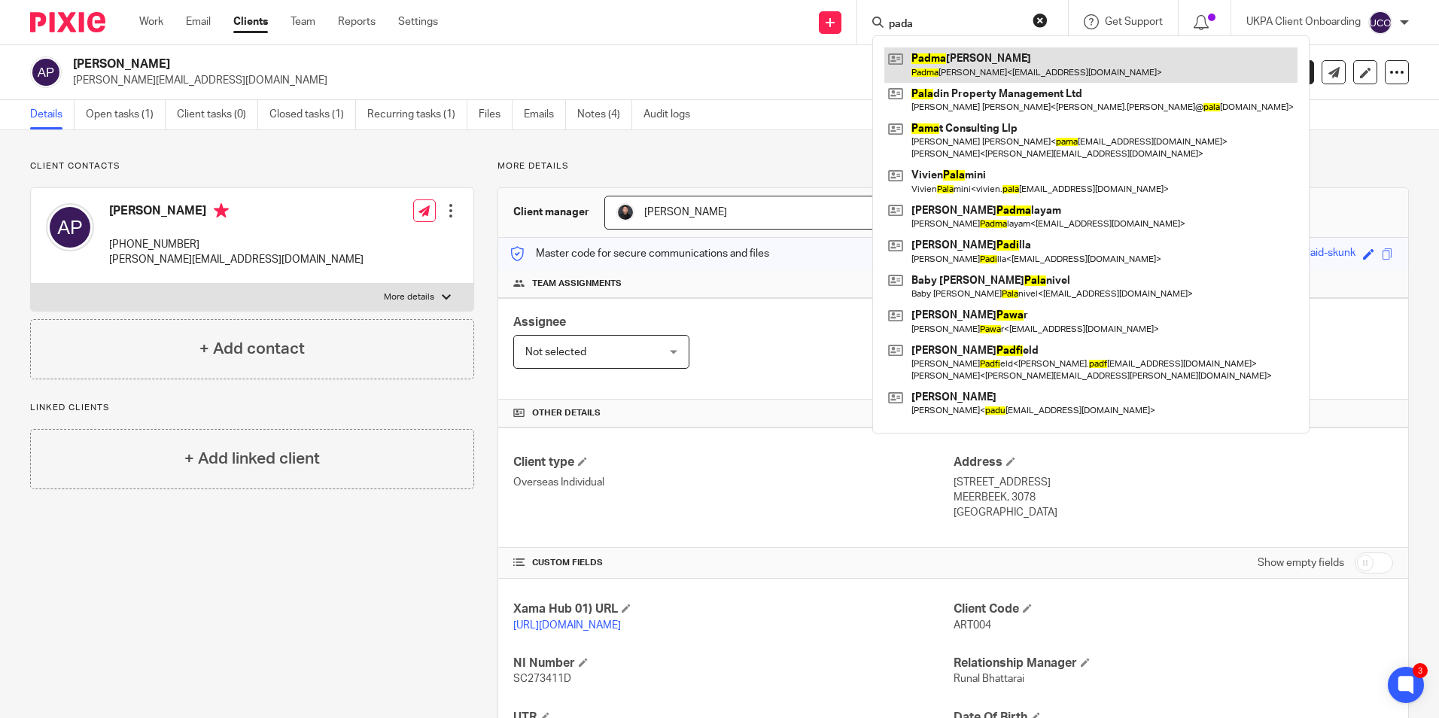
type input "pada"
click at [964, 63] on link at bounding box center [1090, 64] width 413 height 35
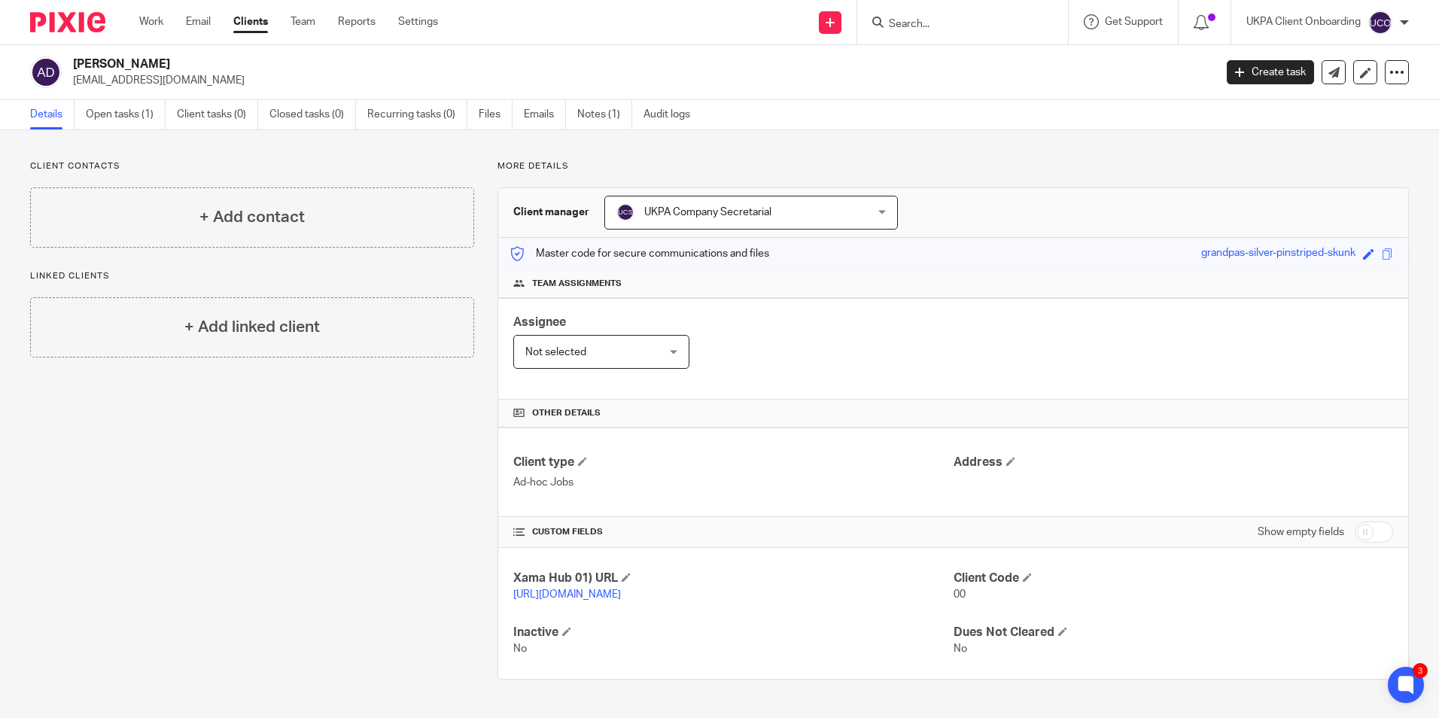
click at [924, 22] on input "Search" at bounding box center [954, 25] width 135 height 14
type input "yat"
click at [944, 46] on div "Yat in [PERSON_NAME] Yat in [PERSON_NAME] < yat [EMAIL_ADDRESS][DOMAIN_NAME] >" at bounding box center [1028, 64] width 312 height 59
click at [946, 62] on link at bounding box center [1028, 64] width 288 height 35
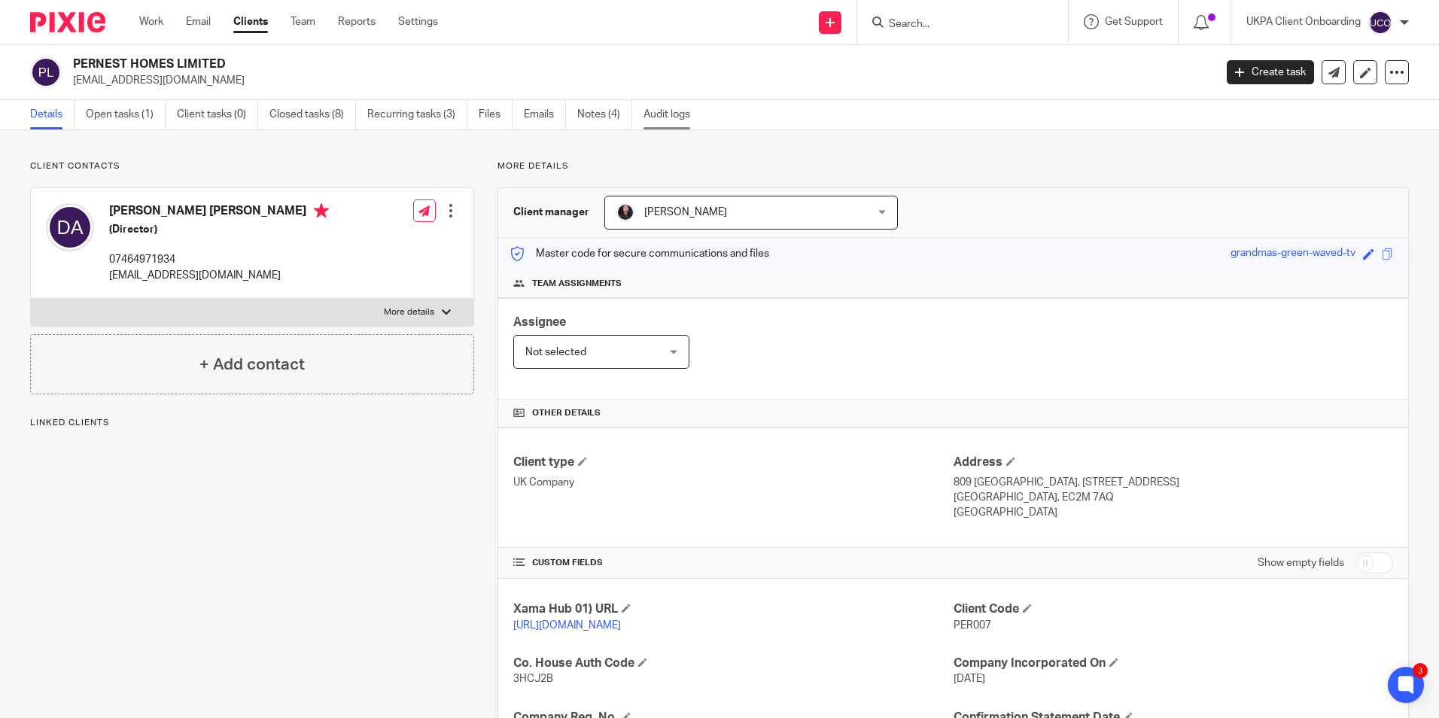
click at [662, 117] on link "Audit logs" at bounding box center [672, 114] width 58 height 29
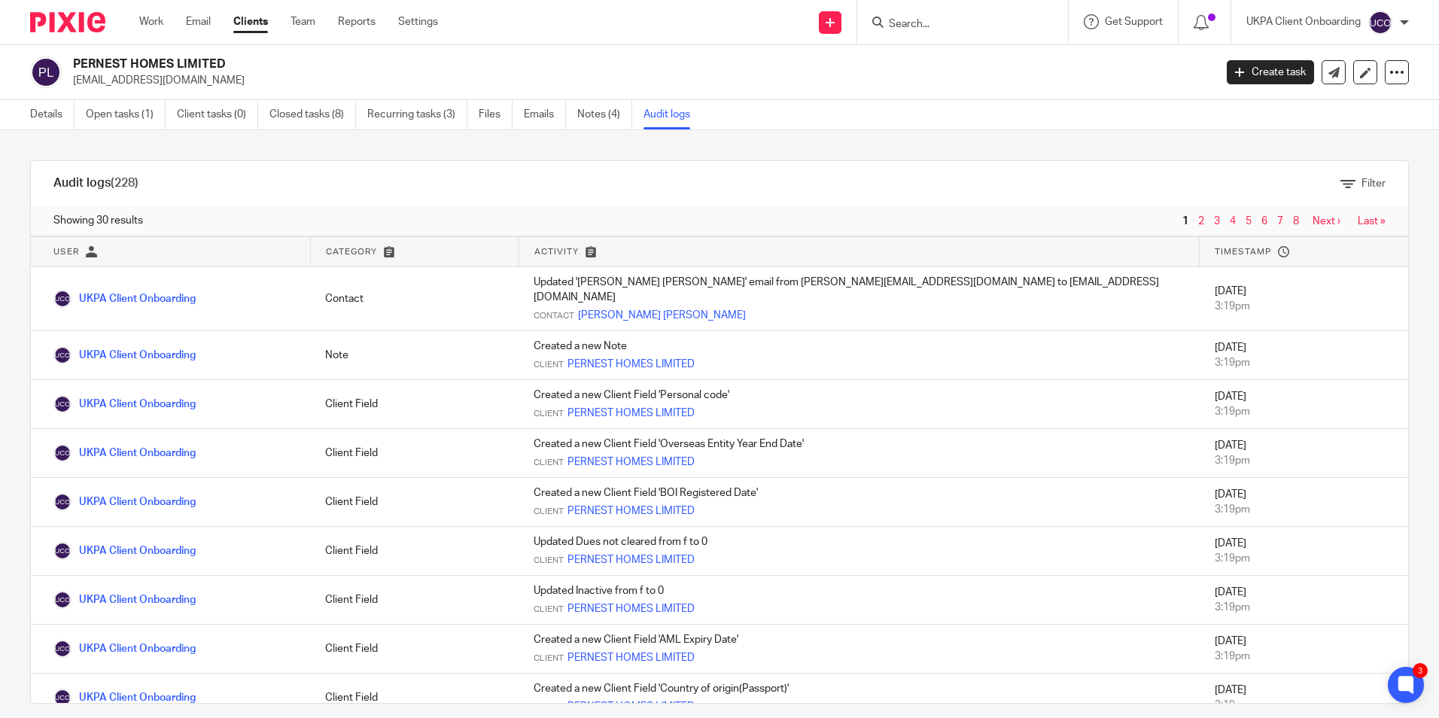
click at [185, 82] on p "[EMAIL_ADDRESS][DOMAIN_NAME]" at bounding box center [638, 80] width 1131 height 15
copy main "[EMAIL_ADDRESS][DOMAIN_NAME] Create task Update from Companies House Export dat…"
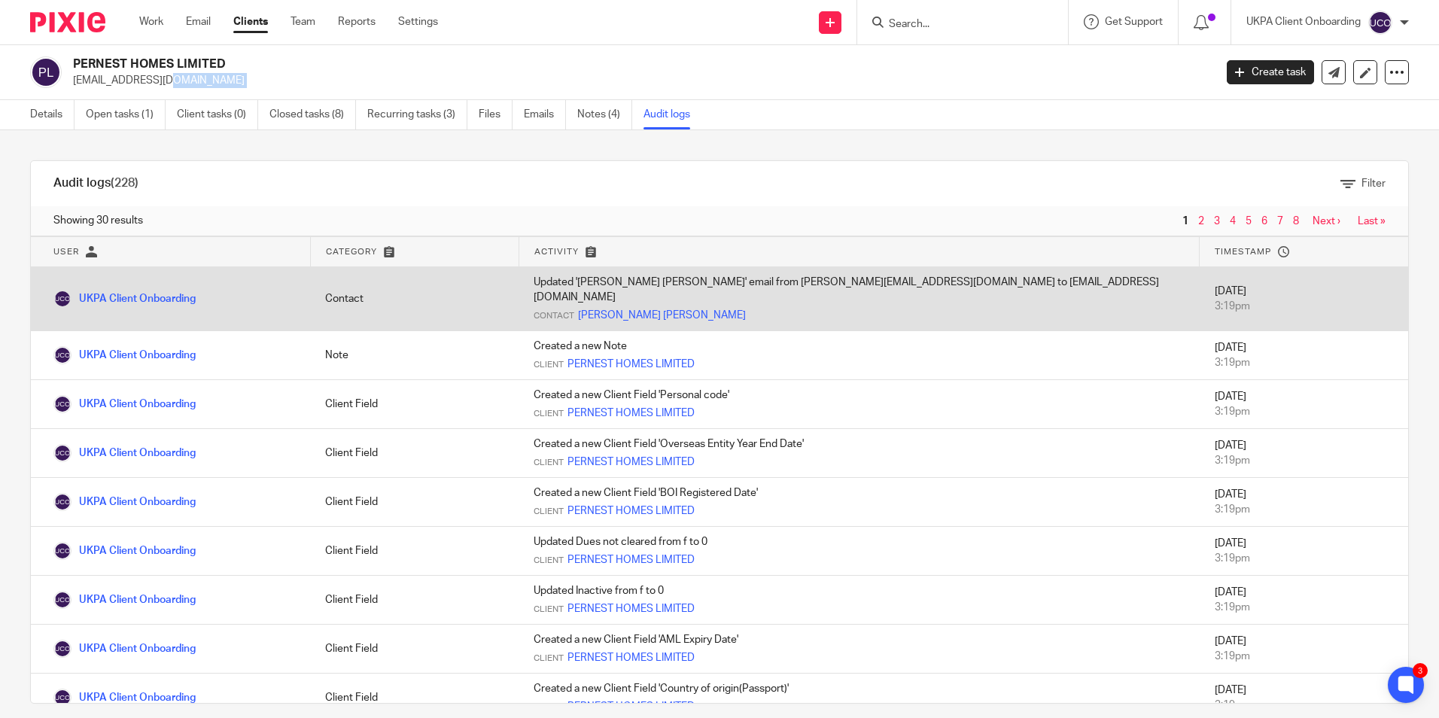
click at [755, 281] on td "Updated 'Damian Kwesi Agbodza' email from damian.agbodza@pernesthomes.co.uk to …" at bounding box center [858, 299] width 681 height 64
click at [1231, 287] on td "18 Aug 2025 3:19pm" at bounding box center [1303, 299] width 208 height 64
click at [857, 308] on div "Contact Damian Kwesi Agbodza" at bounding box center [858, 315] width 651 height 15
drag, startPoint x: 860, startPoint y: 276, endPoint x: 862, endPoint y: 284, distance: 7.9
click at [861, 276] on td "Updated 'Damian Kwesi Agbodza' email from damian.agbodza@pernesthomes.co.uk to …" at bounding box center [858, 299] width 681 height 64
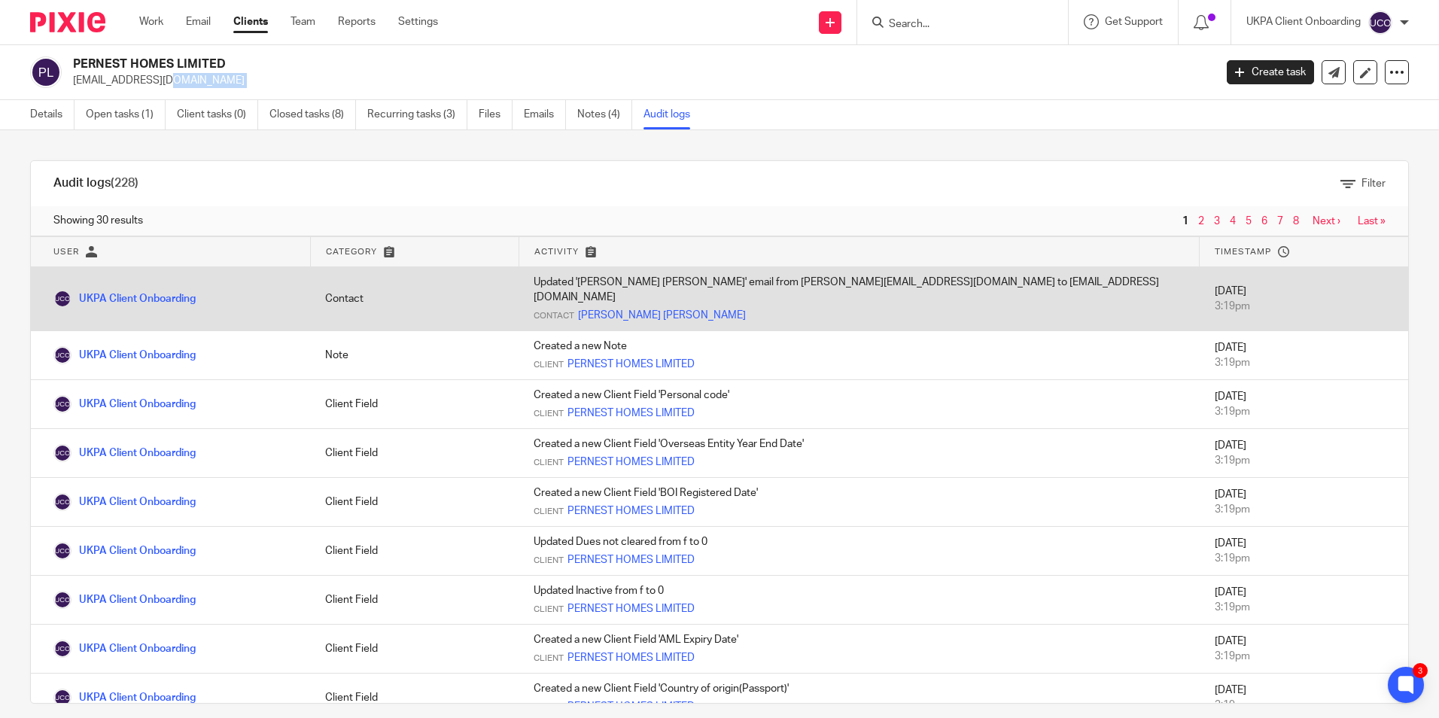
drag, startPoint x: 735, startPoint y: 283, endPoint x: 859, endPoint y: 282, distance: 123.4
click at [836, 282] on td "Updated 'Damian Kwesi Agbodza' email from damian.agbodza@pernesthomes.co.uk to …" at bounding box center [858, 299] width 681 height 64
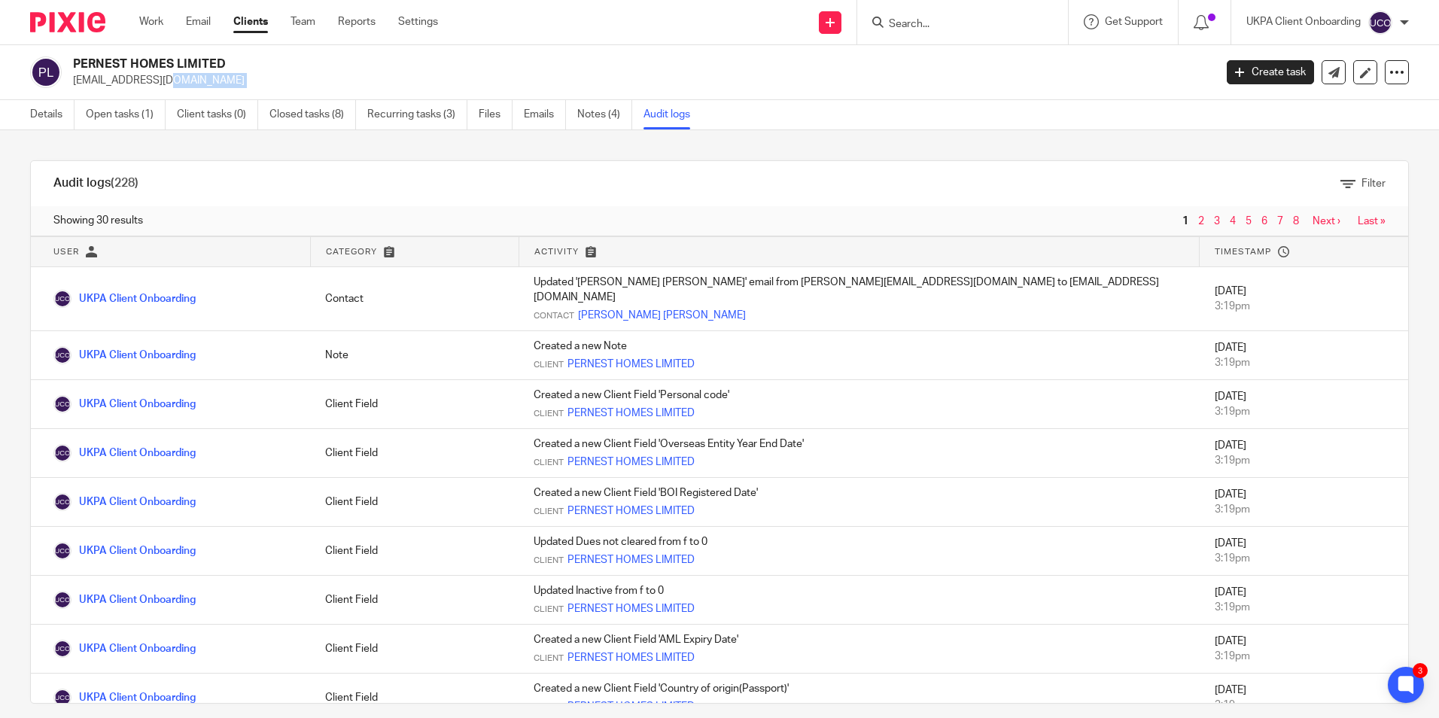
click at [156, 81] on p "[EMAIL_ADDRESS][DOMAIN_NAME]" at bounding box center [638, 80] width 1131 height 15
copy main "admin@uklandlordtax.co.uk Create task Update from Companies House Export data M…"
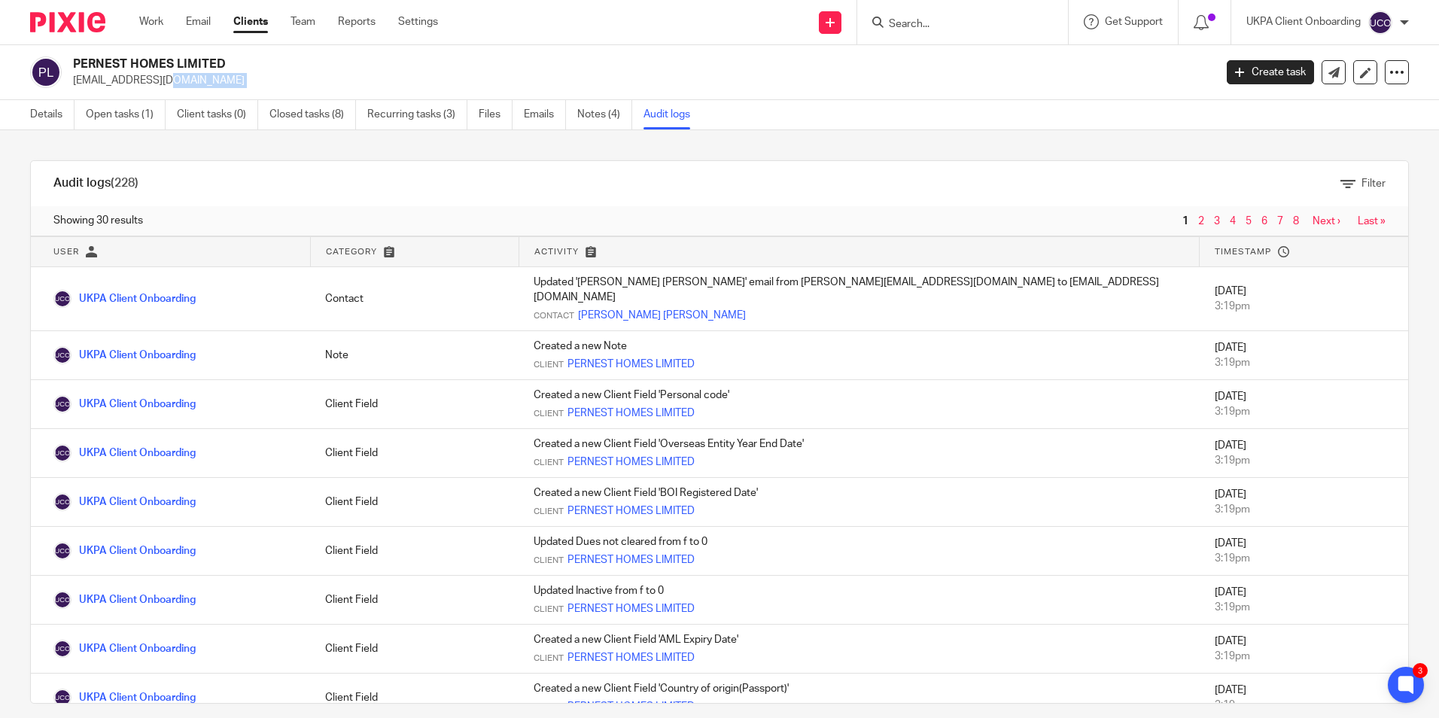
click at [1341, 69] on div "Create task Update from Companies House Export data Merge Archive client Delete…" at bounding box center [1317, 72] width 182 height 24
click at [1361, 81] on link at bounding box center [1365, 72] width 24 height 24
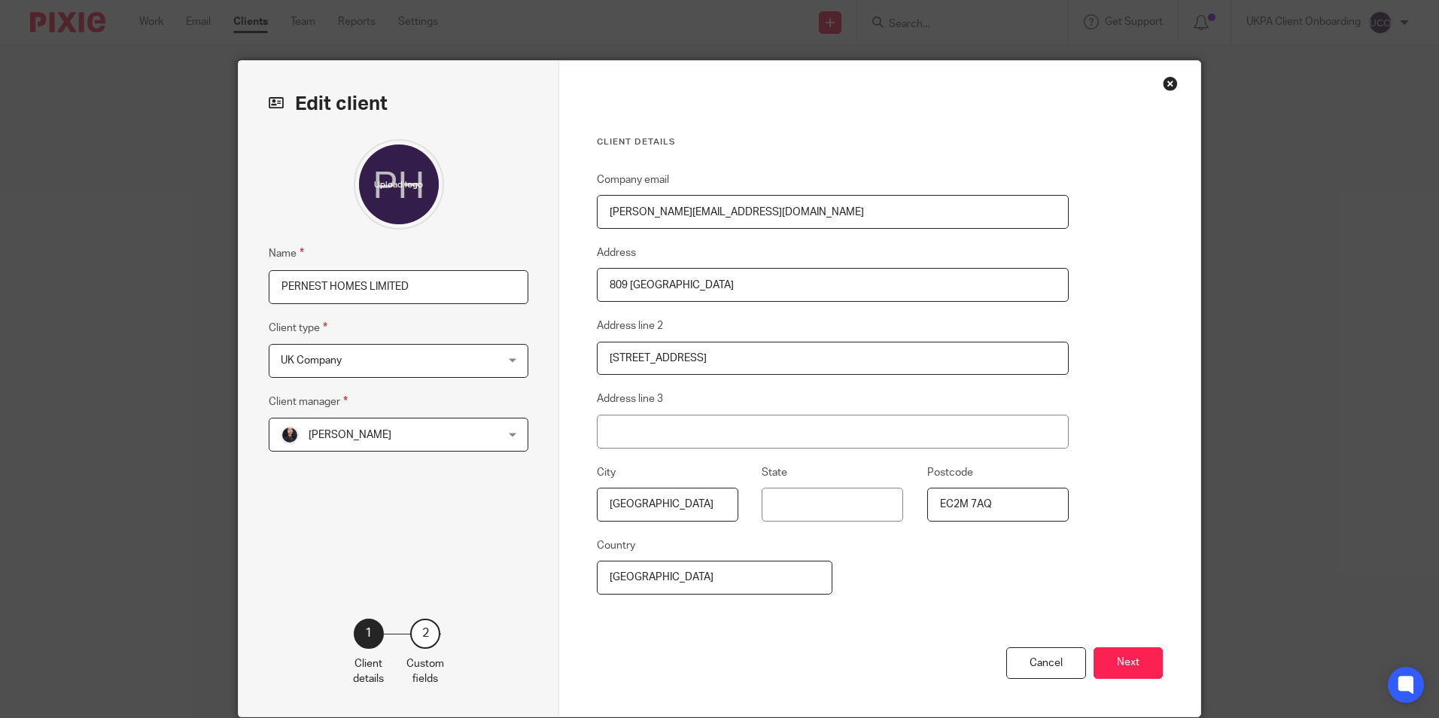
type input "[PERSON_NAME][EMAIL_ADDRESS][DOMAIN_NAME]"
click at [1136, 656] on button "Next" at bounding box center [1127, 663] width 69 height 32
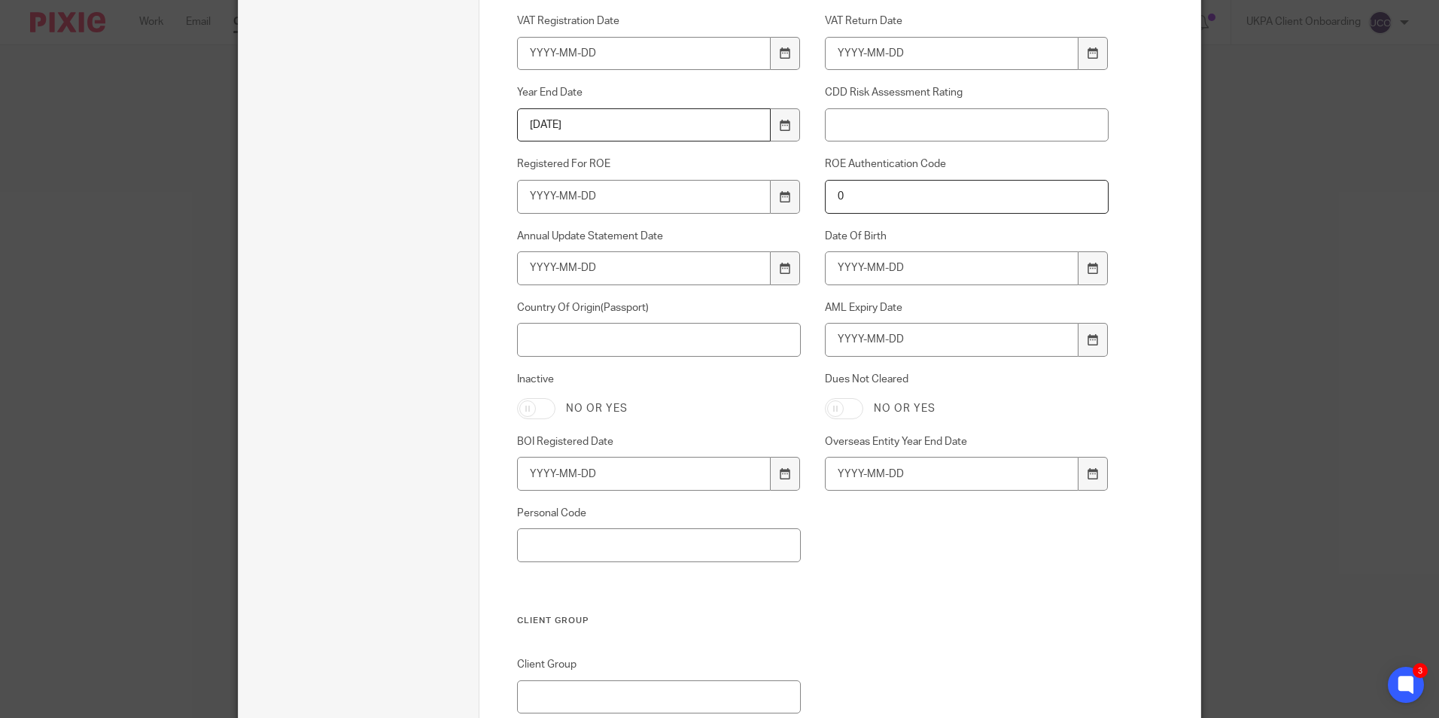
scroll to position [1020, 0]
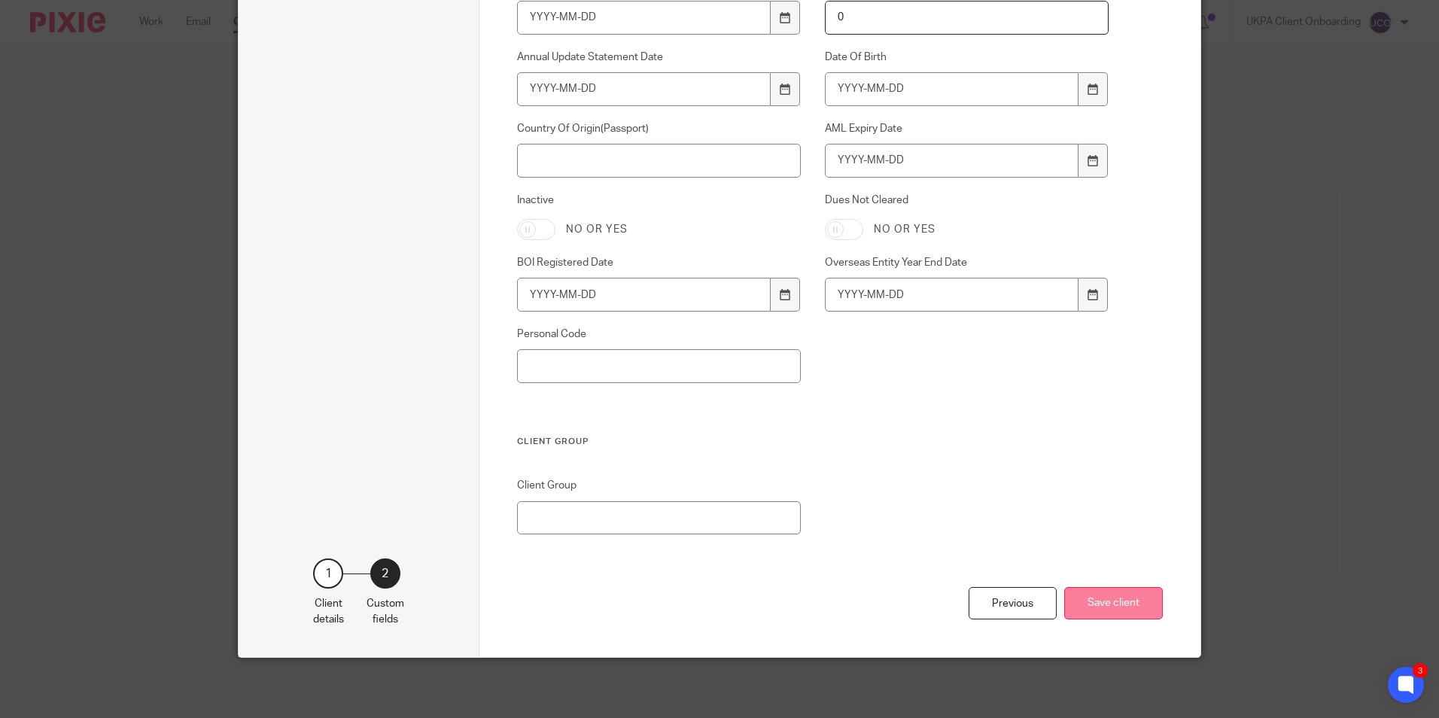
click at [1083, 605] on button "Save client" at bounding box center [1113, 603] width 99 height 32
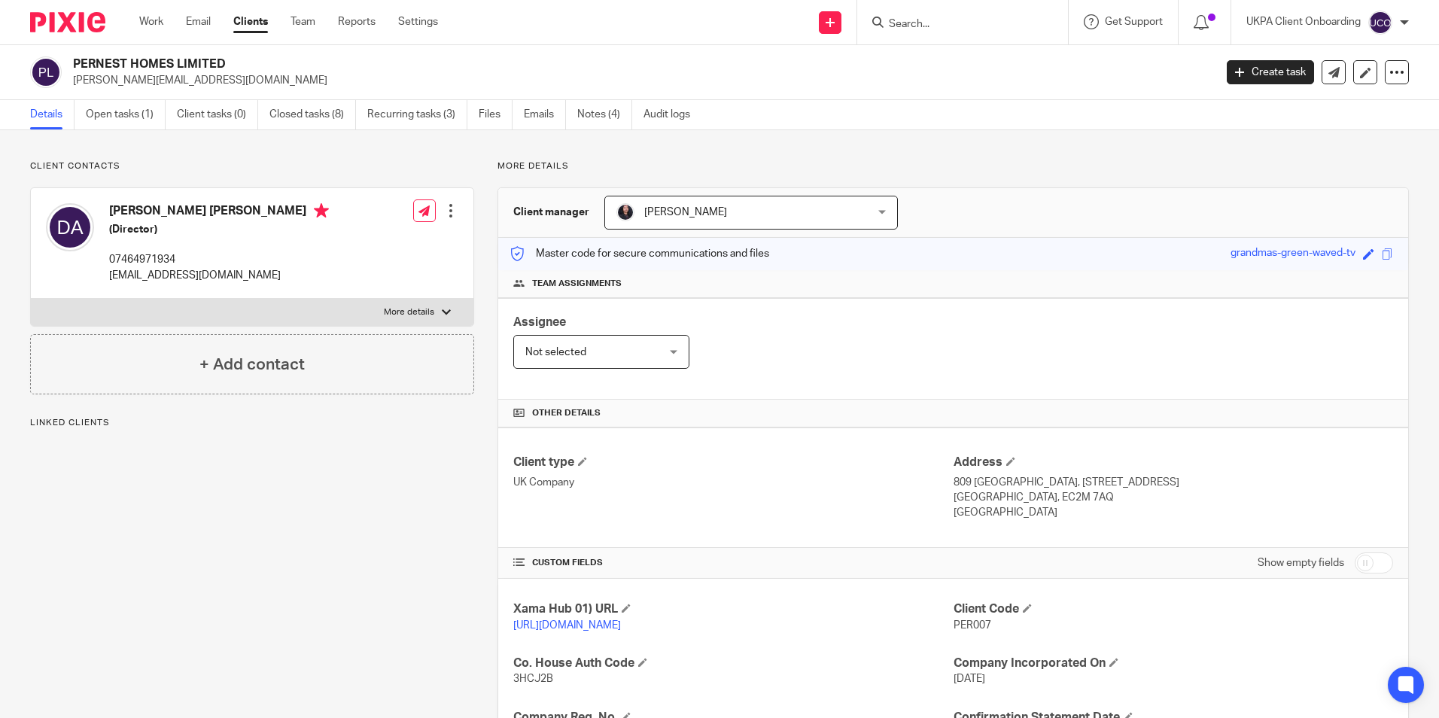
click at [444, 210] on div at bounding box center [450, 210] width 15 height 15
click at [405, 247] on link "Edit contact" at bounding box center [380, 244] width 144 height 22
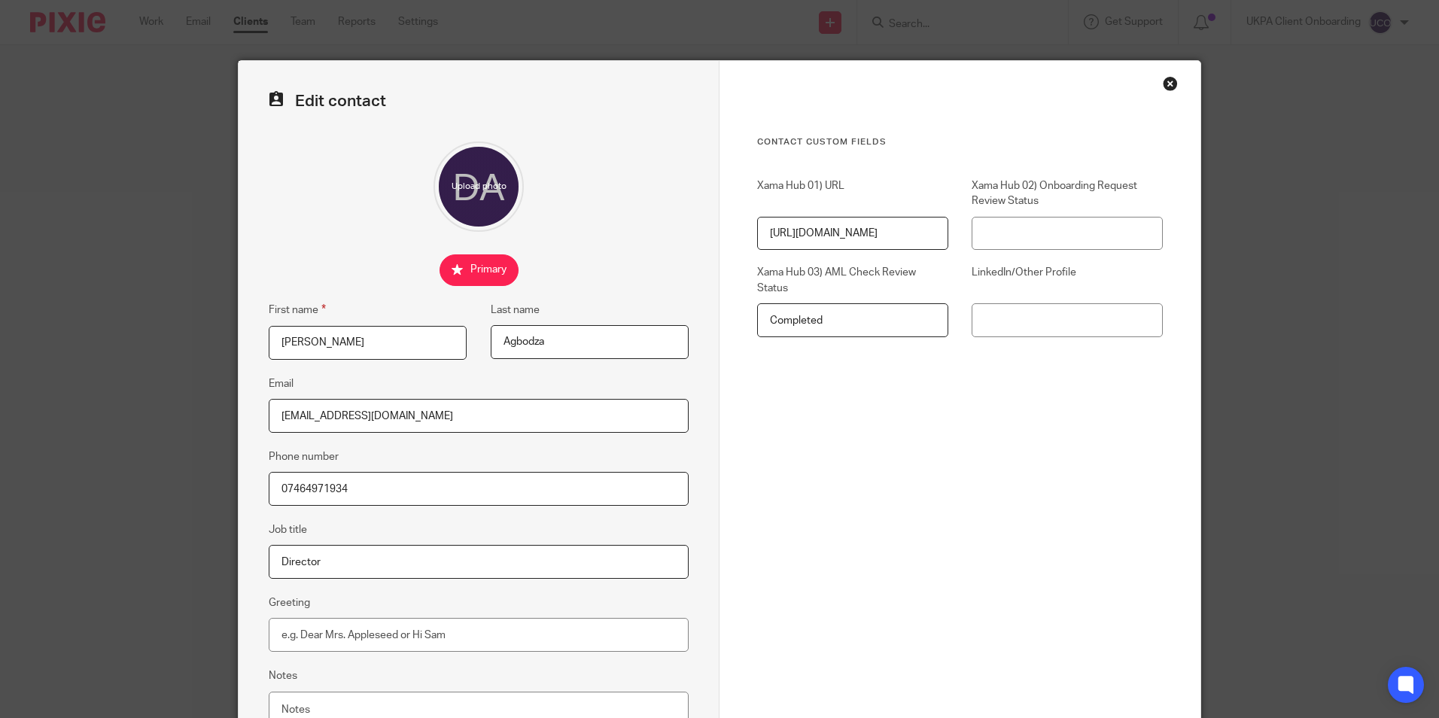
click at [479, 424] on input "[EMAIL_ADDRESS][DOMAIN_NAME]" at bounding box center [479, 416] width 420 height 34
click at [479, 424] on input "admin@uklandlordtax.co.uk" at bounding box center [479, 416] width 420 height 34
paste input "damian.agbodza@pernesthomes"
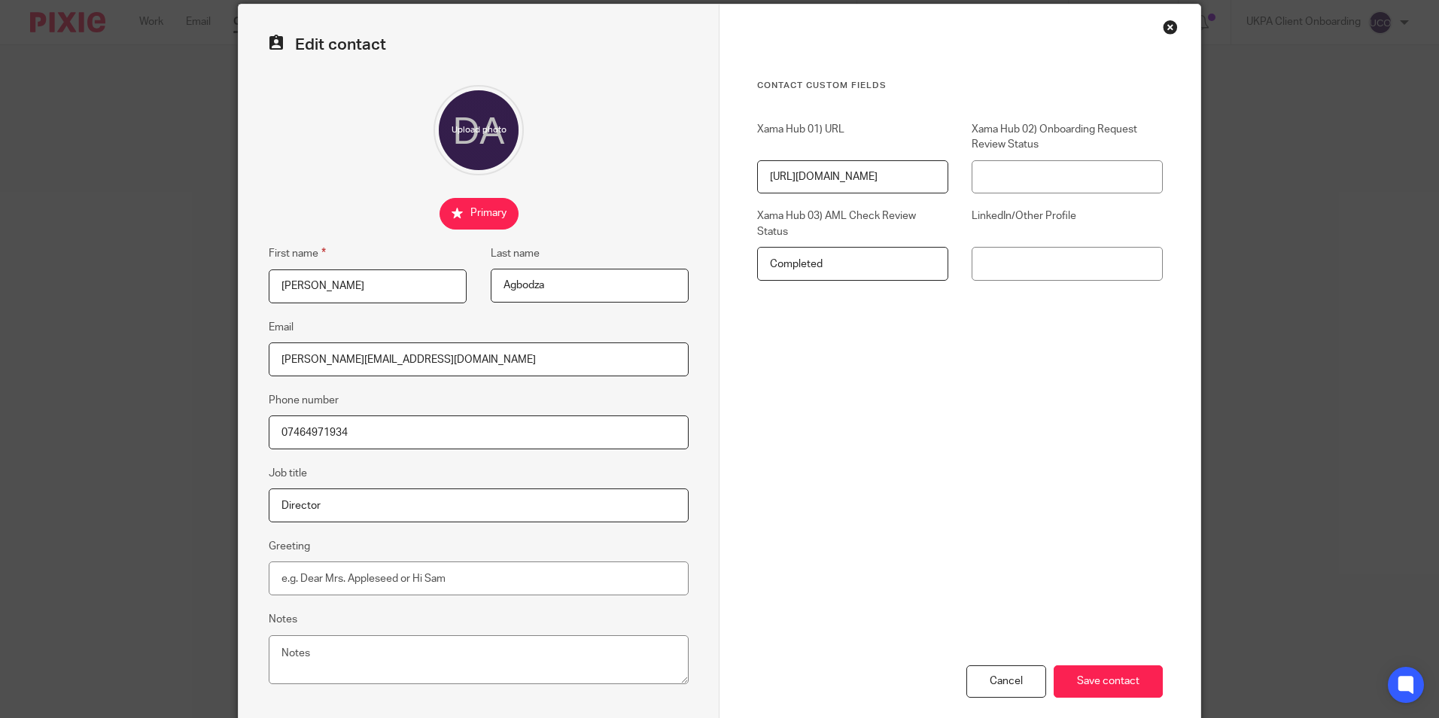
scroll to position [135, 0]
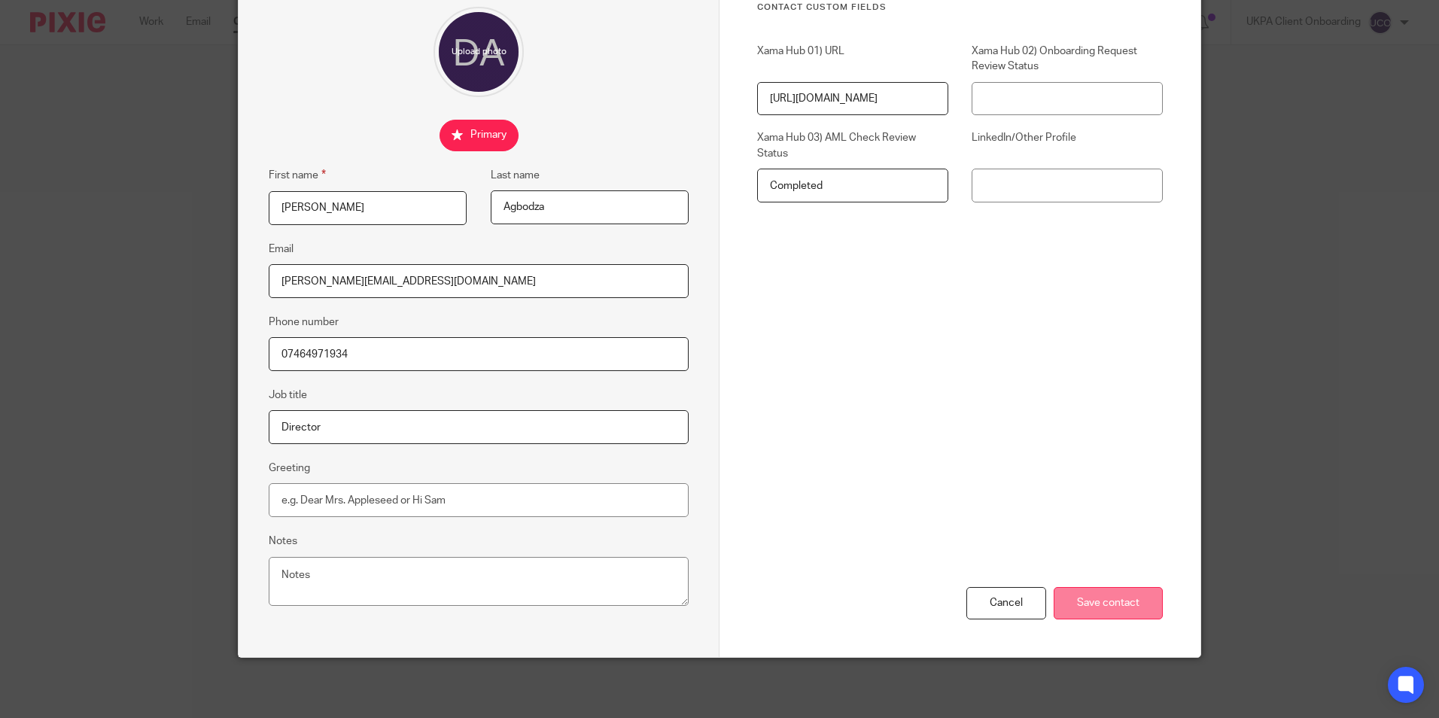
type input "[PERSON_NAME][EMAIL_ADDRESS][DOMAIN_NAME]"
click at [1100, 593] on input "Save contact" at bounding box center [1107, 603] width 109 height 32
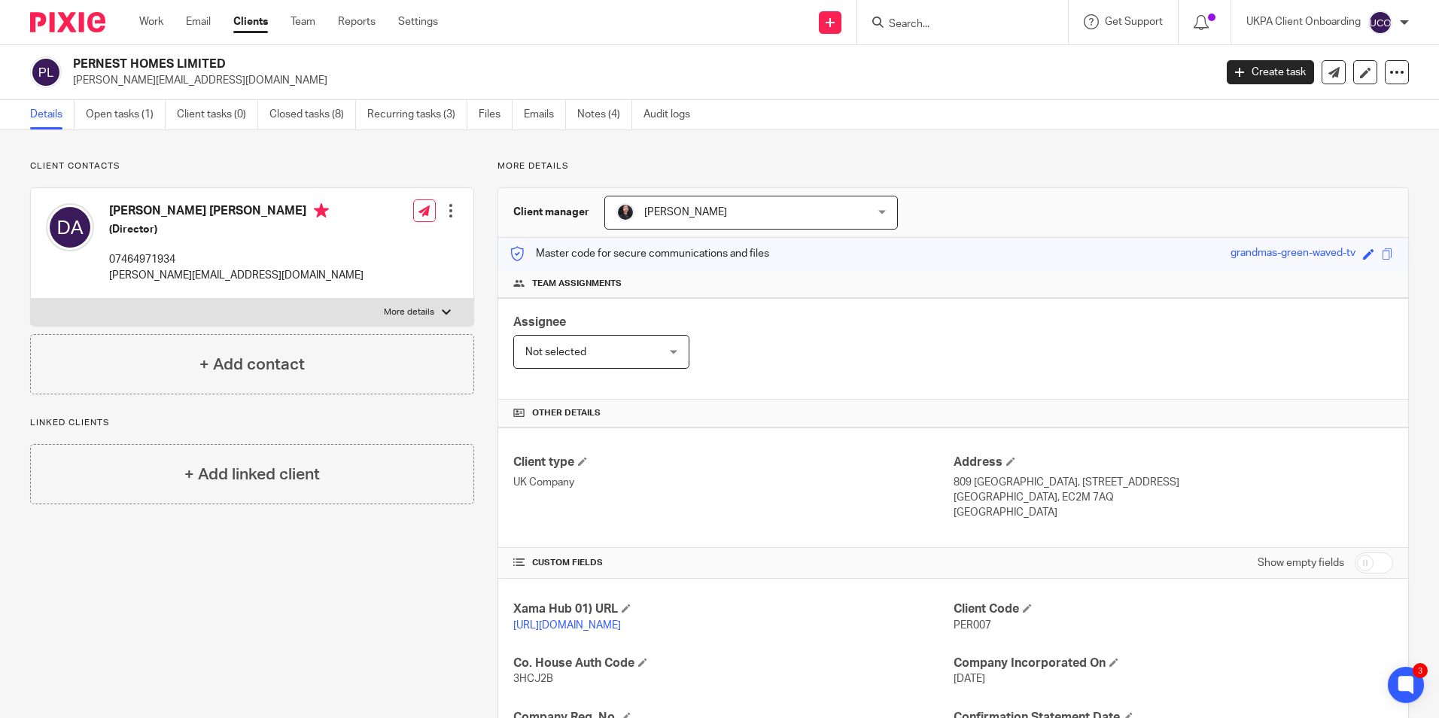
click at [913, 16] on form at bounding box center [967, 22] width 160 height 19
click at [915, 21] on input "Search" at bounding box center [954, 25] width 135 height 14
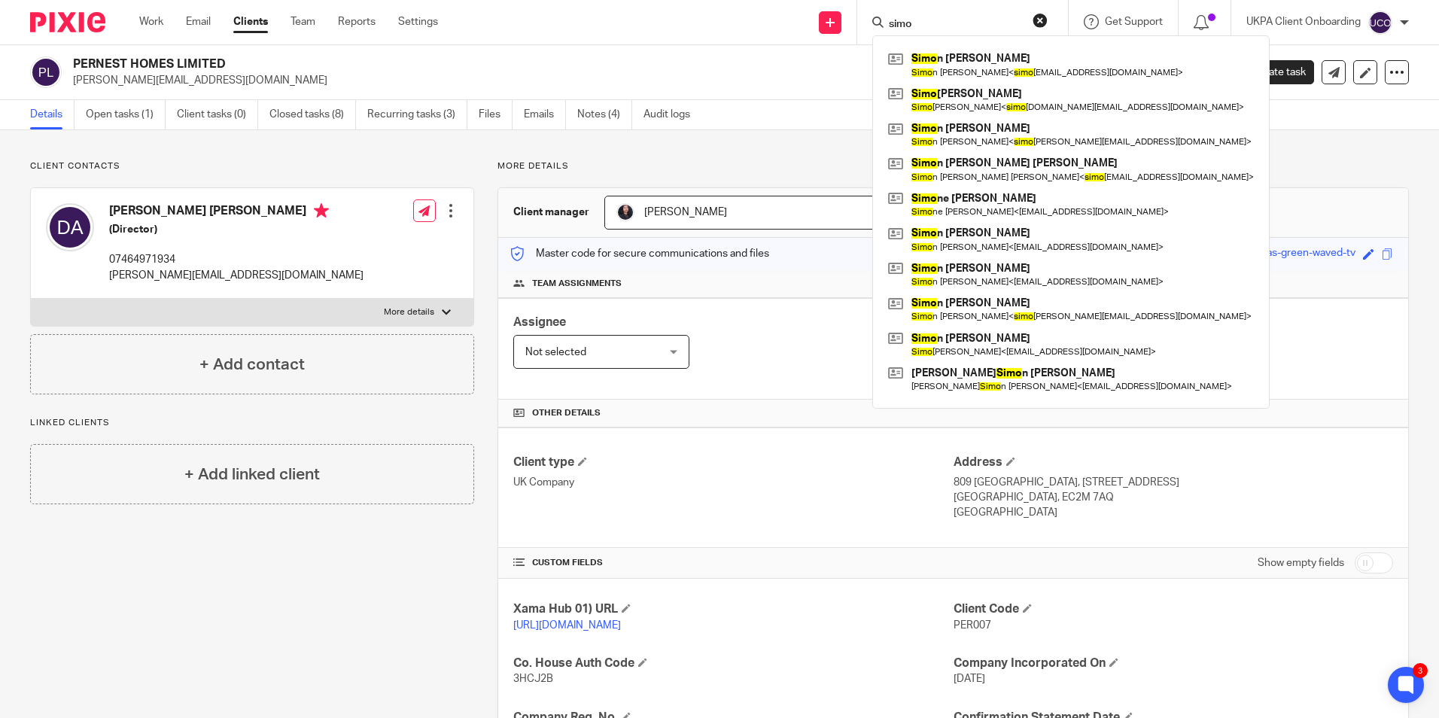
type input "simo"
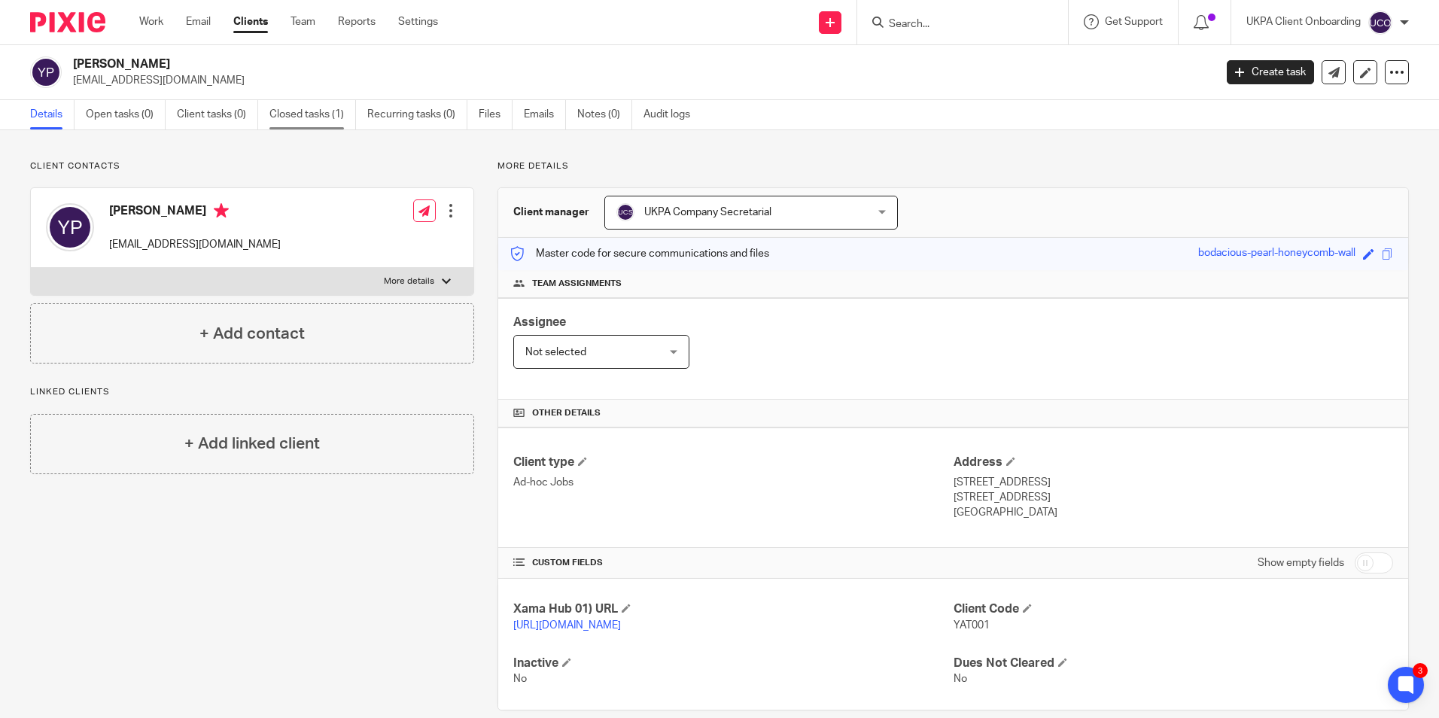
click at [287, 119] on link "Closed tasks (1)" at bounding box center [312, 114] width 87 height 29
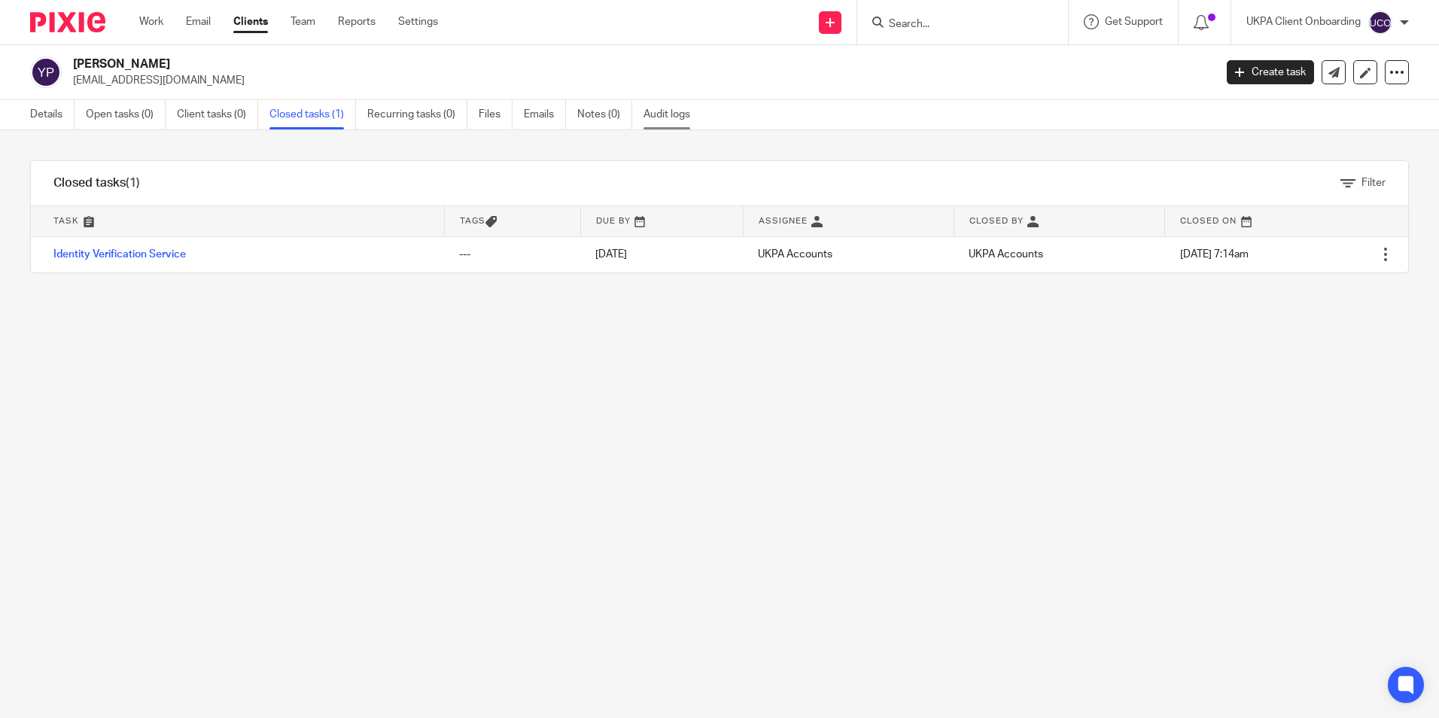
click at [670, 121] on link "Audit logs" at bounding box center [672, 114] width 58 height 29
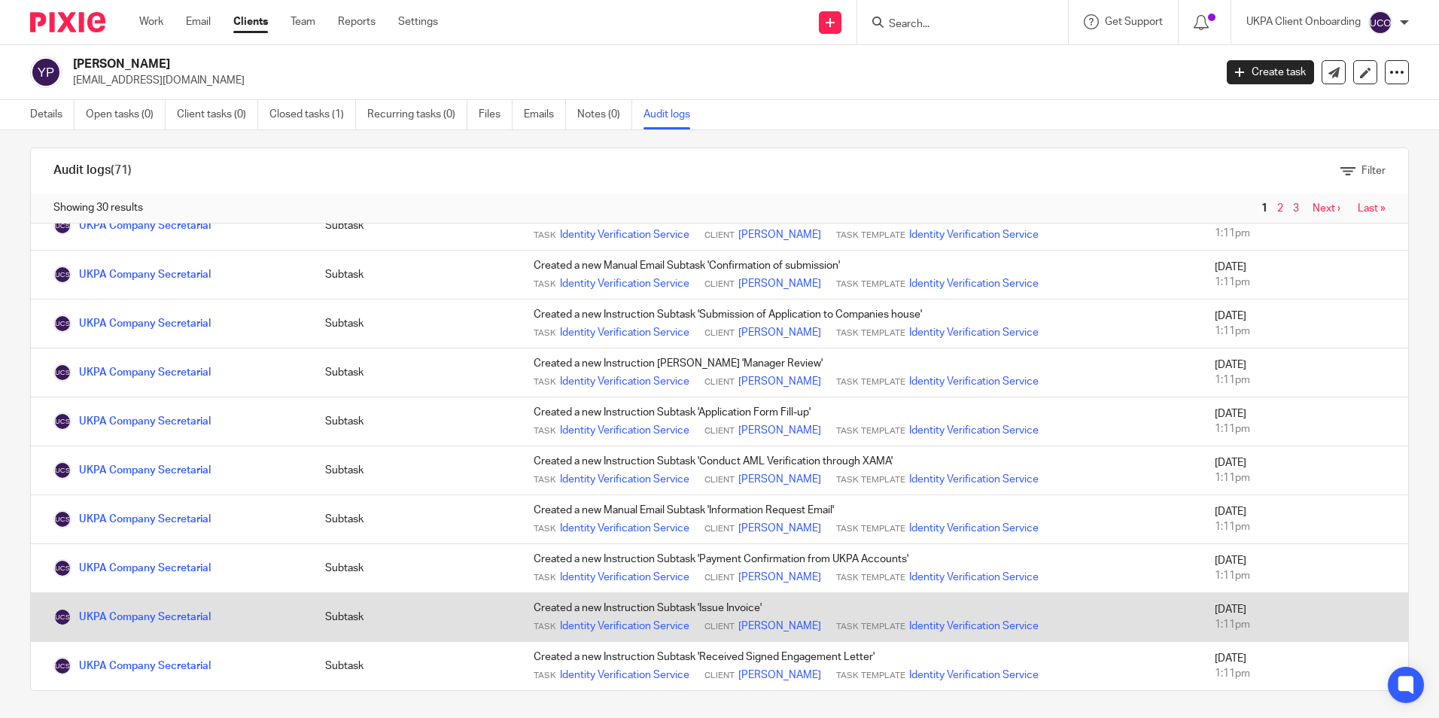
scroll to position [16, 0]
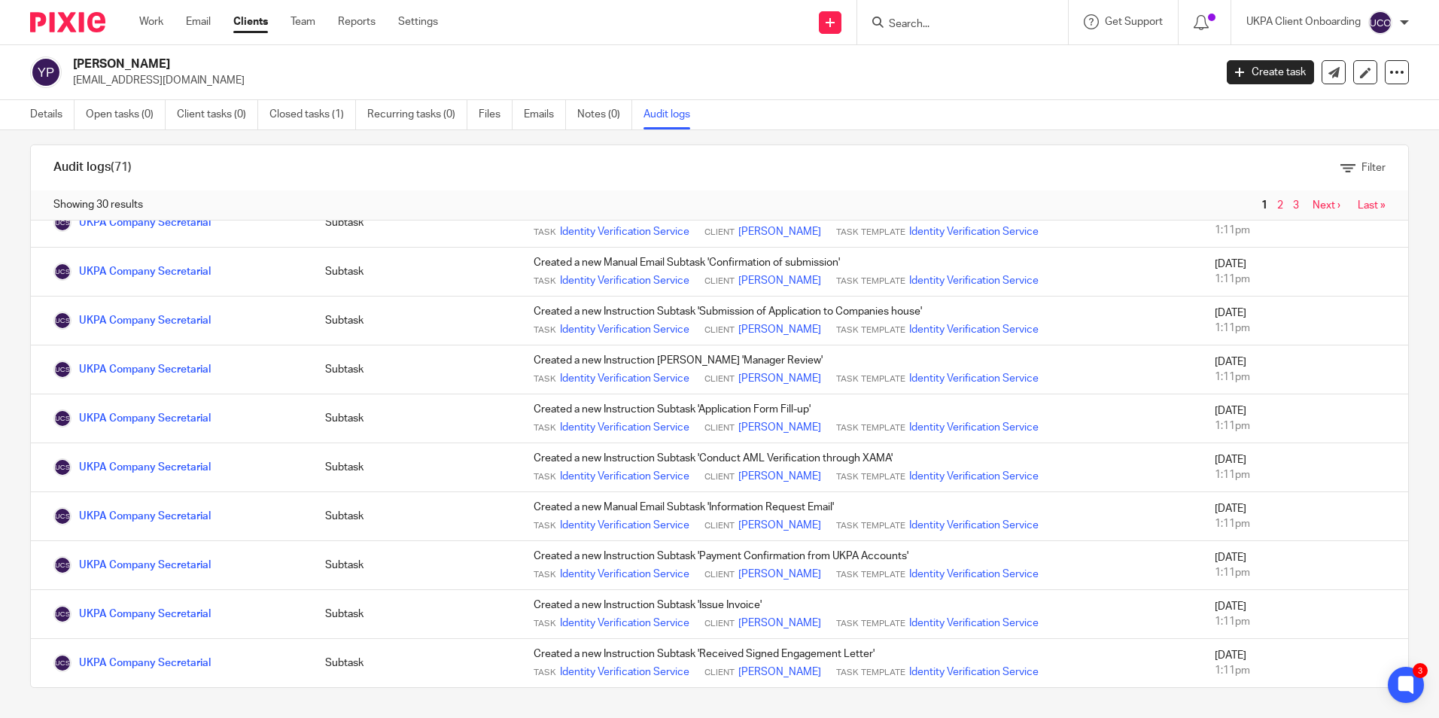
click at [1361, 198] on div "1 2 3 Next › Last »" at bounding box center [1321, 205] width 158 height 14
click at [1357, 204] on link "Last »" at bounding box center [1371, 205] width 28 height 11
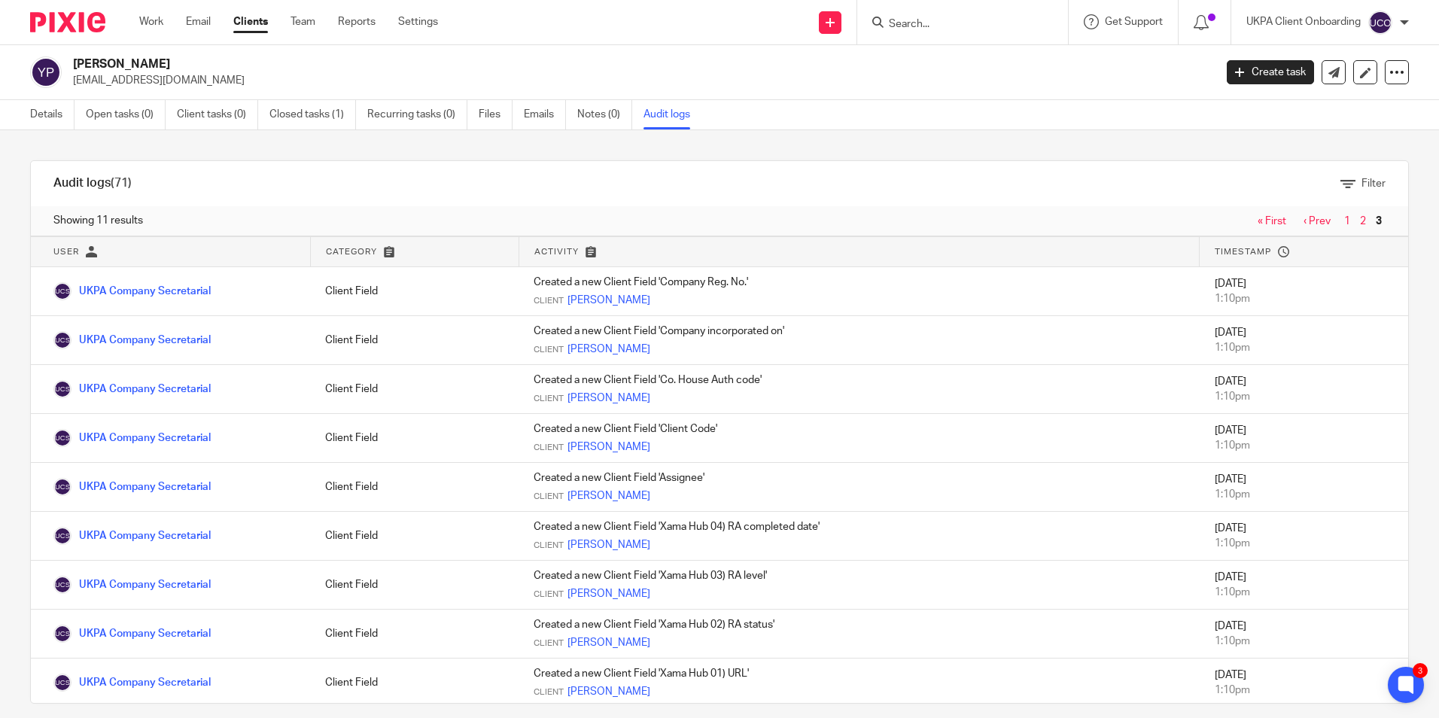
click at [1356, 221] on span "2" at bounding box center [1364, 221] width 16 height 18
click at [922, 23] on input "Search" at bounding box center [954, 25] width 135 height 14
paste input "simon.spacey@imec.org.uk"
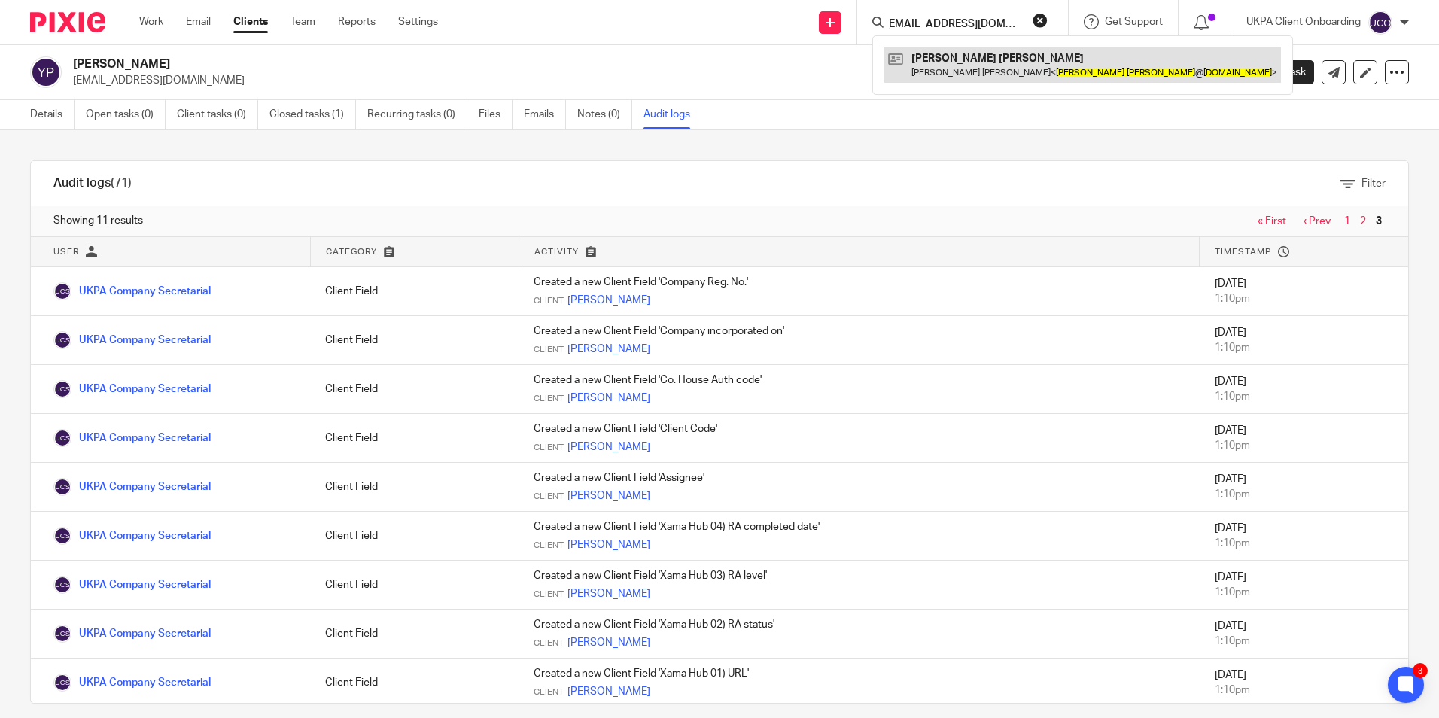
type input "simon.spacey@imec.org.uk"
click at [1030, 81] on link at bounding box center [1082, 64] width 397 height 35
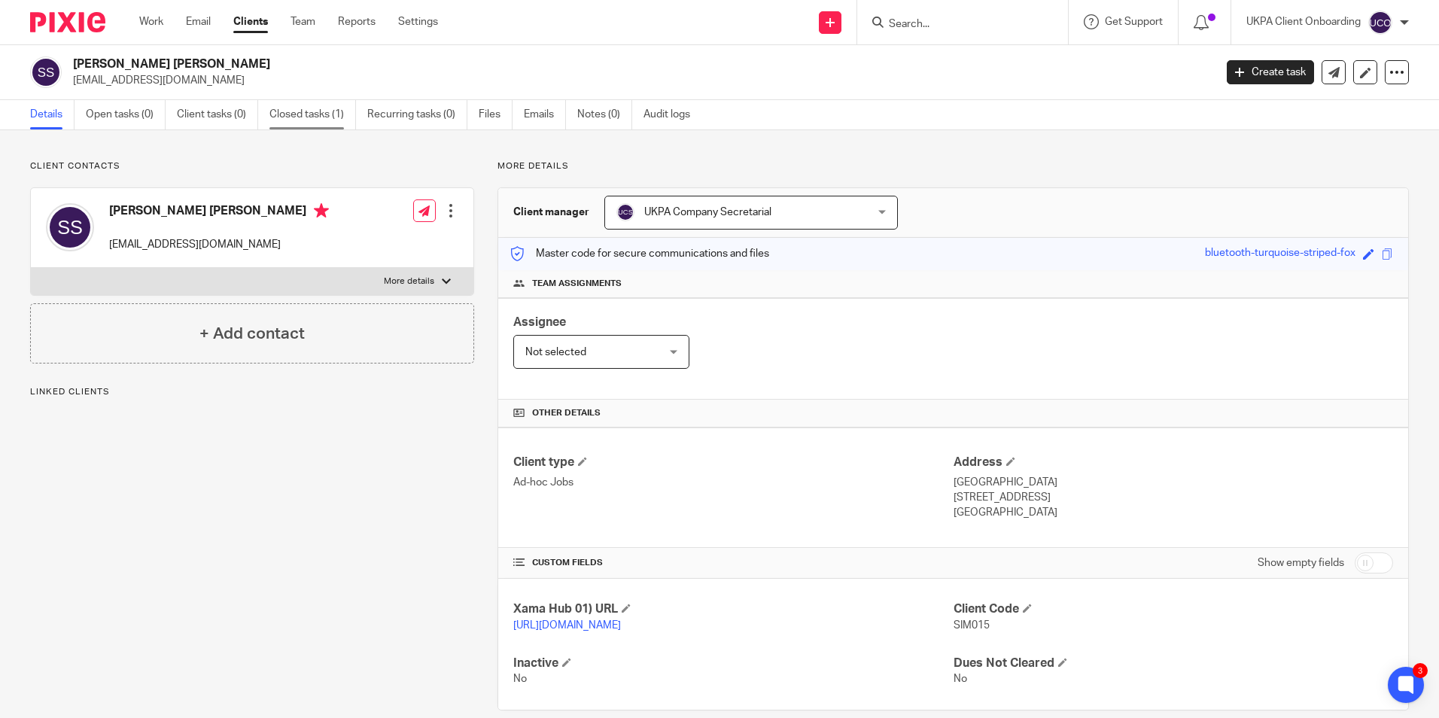
click at [330, 118] on link "Closed tasks (1)" at bounding box center [312, 114] width 87 height 29
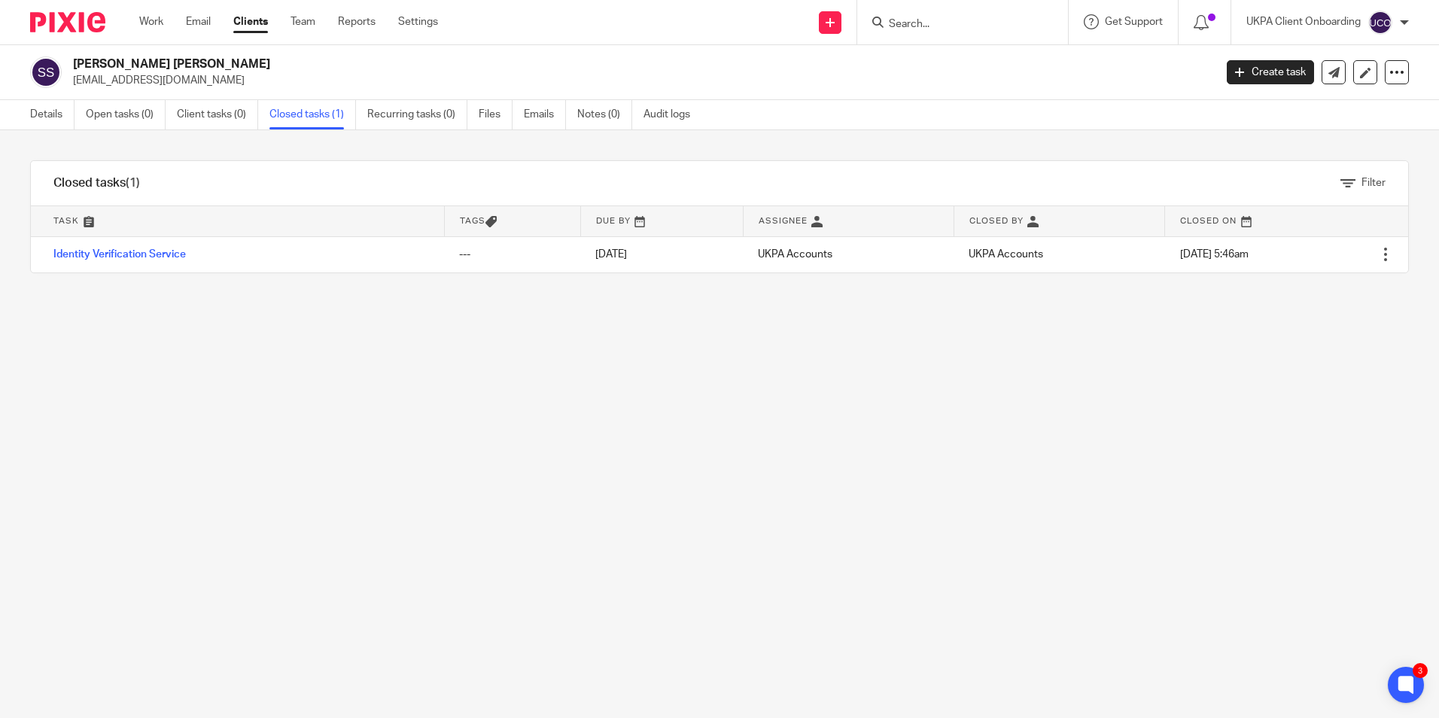
click at [938, 26] on input "Search" at bounding box center [954, 25] width 135 height 14
paste input "[EMAIL_ADDRESS][DOMAIN_NAME]"
click at [935, 24] on input "peterbaveystock@gmail.com" at bounding box center [954, 25] width 135 height 14
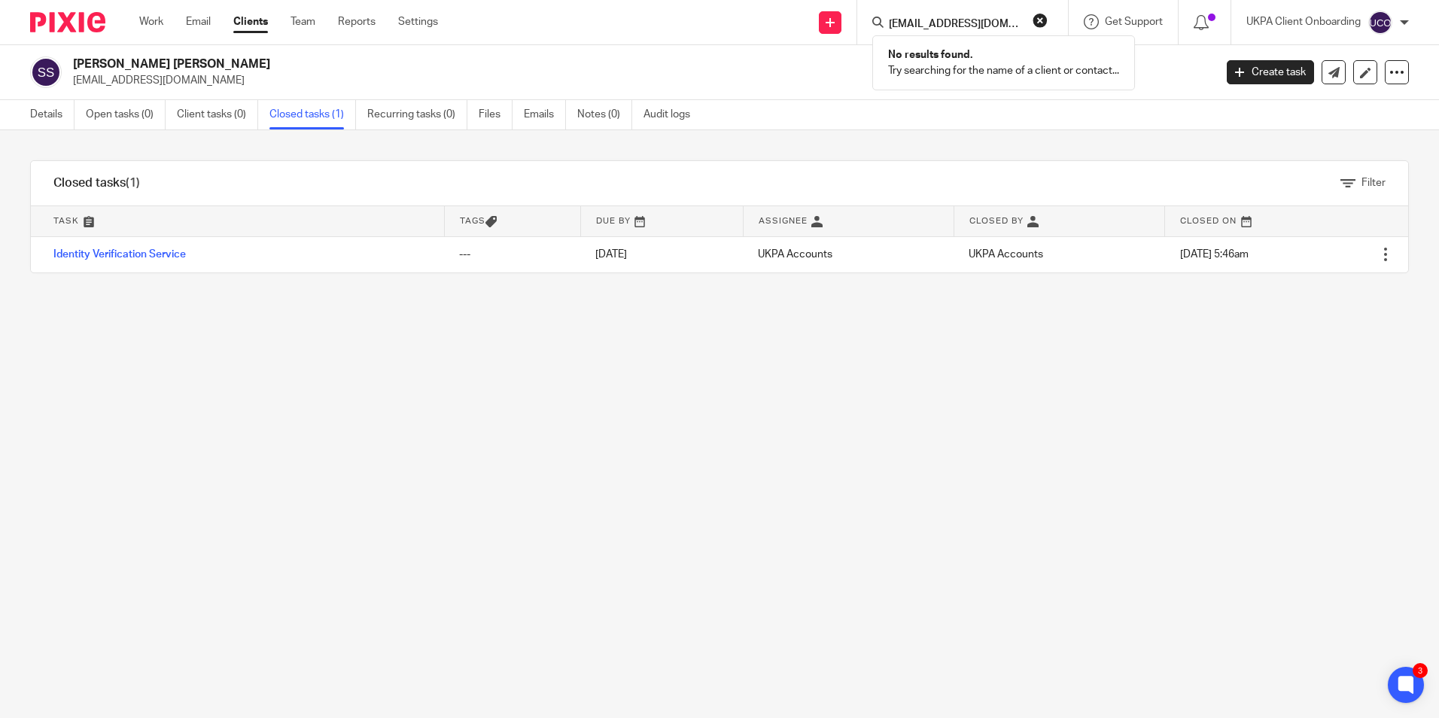
type input "peterbaveystock@gmail.com"
click at [1032, 17] on button "reset" at bounding box center [1039, 20] width 15 height 15
click at [982, 24] on input "Search" at bounding box center [954, 25] width 135 height 14
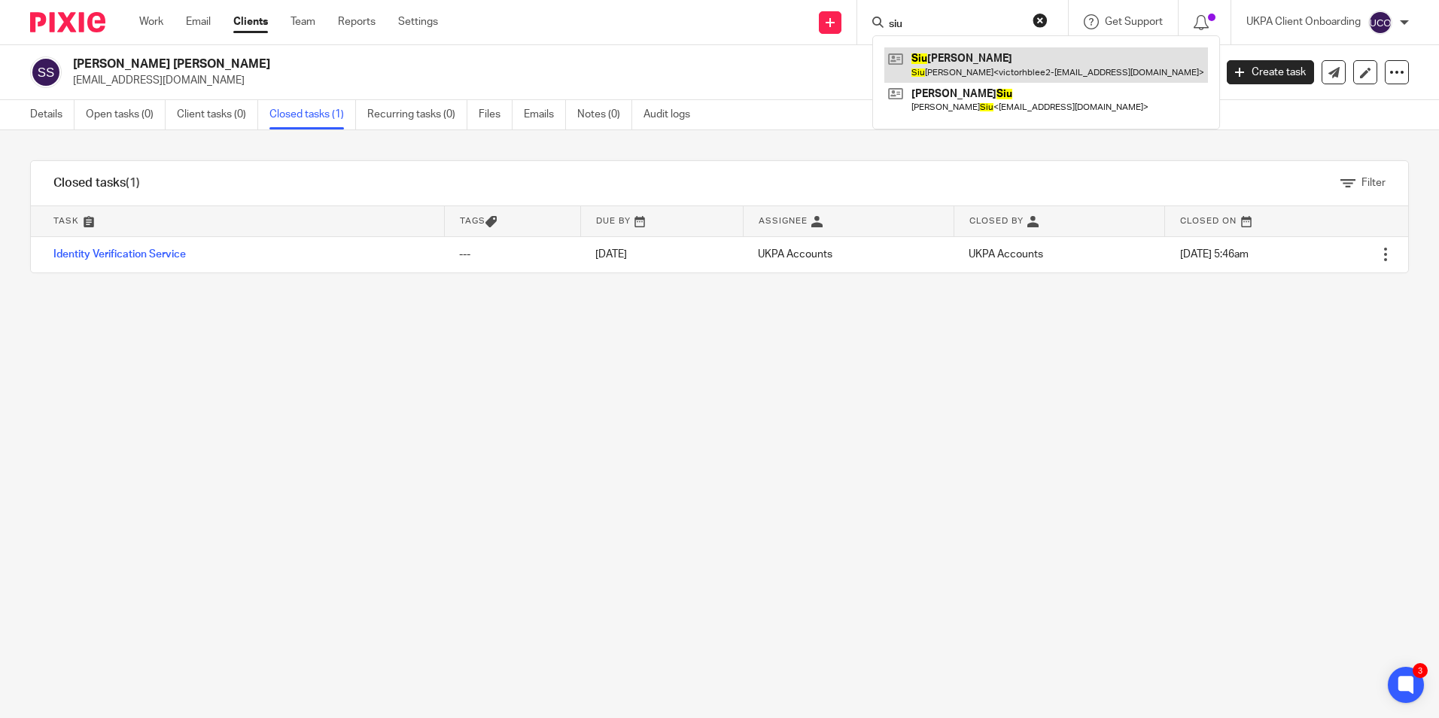
type input "siu"
click at [957, 57] on link at bounding box center [1046, 64] width 324 height 35
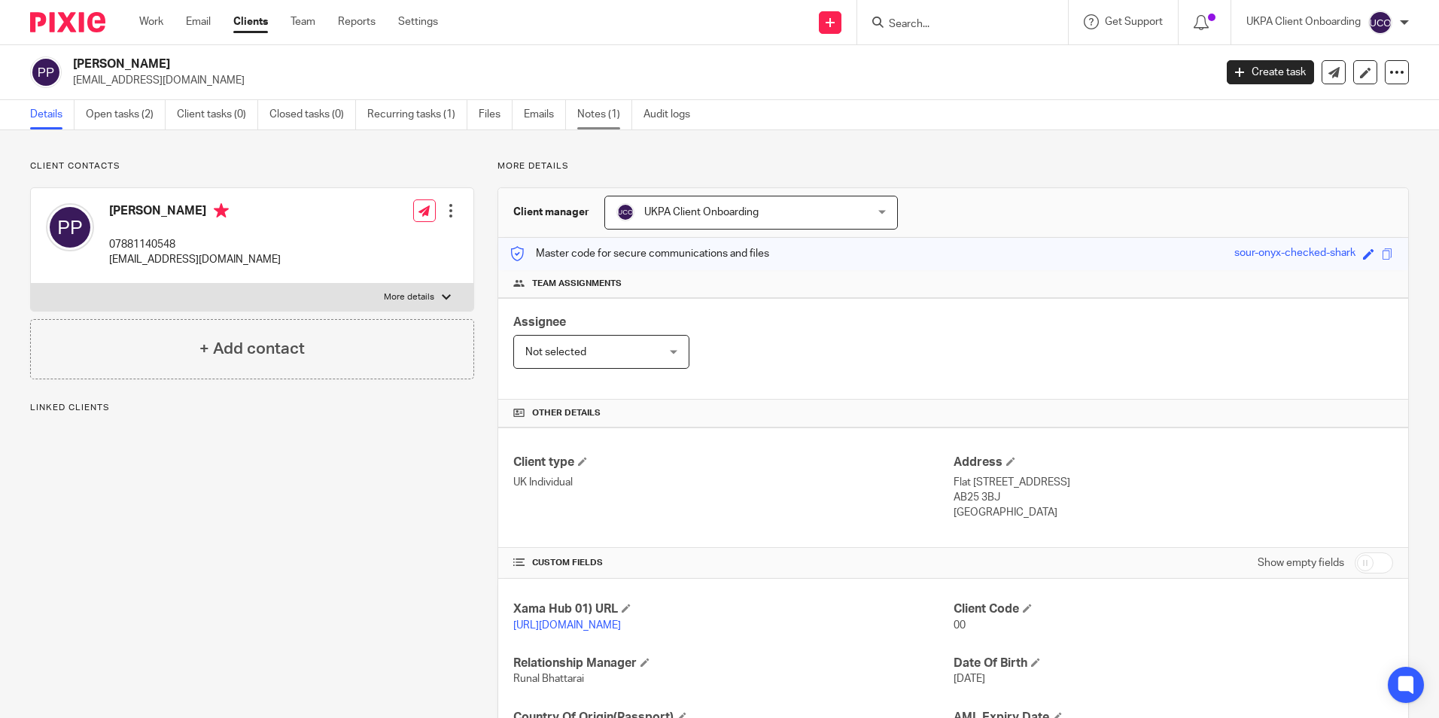
click at [615, 113] on link "Notes (1)" at bounding box center [604, 114] width 55 height 29
click at [126, 121] on link "Open tasks (2)" at bounding box center [126, 114] width 80 height 29
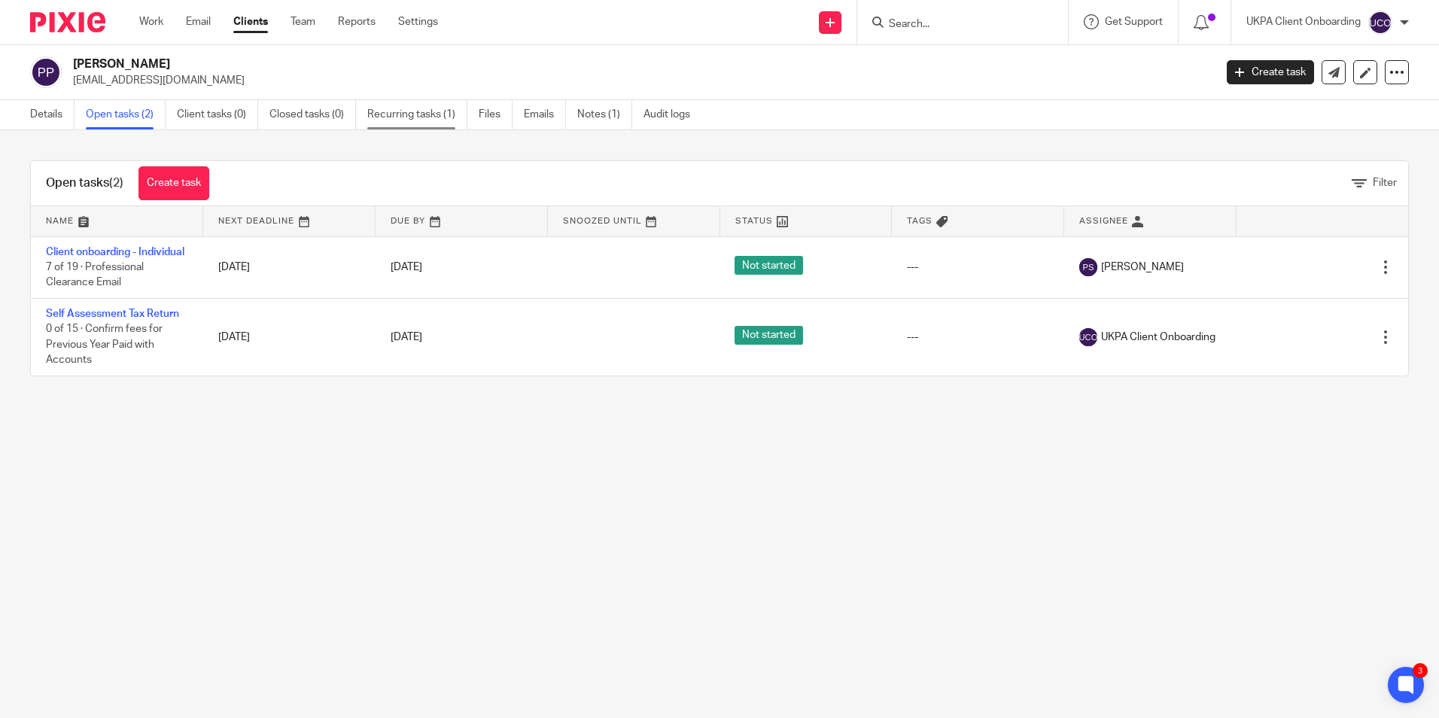
click at [402, 116] on link "Recurring tasks (1)" at bounding box center [417, 114] width 100 height 29
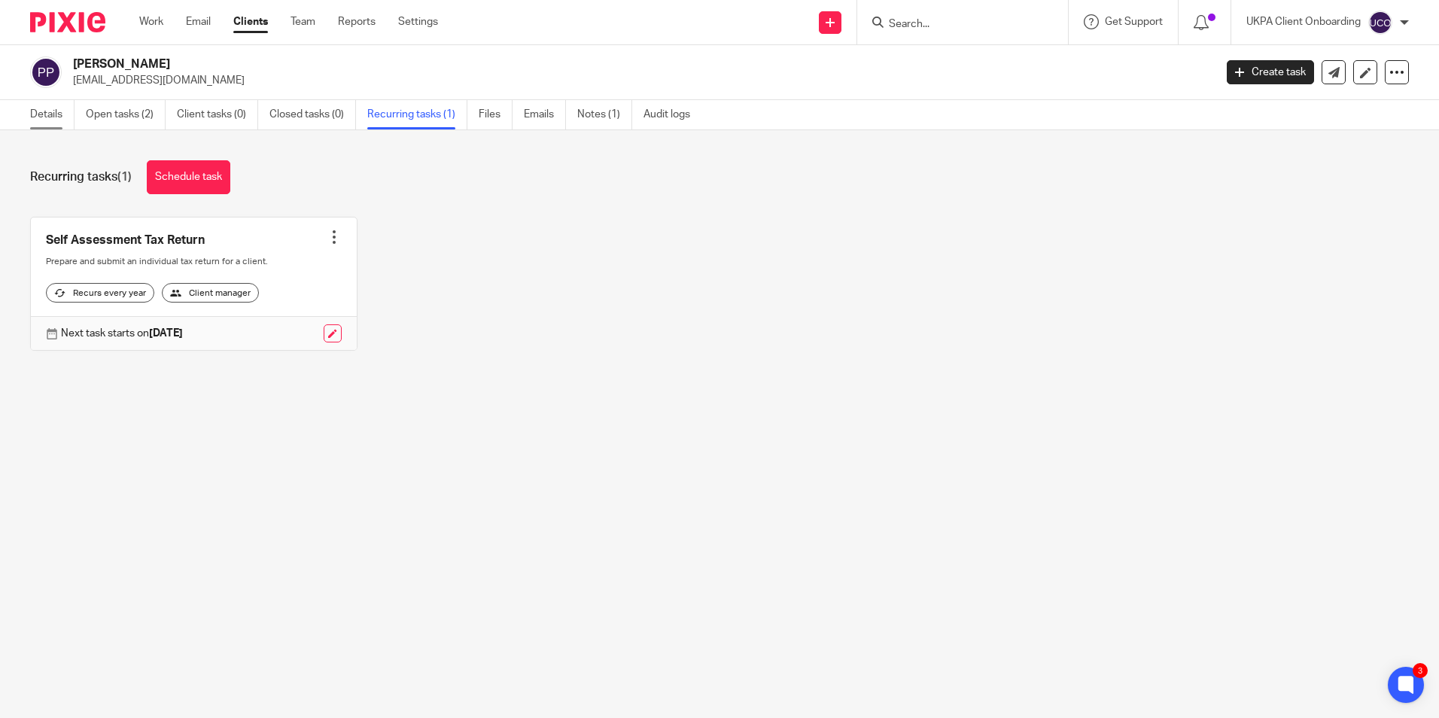
click at [37, 126] on link "Details" at bounding box center [52, 114] width 44 height 29
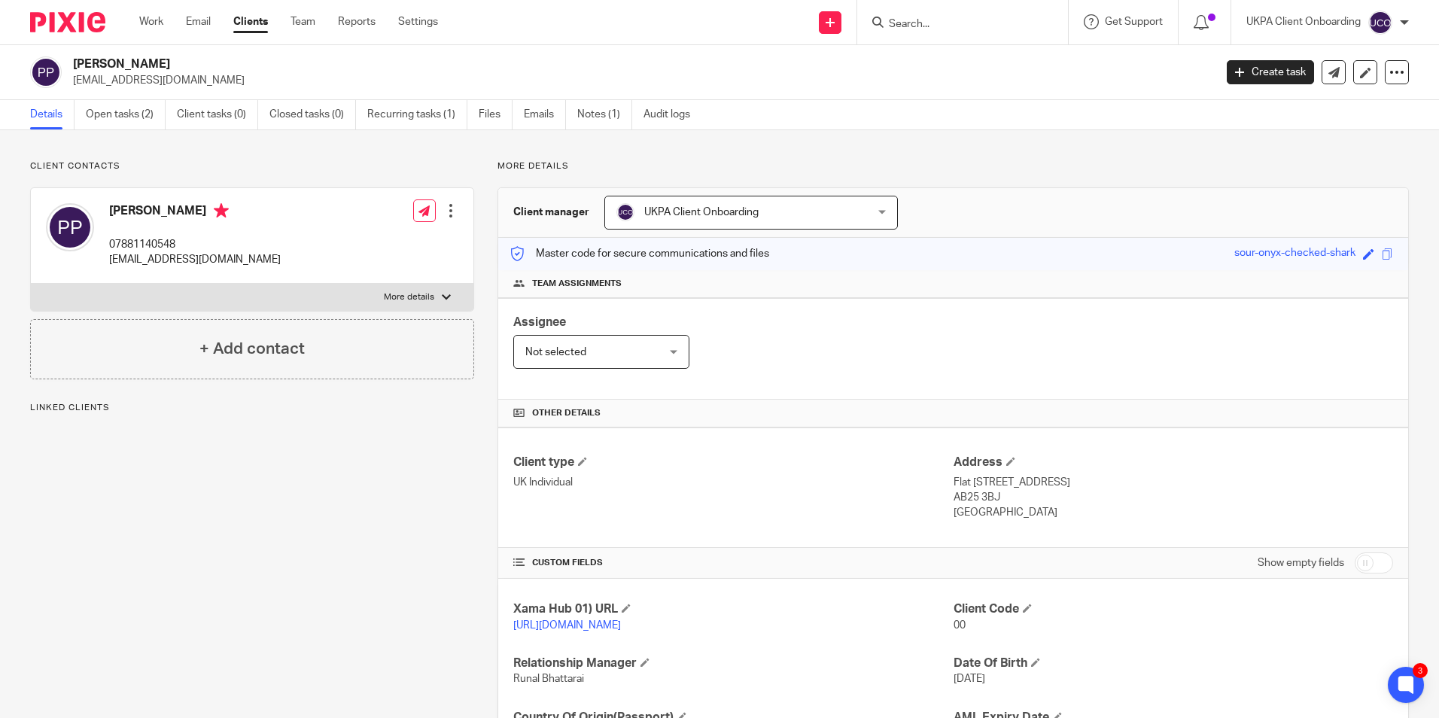
click at [132, 81] on p "[EMAIL_ADDRESS][DOMAIN_NAME]" at bounding box center [638, 80] width 1131 height 15
copy main "[EMAIL_ADDRESS][DOMAIN_NAME] Create task Update from Companies House Export dat…"
click at [942, 20] on input "Search" at bounding box center [954, 25] width 135 height 14
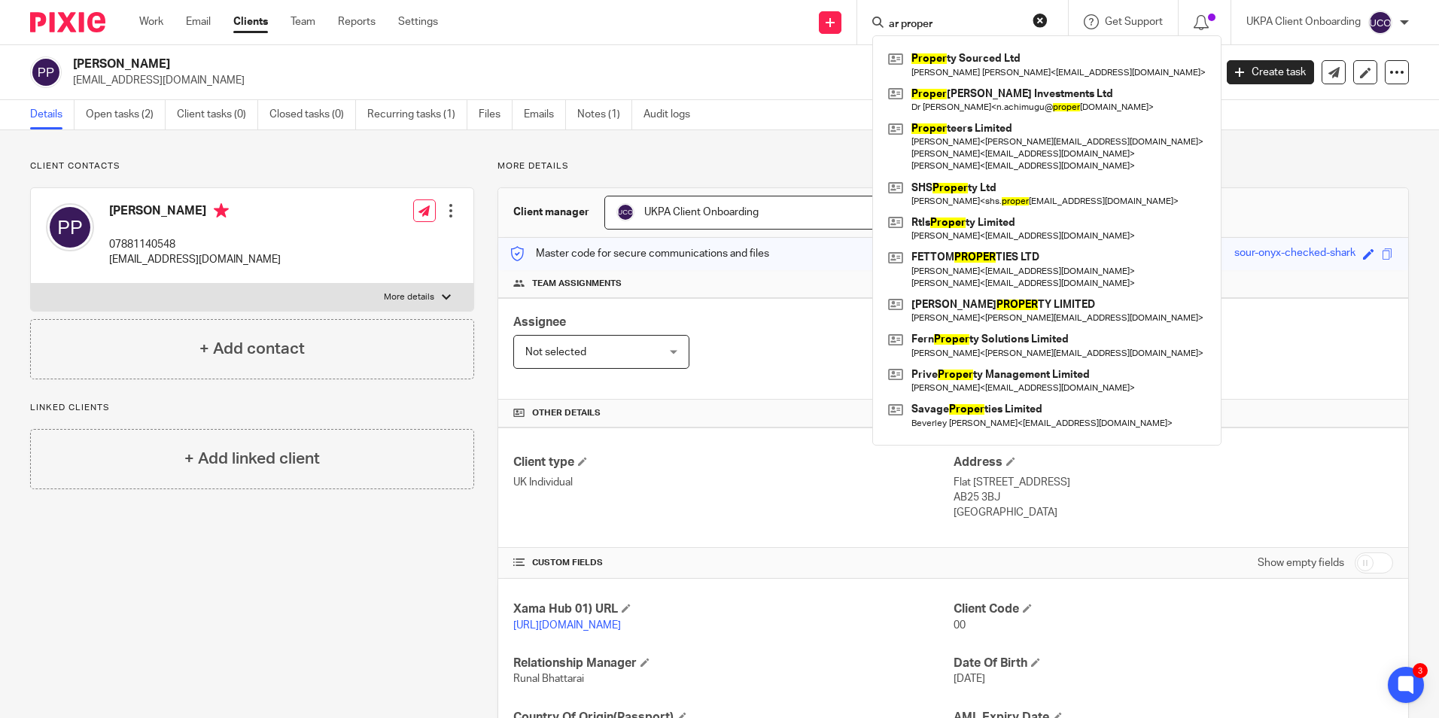
click at [983, 19] on input "ar proper" at bounding box center [954, 25] width 135 height 14
paste input "AR PROPERTY SERVICES SURREY LIMITED"
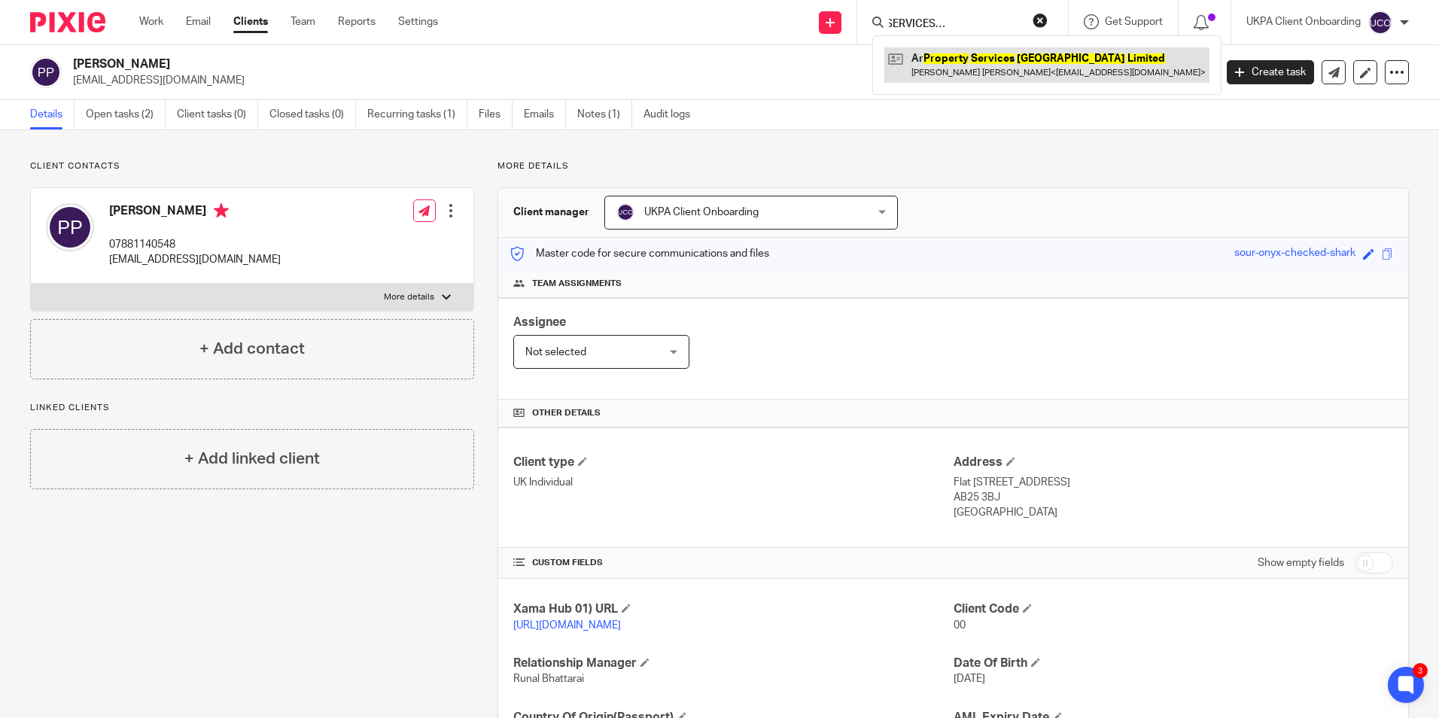
type input "AR PROPERTY SERVICES SURREY LIMITED"
click at [957, 78] on link at bounding box center [1046, 64] width 325 height 35
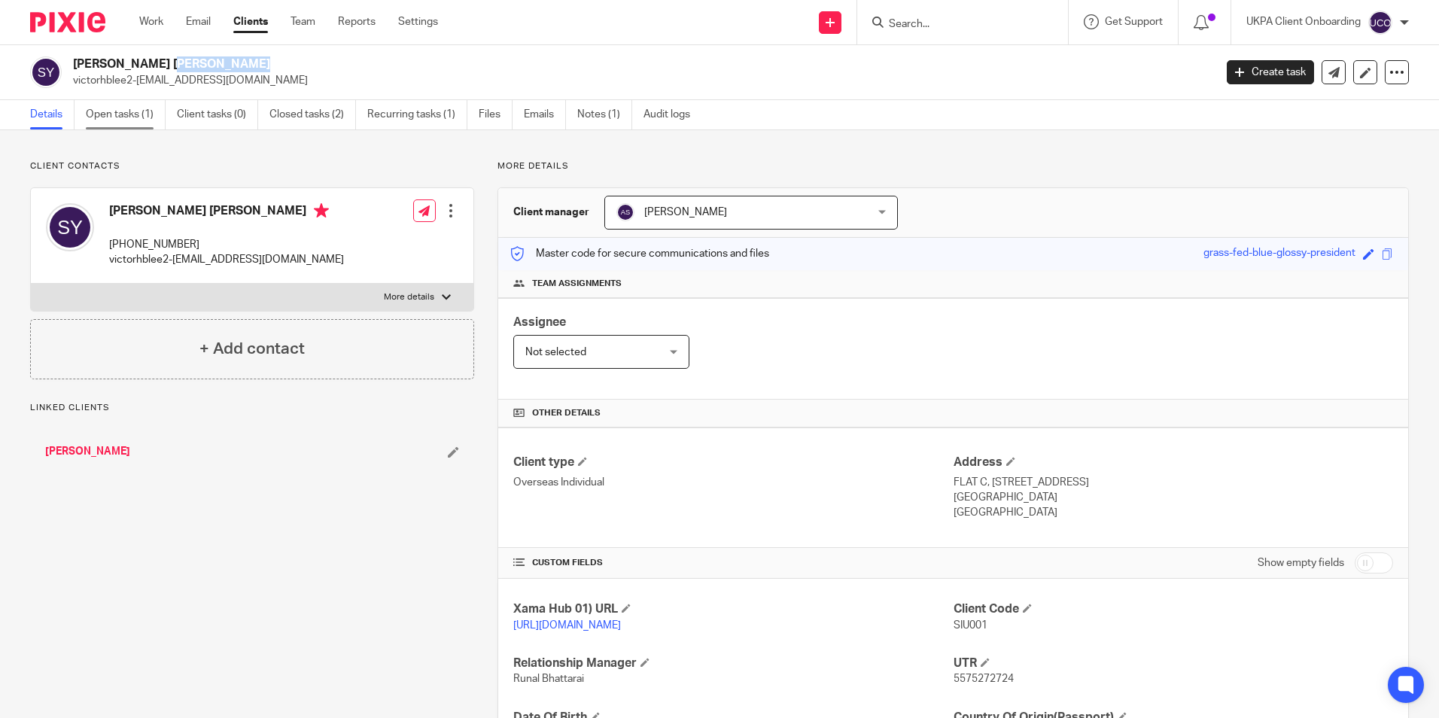
click at [157, 111] on link "Open tasks (1)" at bounding box center [126, 114] width 80 height 29
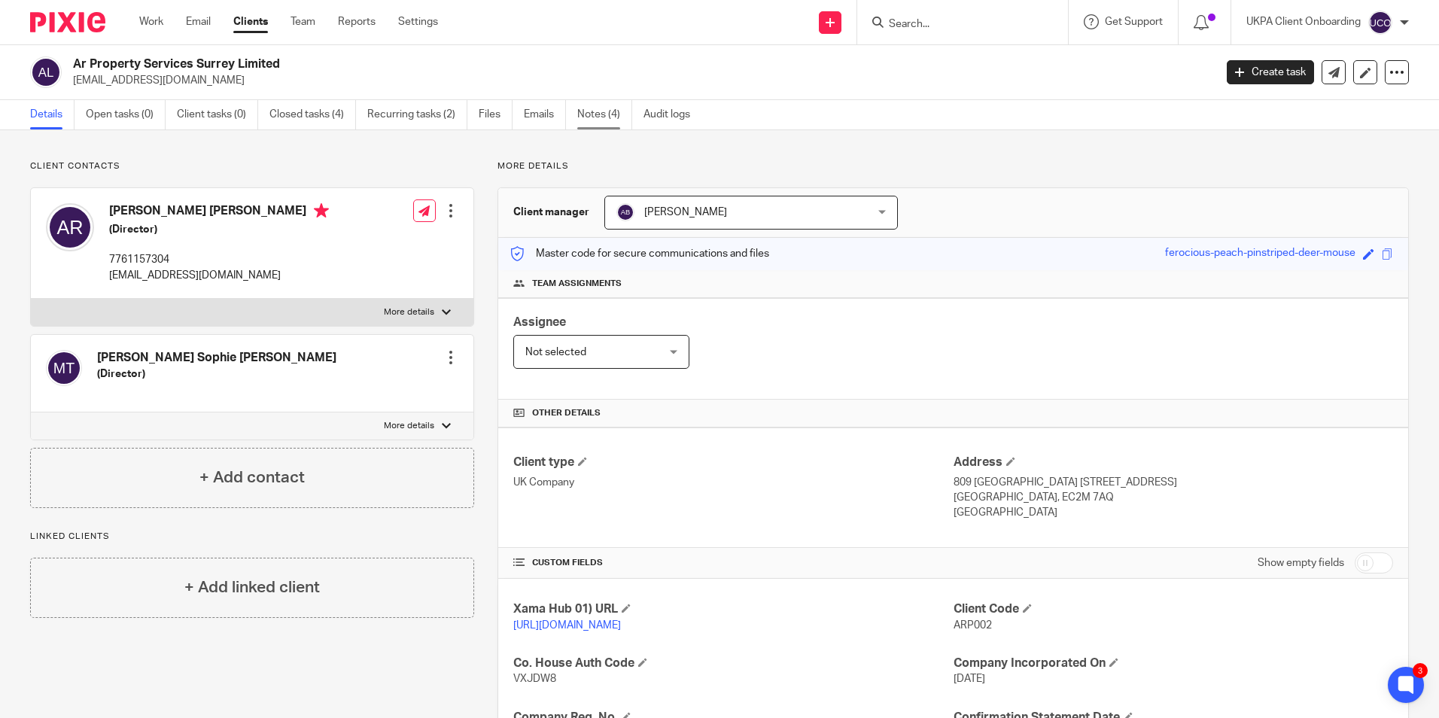
click at [606, 115] on link "Notes (4)" at bounding box center [604, 114] width 55 height 29
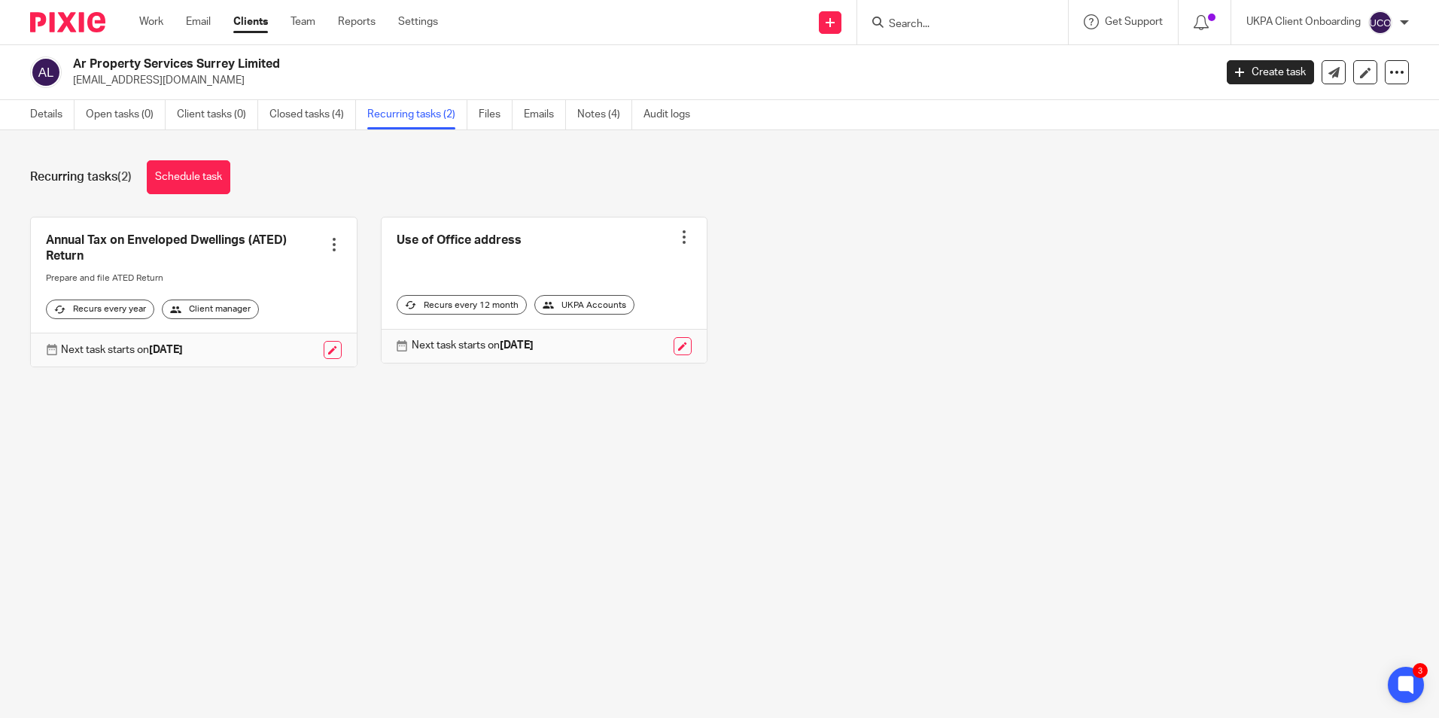
drag, startPoint x: 46, startPoint y: 119, endPoint x: 11, endPoint y: 135, distance: 39.0
click at [46, 119] on link "Details" at bounding box center [52, 114] width 44 height 29
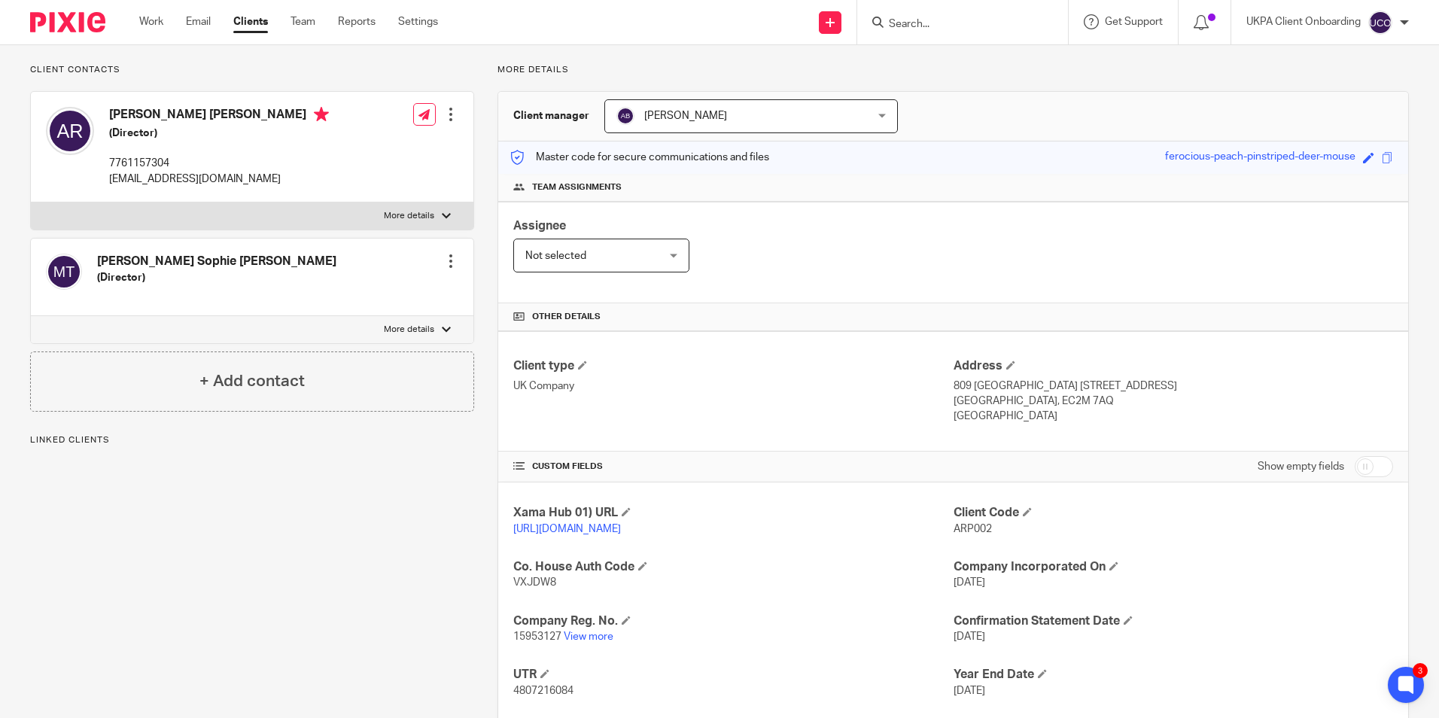
scroll to position [199, 0]
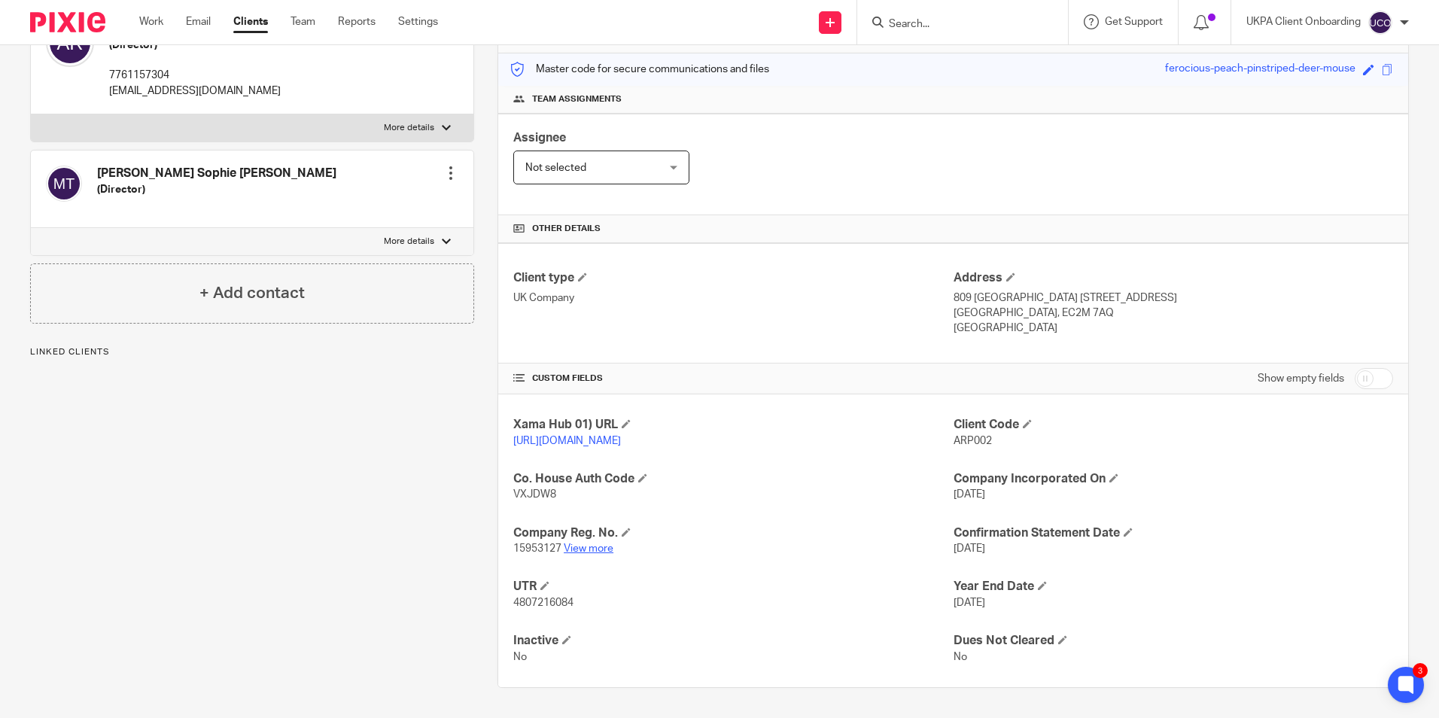
click at [582, 549] on link "View more" at bounding box center [589, 548] width 50 height 11
